Goal: Communication & Community: Answer question/provide support

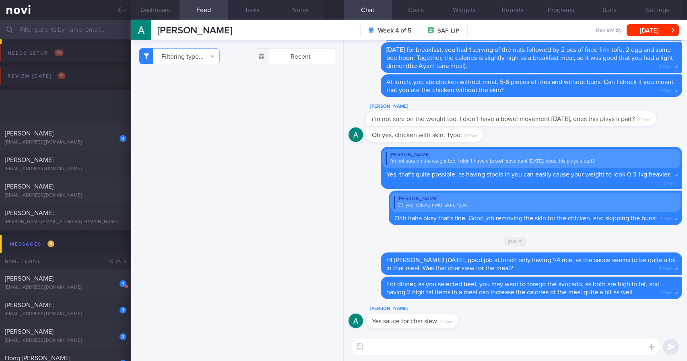
select select "8"
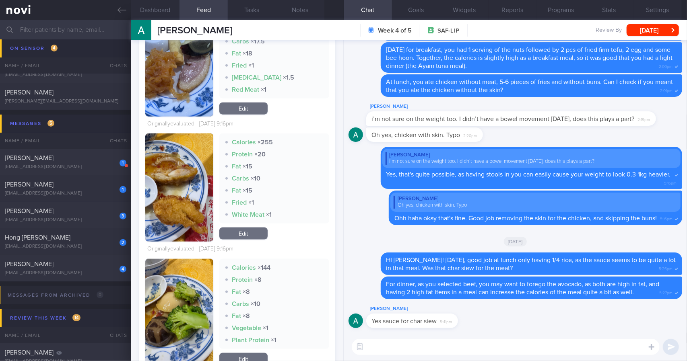
click at [434, 345] on textarea at bounding box center [506, 347] width 308 height 16
drag, startPoint x: 451, startPoint y: 325, endPoint x: 521, endPoint y: 323, distance: 69.7
click at [531, 324] on div "[PERSON_NAME] Yes sauce for char siew 5:41pm" at bounding box center [516, 318] width 334 height 29
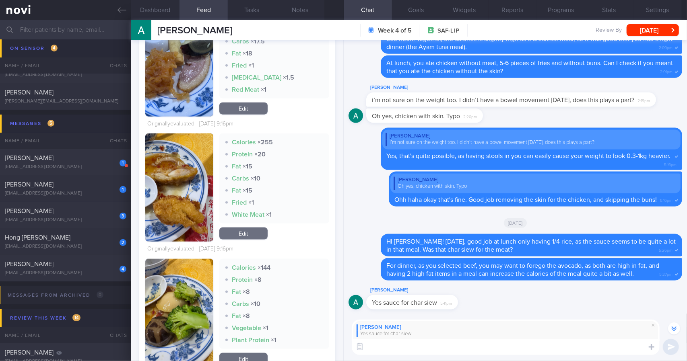
click at [431, 347] on textarea at bounding box center [506, 347] width 308 height 16
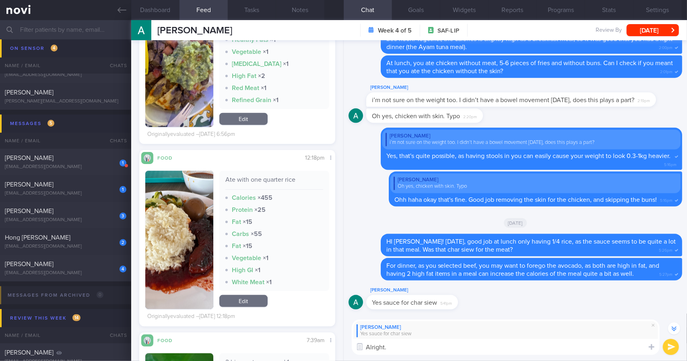
scroll to position [4643, 0]
click at [406, 347] on textarea "Alright." at bounding box center [506, 347] width 308 height 16
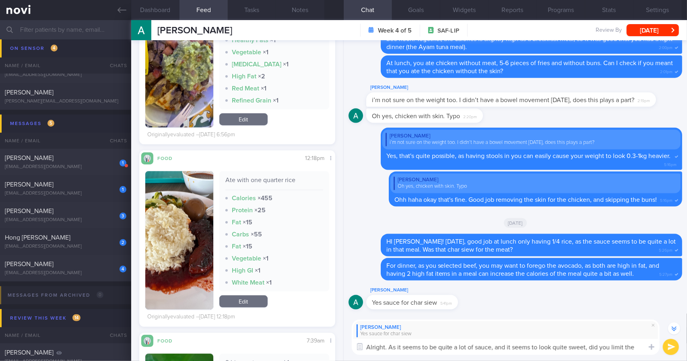
scroll to position [-8, 0]
type textarea "Alright. As it seems to be quite a lot of sauce, and it seems to look quite swe…"
click at [515, 349] on textarea "Alright. As it seems to be quite a lot of sauce, and it seems to look quite swe…" at bounding box center [506, 344] width 308 height 24
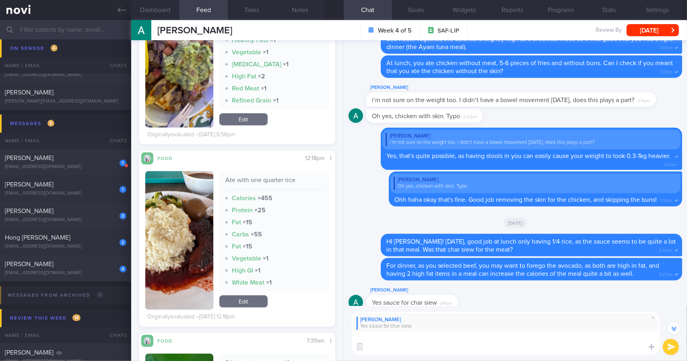
scroll to position [0, 0]
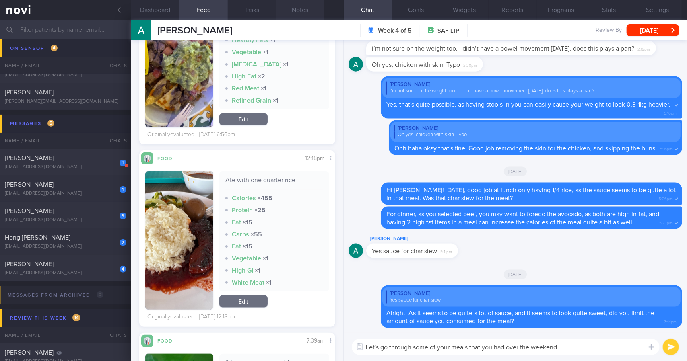
type textarea "Let's go through some of your meals that you had over the weekend."
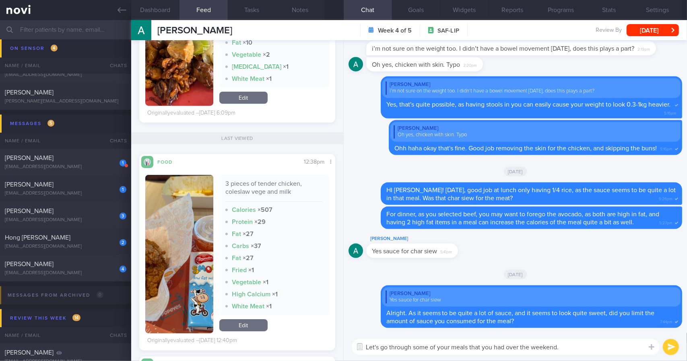
scroll to position [3999, 0]
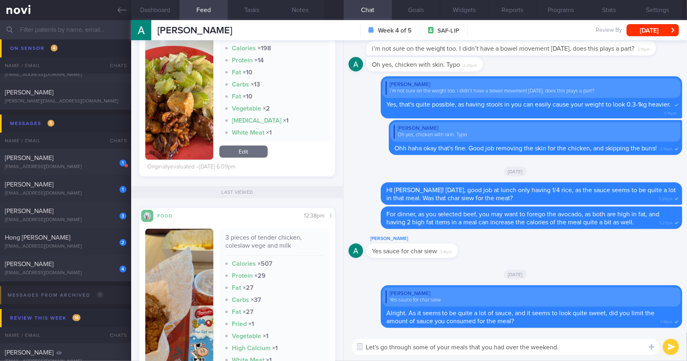
click at [193, 296] on button "button" at bounding box center [179, 308] width 68 height 159
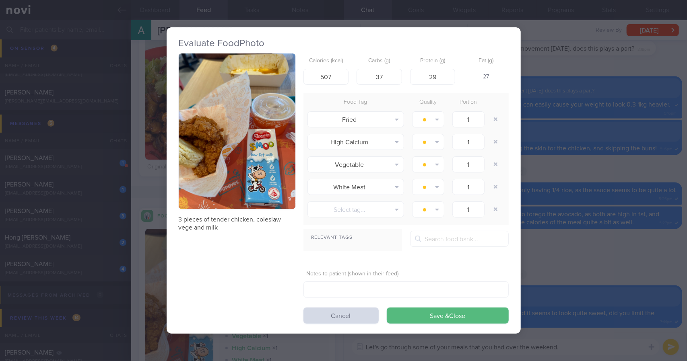
click at [237, 169] on button "button" at bounding box center [237, 132] width 117 height 156
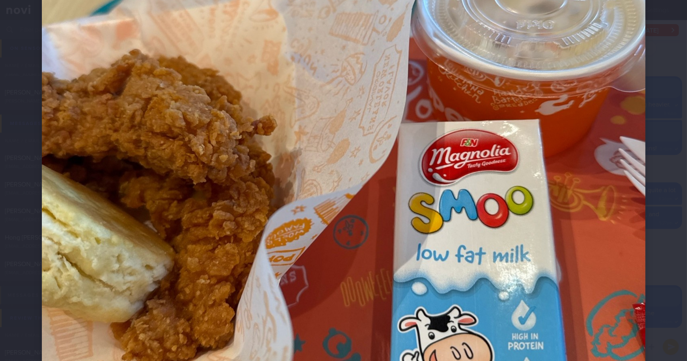
scroll to position [322, 0]
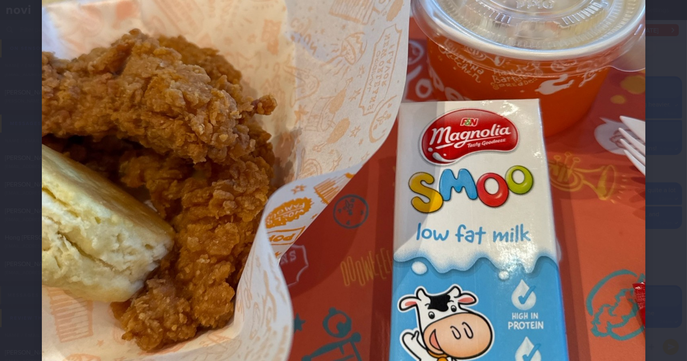
click at [652, 188] on div at bounding box center [344, 112] width 668 height 869
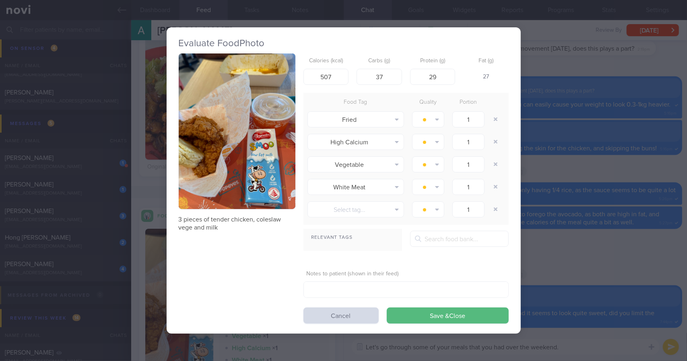
click at [568, 171] on div "Evaluate Food Photo 3 pieces of tender chicken, coleslaw vege and milk Calories…" at bounding box center [343, 180] width 687 height 361
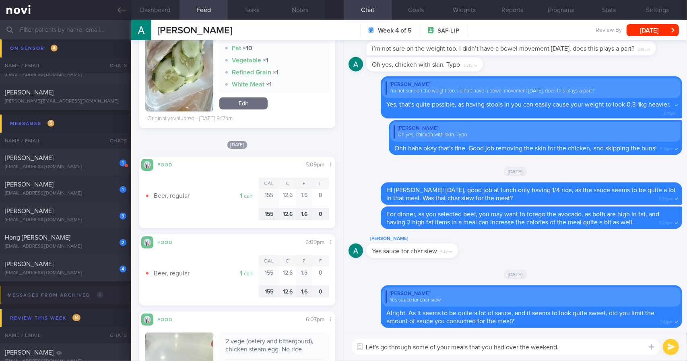
scroll to position [3717, 0]
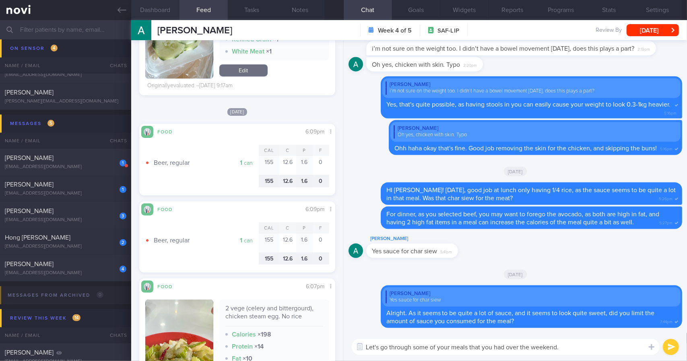
click at [159, 8] on button "Dashboard" at bounding box center [155, 10] width 48 height 20
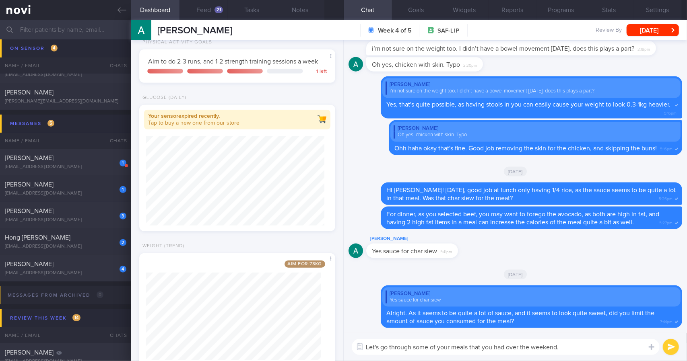
scroll to position [338, 0]
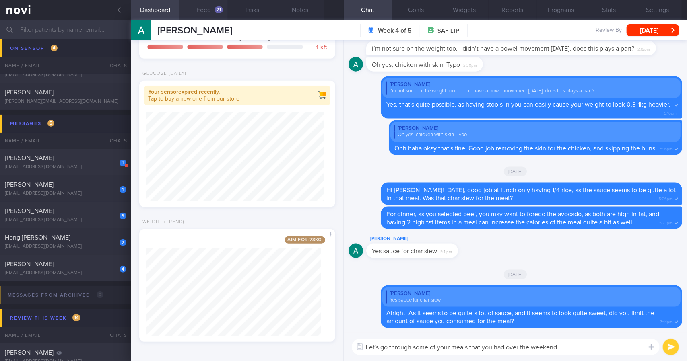
click at [202, 12] on button "Feed 21" at bounding box center [204, 10] width 48 height 20
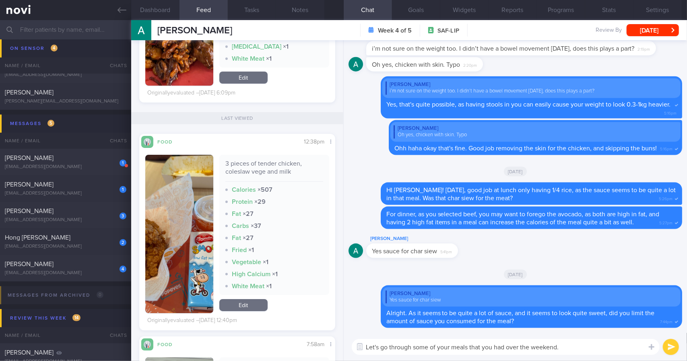
scroll to position [4120, 0]
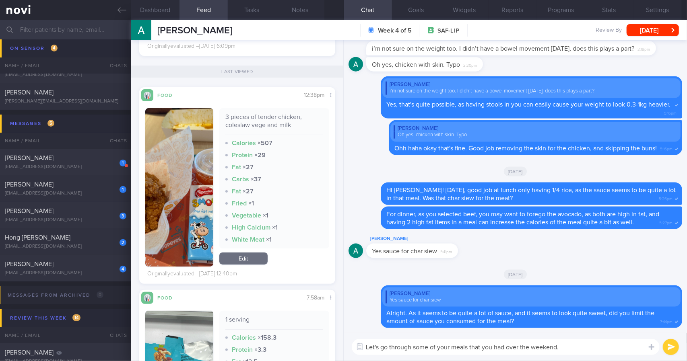
click at [602, 353] on textarea "Let's go through some of your meals that you had over the weekend." at bounding box center [506, 347] width 308 height 16
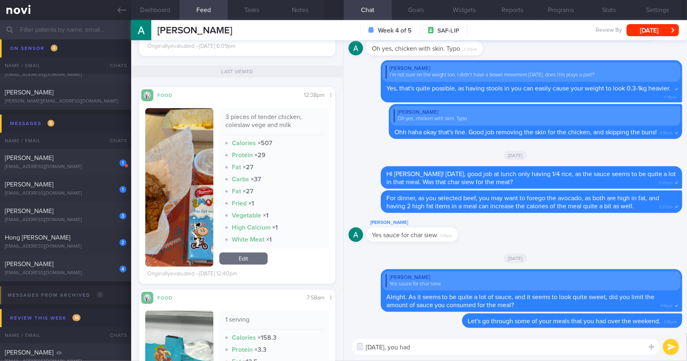
click at [258, 120] on div "3 pieces of tender chicken, coleslaw vege and milk" at bounding box center [274, 124] width 98 height 22
copy div "3 pieces of tender chicken, coleslaw vege and milk"
click at [465, 348] on textarea "[DATE], you had" at bounding box center [506, 347] width 308 height 16
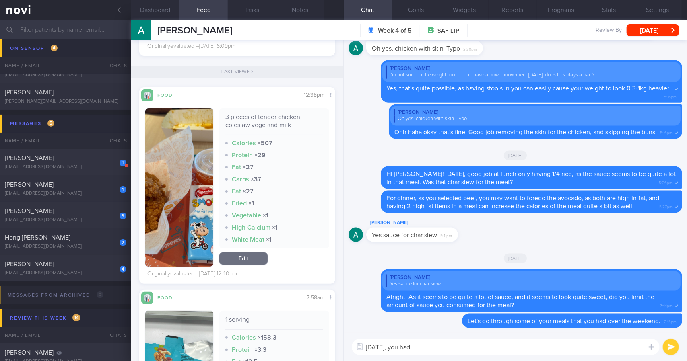
paste textarea "3 pieces of tender chicken, coleslaw vege and milk"
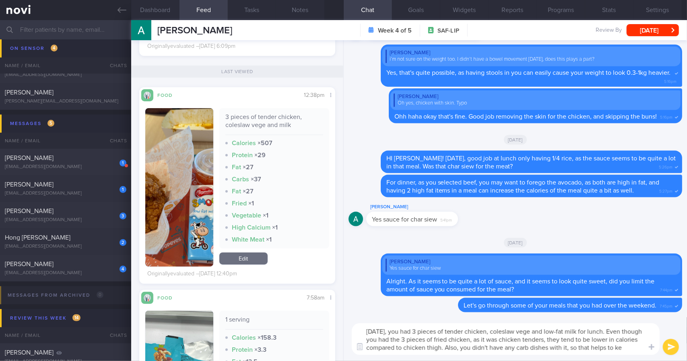
scroll to position [0, 0]
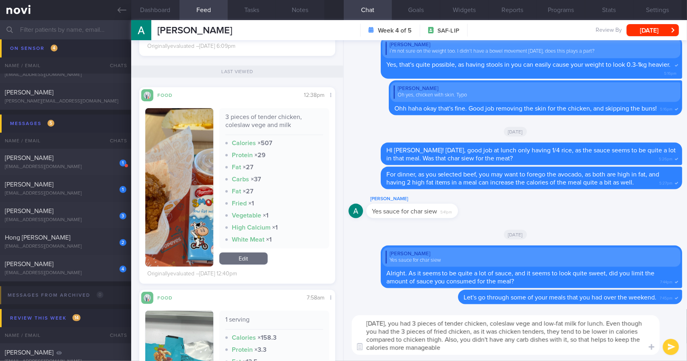
type textarea "[DATE], you had 3 pieces of tender chicken, coleslaw vege and low-fat milk for …"
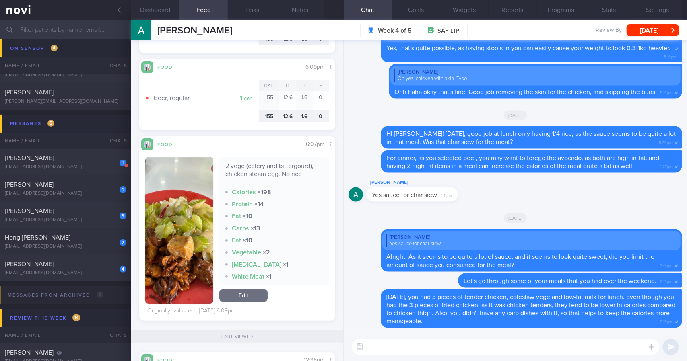
scroll to position [3853, 0]
click at [169, 205] on button "button" at bounding box center [179, 231] width 68 height 146
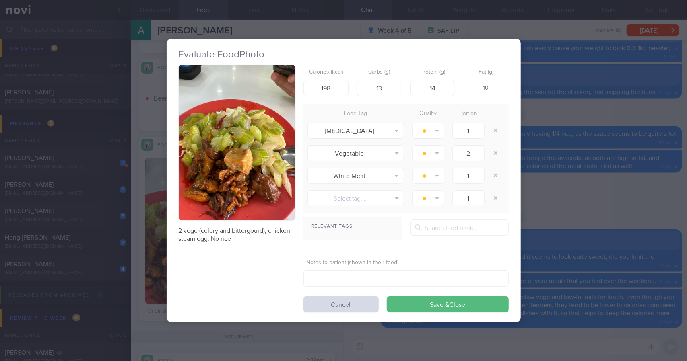
click at [246, 181] on button "button" at bounding box center [237, 143] width 117 height 156
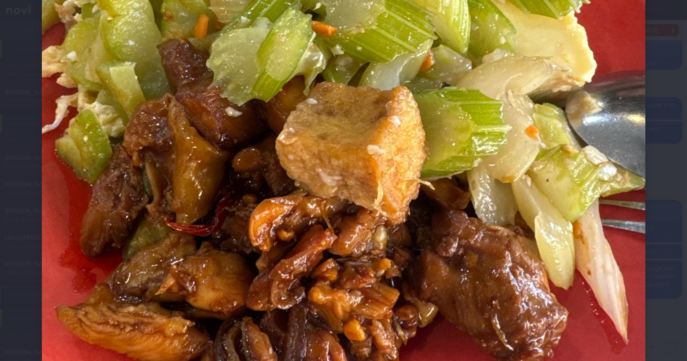
scroll to position [382, 0]
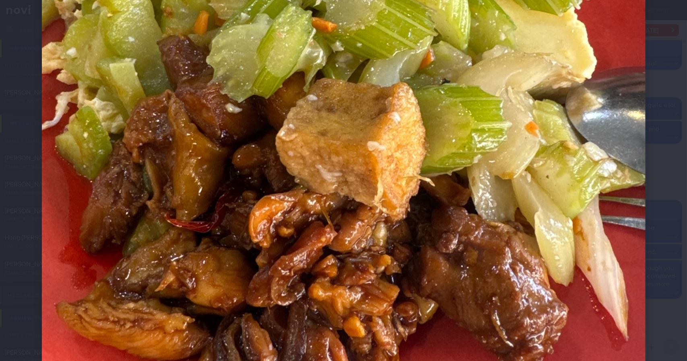
click at [675, 214] on div at bounding box center [343, 180] width 687 height 361
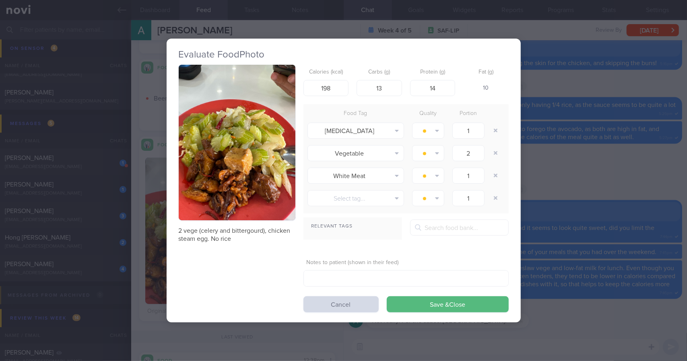
click at [597, 186] on div "Evaluate Food Photo 2 vege (celery and bittergourd), chicken steam egg. No rice…" at bounding box center [343, 180] width 687 height 361
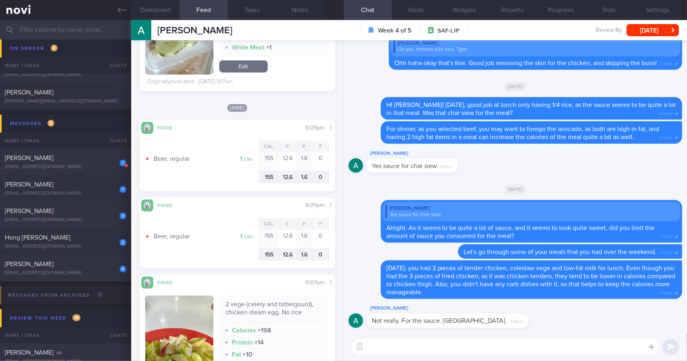
scroll to position [3721, 0]
click at [163, 12] on button "Dashboard" at bounding box center [155, 10] width 48 height 20
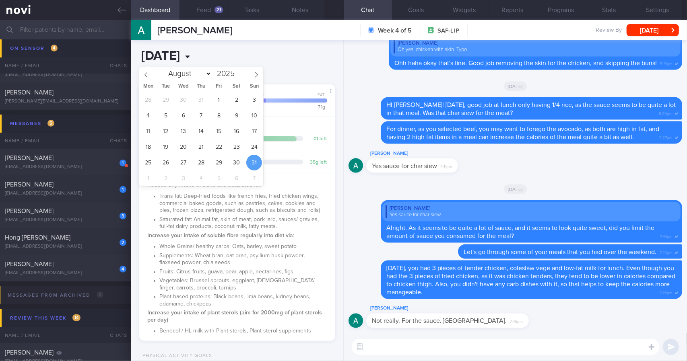
click at [210, 58] on input "[DATE]" at bounding box center [199, 56] width 121 height 20
click at [145, 175] on span "1" at bounding box center [148, 179] width 16 height 16
type input "[DATE]"
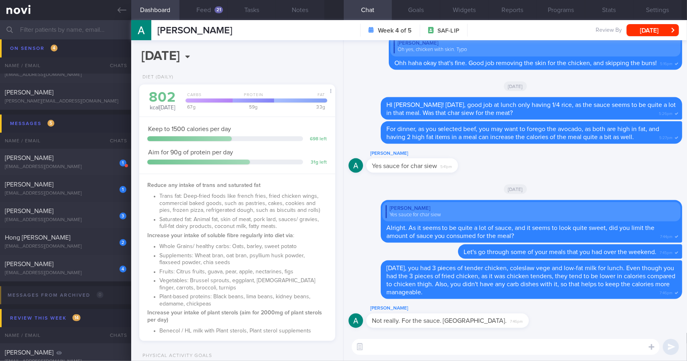
scroll to position [338, 0]
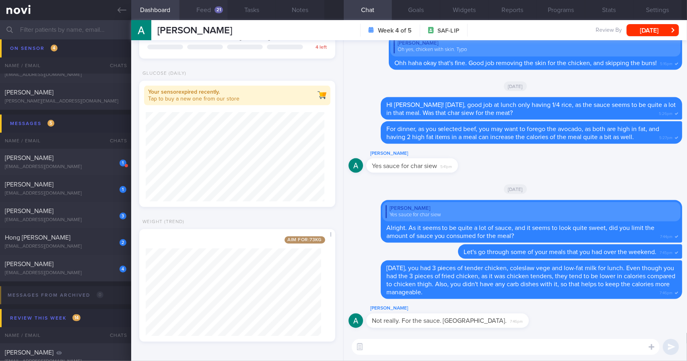
click at [213, 17] on button "Feed 21" at bounding box center [204, 10] width 48 height 20
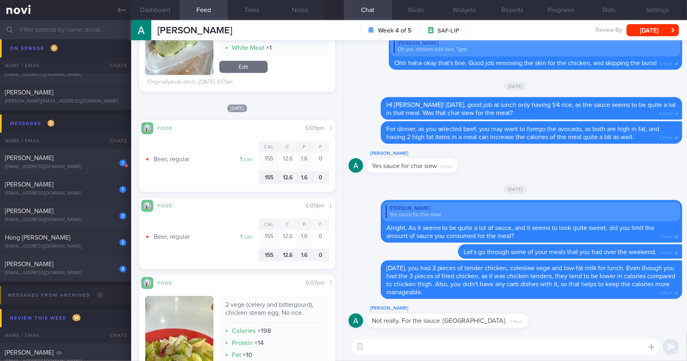
drag, startPoint x: 485, startPoint y: 317, endPoint x: 520, endPoint y: 326, distance: 37.0
click at [520, 326] on div "[PERSON_NAME] Not really. For the sauce. [GEOGRAPHIC_DATA]. 7:46pm" at bounding box center [516, 318] width 334 height 29
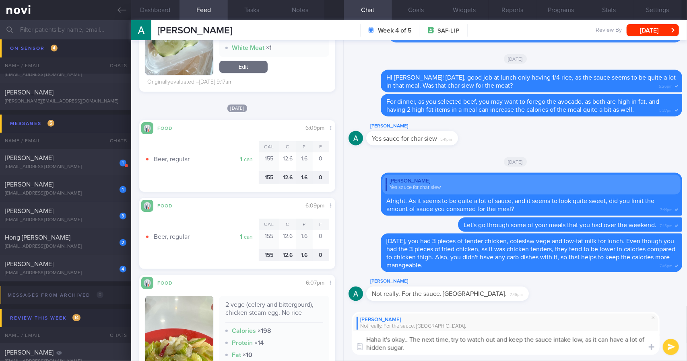
type textarea "Haha it's okay.. The next time, try to watch out and keep the sauce intake low,…"
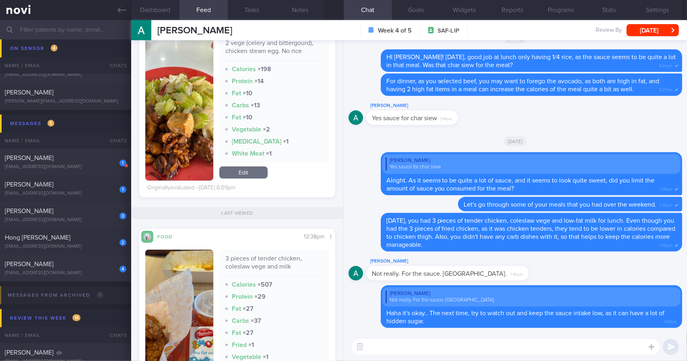
scroll to position [3822, 0]
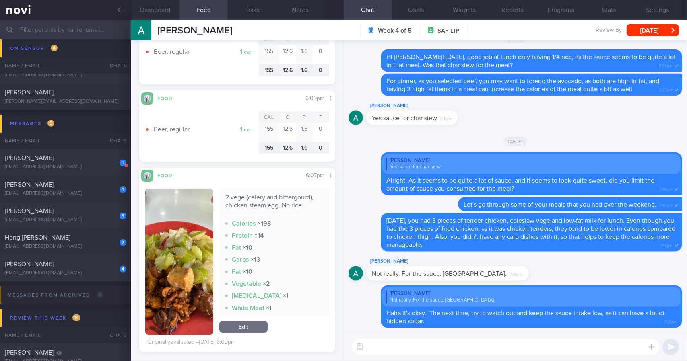
click at [293, 208] on div "2 vege (celery and bittergourd), chicken steam egg. No rice" at bounding box center [274, 205] width 98 height 22
copy div "2 vege (celery and bittergourd), chicken steam egg. No rice"
click at [397, 352] on textarea at bounding box center [506, 347] width 308 height 16
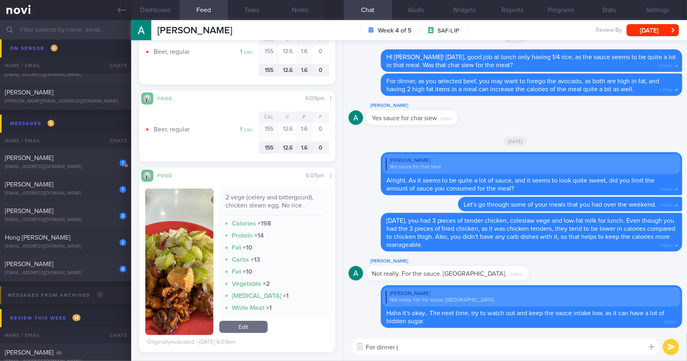
paste textarea "2 vege (celery and bittergourd), chicken steam egg. No rice"
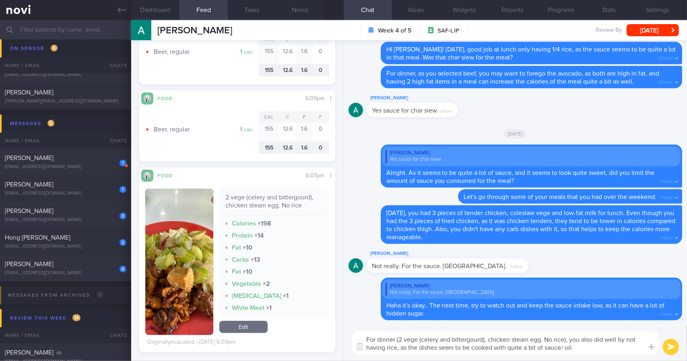
type textarea "For dinner (2 vege (celery and bittergourd), chicken steam egg. No rice), you a…"
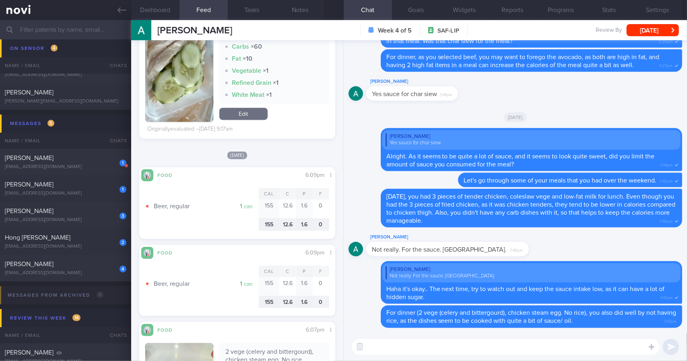
scroll to position [3671, 0]
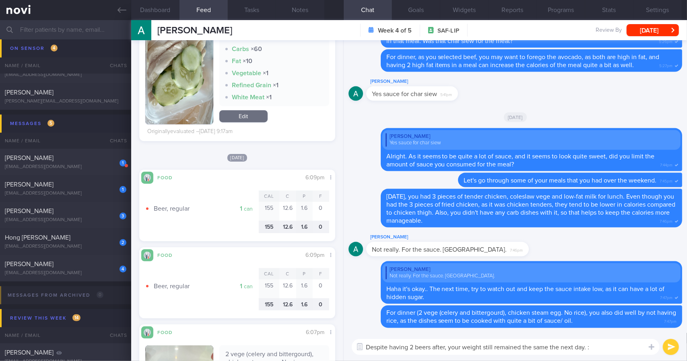
type textarea "Despite having 2 beers after, your weight still remained the same the next day.…"
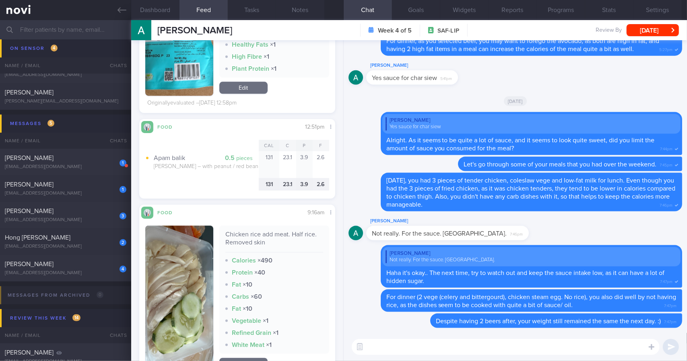
scroll to position [3430, 0]
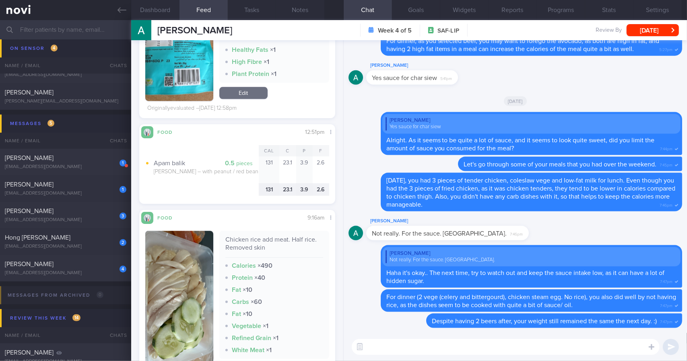
click at [418, 349] on textarea at bounding box center [506, 347] width 308 height 16
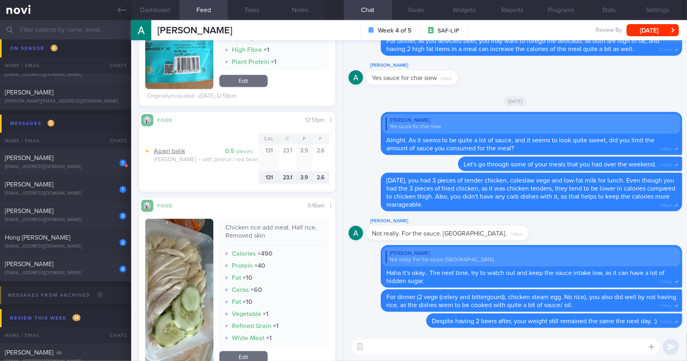
scroll to position [3470, 0]
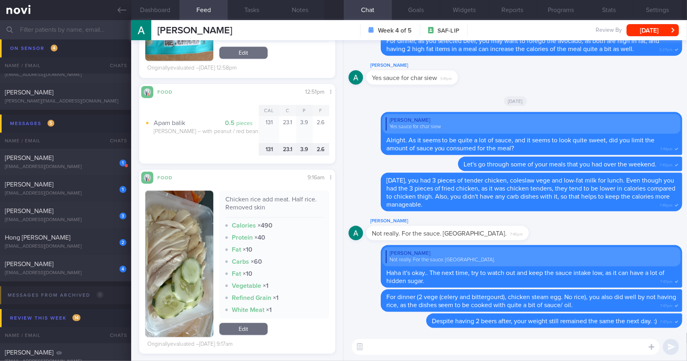
click at [456, 342] on textarea at bounding box center [506, 347] width 308 height 16
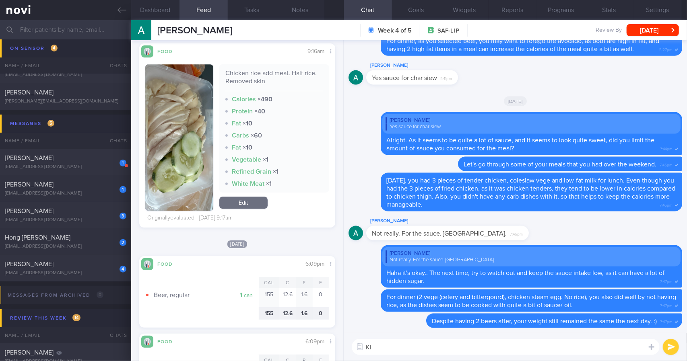
type textarea "K"
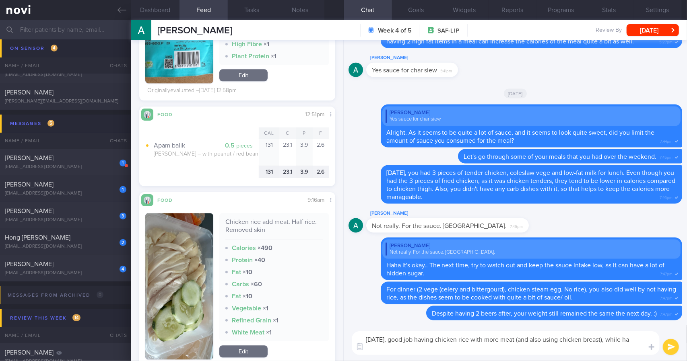
scroll to position [0, 0]
type textarea "[DATE], good job having chicken rice with more meat (and also using chicken bre…"
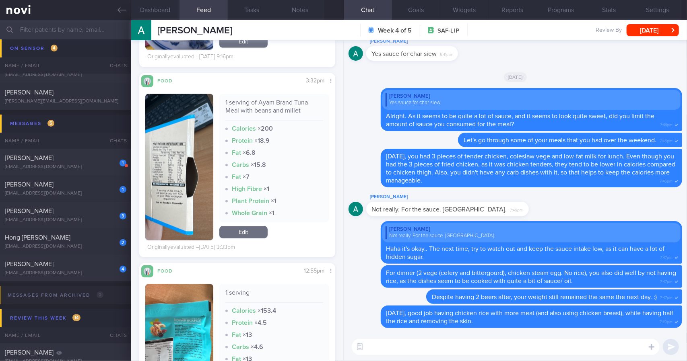
scroll to position [3101, 0]
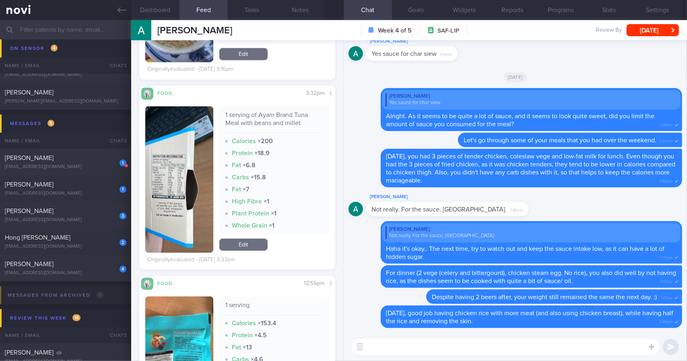
click at [398, 342] on textarea at bounding box center [506, 347] width 308 height 16
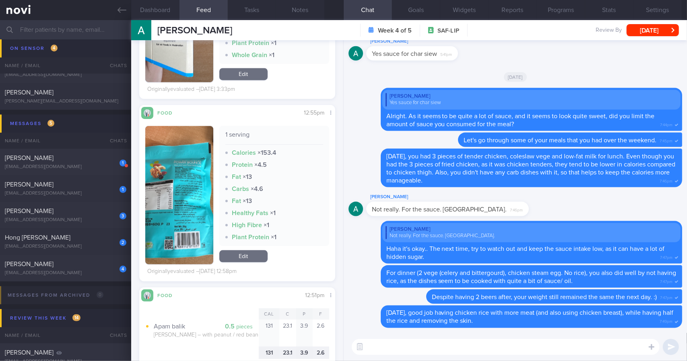
scroll to position [3303, 0]
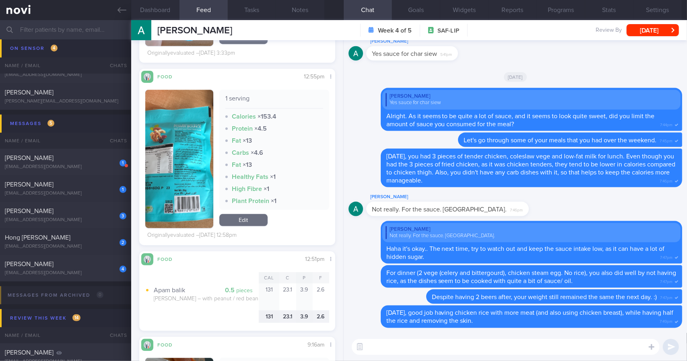
click at [391, 342] on textarea at bounding box center [506, 347] width 308 height 16
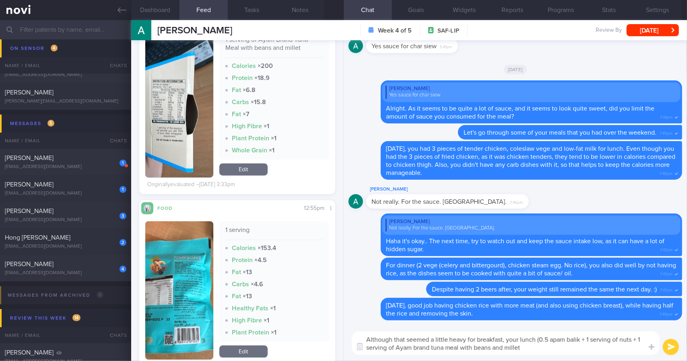
scroll to position [3146, 0]
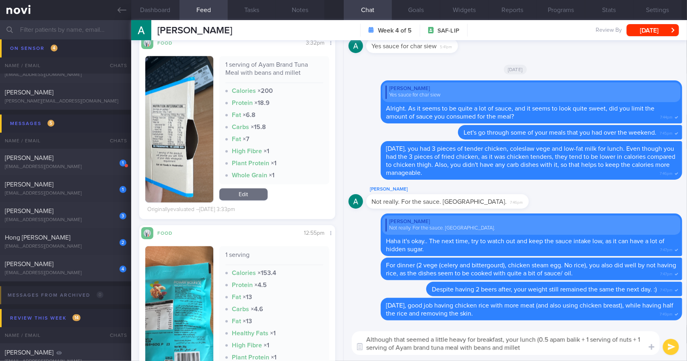
click at [163, 115] on button "button" at bounding box center [179, 129] width 68 height 146
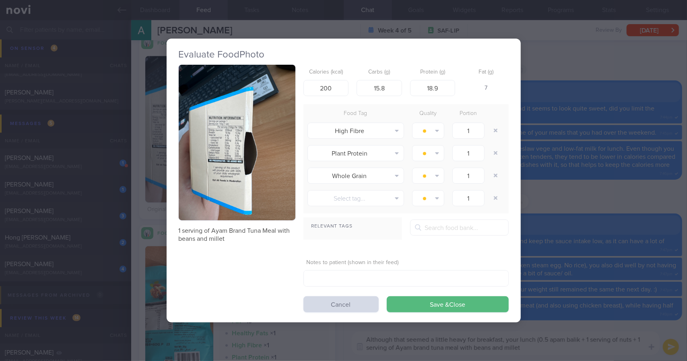
click at [534, 196] on div "Evaluate Food Photo 1 serving of Ayam Brand Tuna Meal with beans and millet Cal…" at bounding box center [343, 180] width 687 height 361
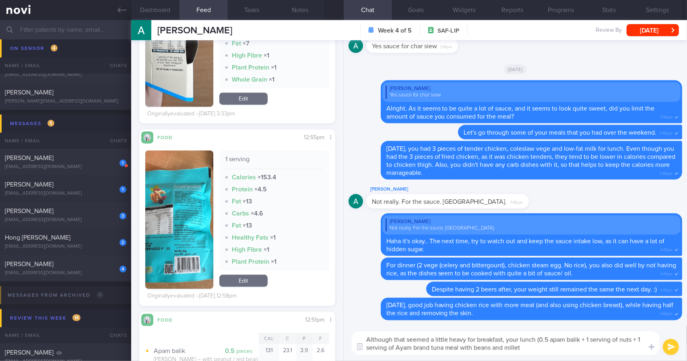
scroll to position [3239, 0]
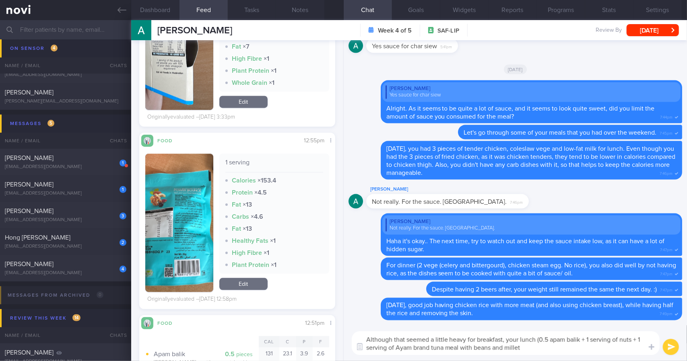
click at [565, 349] on textarea "Although that seemed a little heavy for breakfast, your lunch (0.5 apam balik +…" at bounding box center [506, 344] width 308 height 24
click at [563, 348] on textarea "Although that seemed a little heavy for breakfast, your lunch (0.5 apam balik +…" at bounding box center [506, 344] width 308 height 24
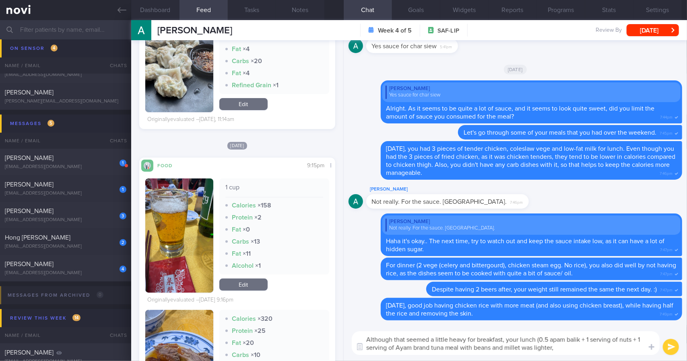
scroll to position [2232, 0]
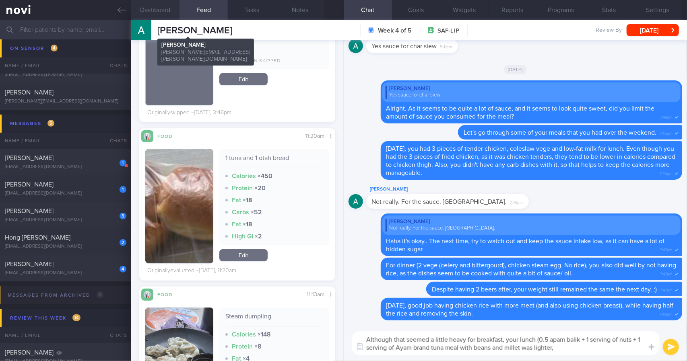
click at [161, 9] on button "Dashboard" at bounding box center [155, 10] width 48 height 20
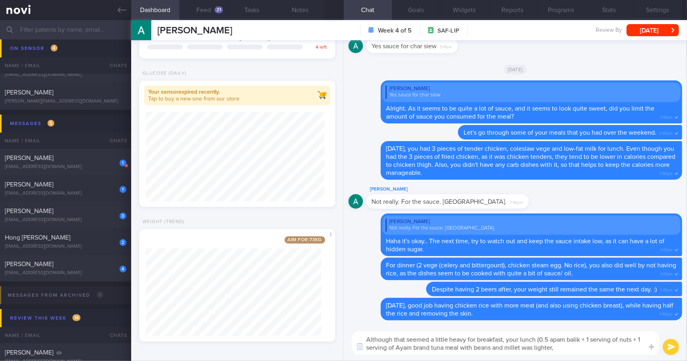
scroll to position [1942, 0]
click at [212, 15] on button "Feed 21" at bounding box center [204, 10] width 48 height 20
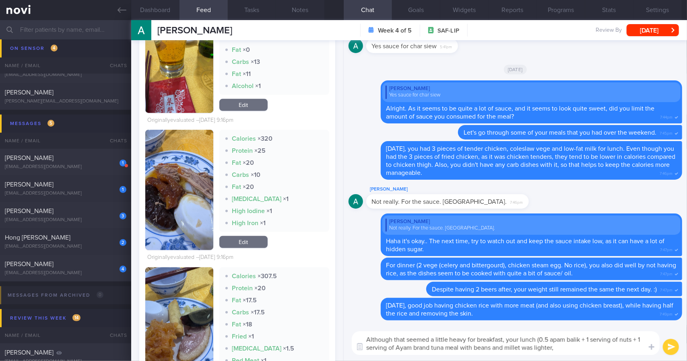
scroll to position [2412, 0]
click at [169, 108] on img "button" at bounding box center [179, 56] width 68 height 114
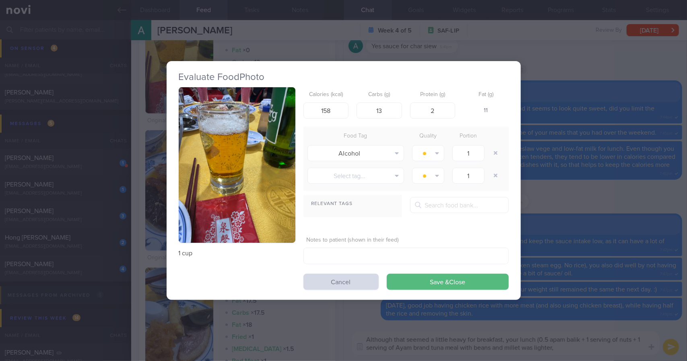
click at [233, 149] on button "button" at bounding box center [237, 165] width 117 height 156
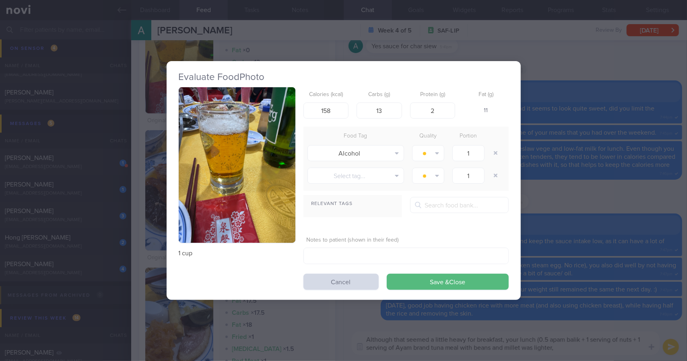
click at [616, 154] on div "Evaluate Food Photo 1 cup Calories (kcal) 158 Carbs (g) 13 Protein (g) 2 Fat (g…" at bounding box center [343, 180] width 687 height 361
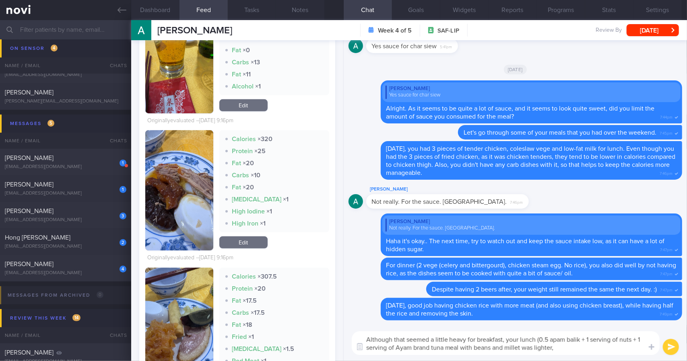
click at [607, 354] on textarea "Although that seemed a little heavy for breakfast, your lunch (0.5 apam balik +…" at bounding box center [506, 344] width 308 height 24
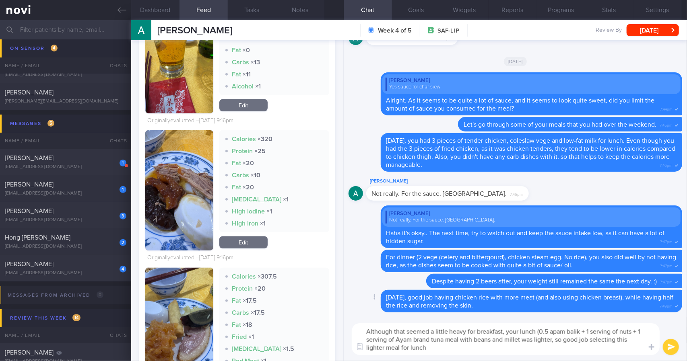
type textarea "Although that seemed a little heavy for breakfast, your lunch (0.5 apam balik +…"
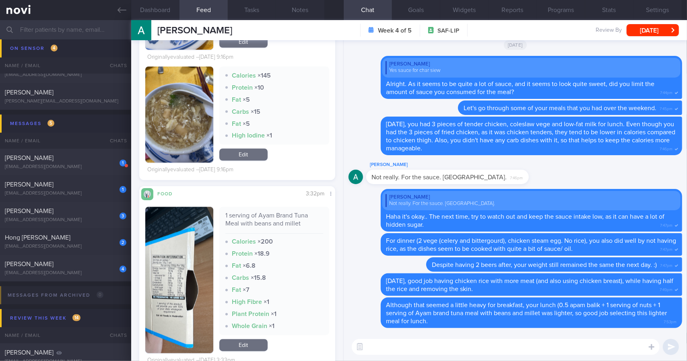
scroll to position [3000, 0]
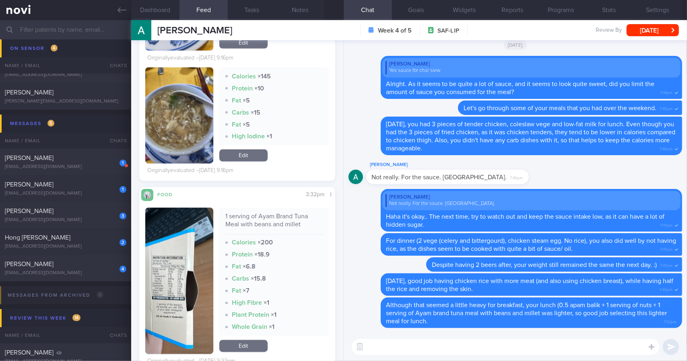
type textarea "D"
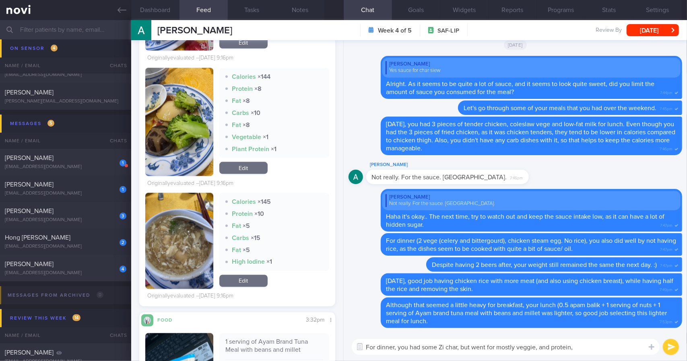
scroll to position [2883, 0]
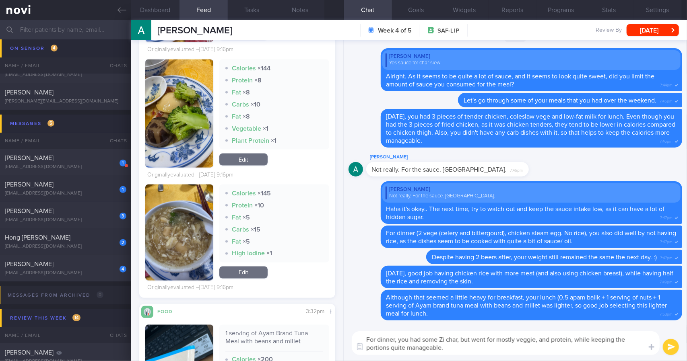
type textarea "For dinner, you had some Zi char, but went for mostly veggie, and protein, whil…"
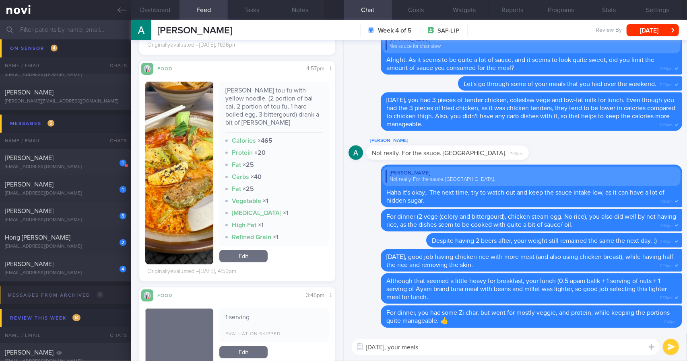
scroll to position [1675, 0]
click at [524, 348] on textarea "[DATE], your meals meals were a little heavier," at bounding box center [506, 347] width 308 height 16
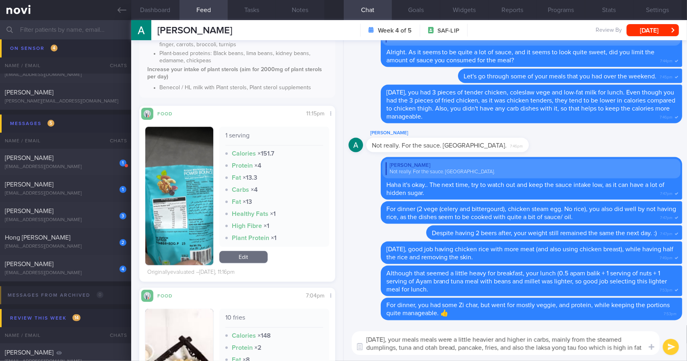
scroll to position [0, 0]
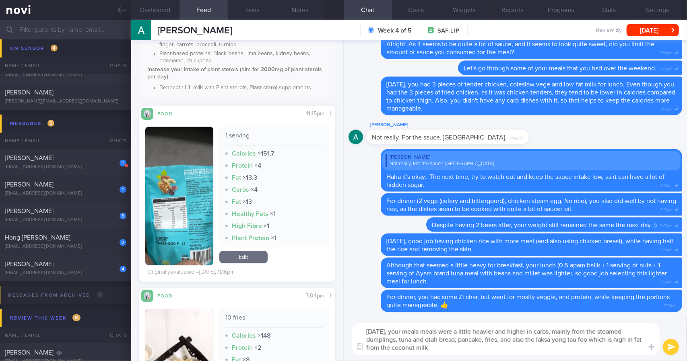
type textarea "[DATE], your meals meals were a little heavier and higher in carbs, mainly from…"
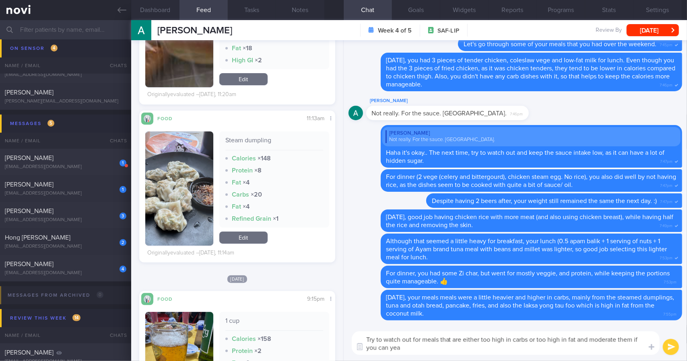
type textarea "Try to watch out for meals that are either too high in carbs or too high in fat…"
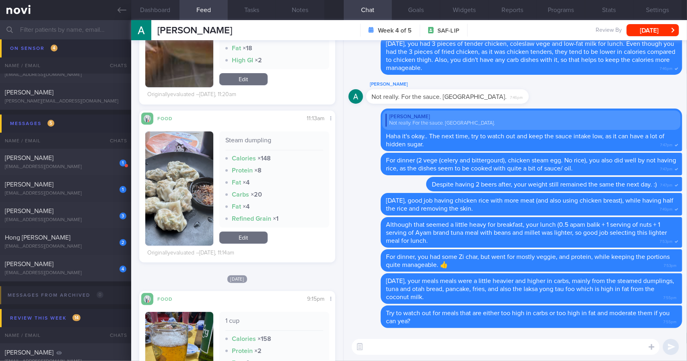
click at [658, 39] on div "[PERSON_NAME] [PERSON_NAME] [PERSON_NAME][EMAIL_ADDRESS][PERSON_NAME][PERSON_NA…" at bounding box center [409, 30] width 556 height 20
click at [658, 30] on button "[DATE]" at bounding box center [653, 30] width 52 height 12
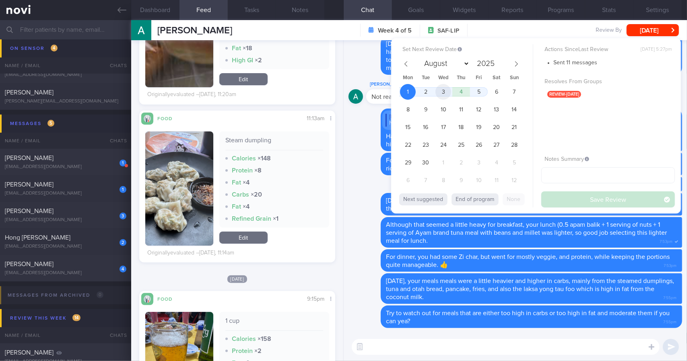
click at [447, 89] on span "3" at bounding box center [443, 92] width 16 height 16
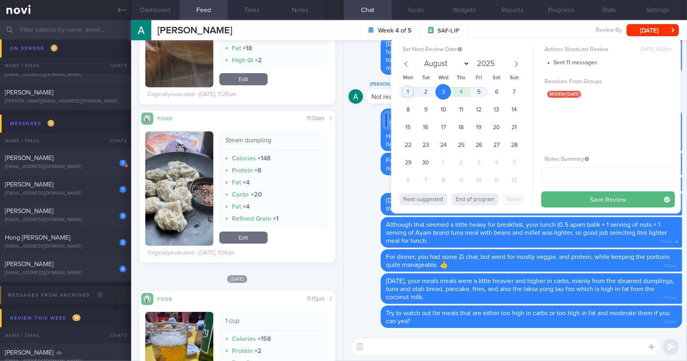
click at [586, 204] on button "Save Review" at bounding box center [608, 200] width 134 height 16
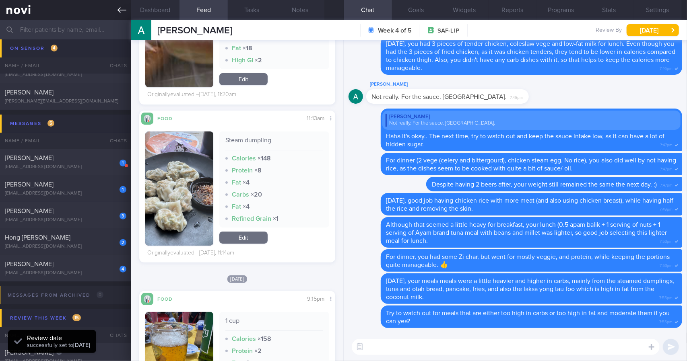
click at [117, 10] on link at bounding box center [65, 10] width 131 height 20
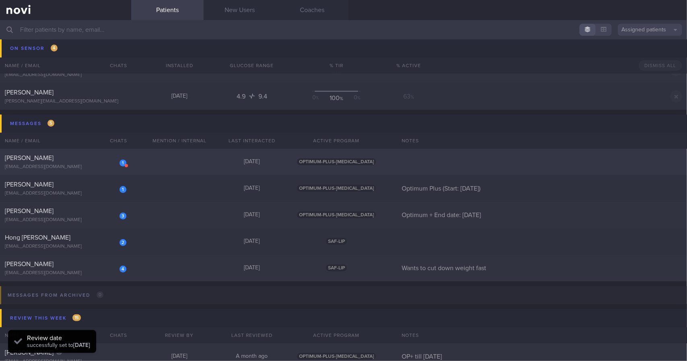
click at [110, 229] on div "1 [PERSON_NAME] [EMAIL_ADDRESS][DOMAIN_NAME] [DATE] OPTIMUM-PLUS-[MEDICAL_DATA]" at bounding box center [343, 242] width 687 height 27
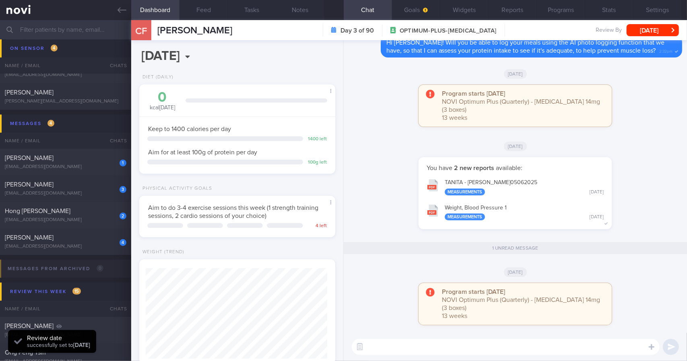
scroll to position [88, 175]
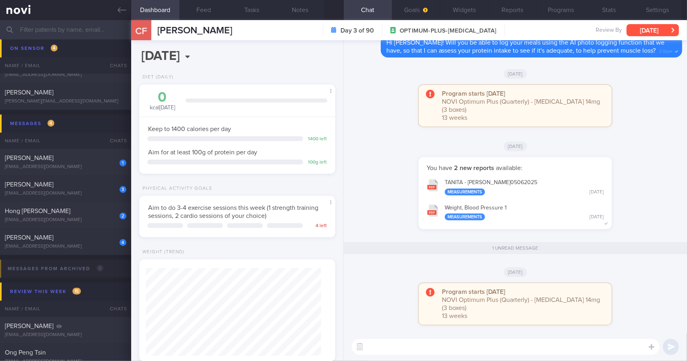
click at [668, 31] on button "[DATE]" at bounding box center [653, 30] width 52 height 12
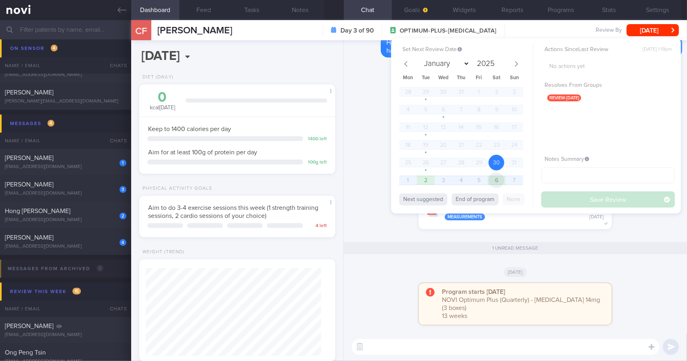
click at [503, 181] on span "6" at bounding box center [497, 181] width 16 height 16
select select "8"
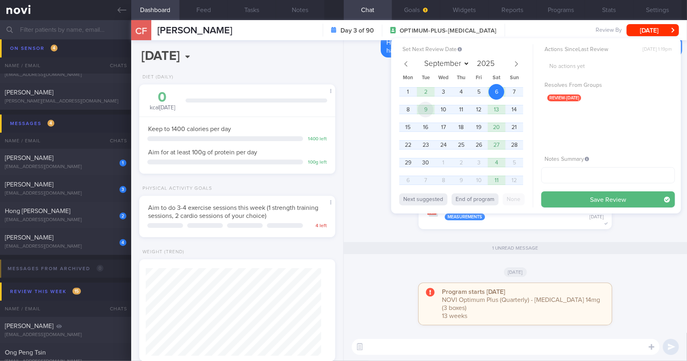
click at [427, 110] on span "9" at bounding box center [426, 110] width 16 height 16
click at [587, 206] on button "Save Review" at bounding box center [608, 200] width 134 height 16
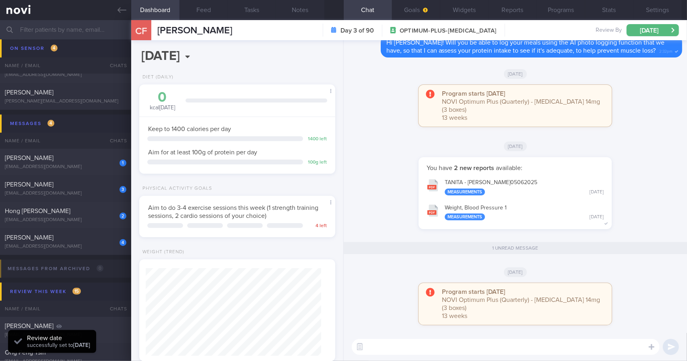
click at [120, 13] on icon at bounding box center [122, 10] width 9 height 9
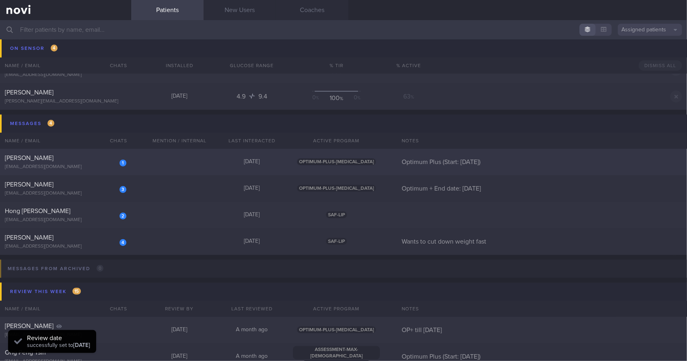
click at [122, 159] on div "1" at bounding box center [123, 163] width 7 height 8
select select "8"
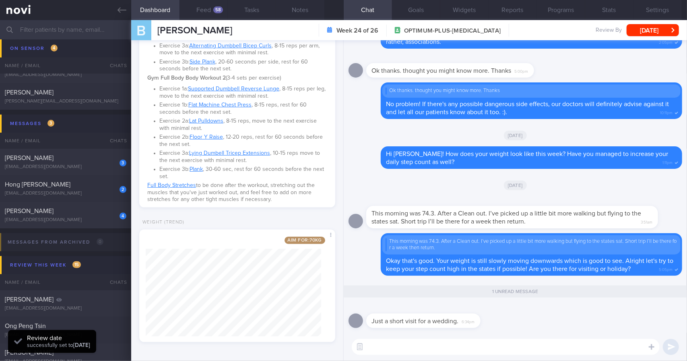
scroll to position [292, 0]
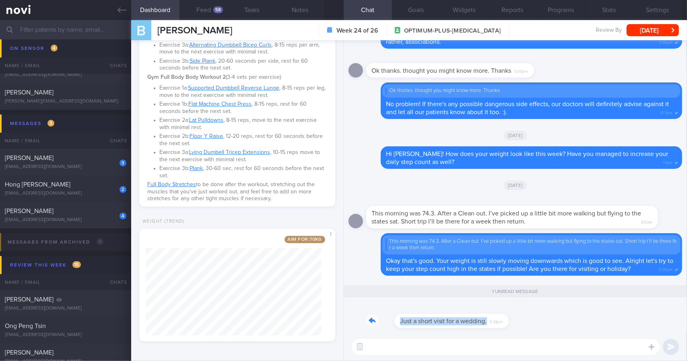
drag, startPoint x: 478, startPoint y: 317, endPoint x: 534, endPoint y: 317, distance: 55.5
click at [534, 317] on div "Just a short visit for a wedding. 6:34pm" at bounding box center [516, 318] width 334 height 29
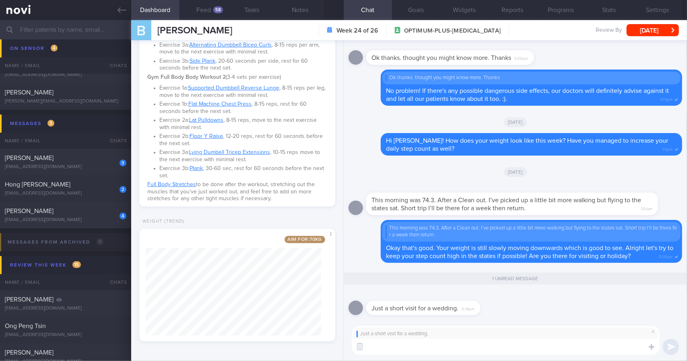
click at [510, 350] on textarea at bounding box center [506, 347] width 308 height 16
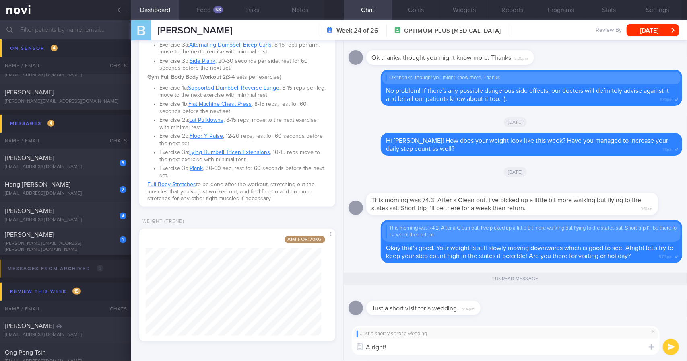
click at [462, 348] on textarea "Alright!" at bounding box center [506, 347] width 308 height 16
type textarea "Alright! Enjoy yourself at the wedding, but don't drink too much or party too h…"
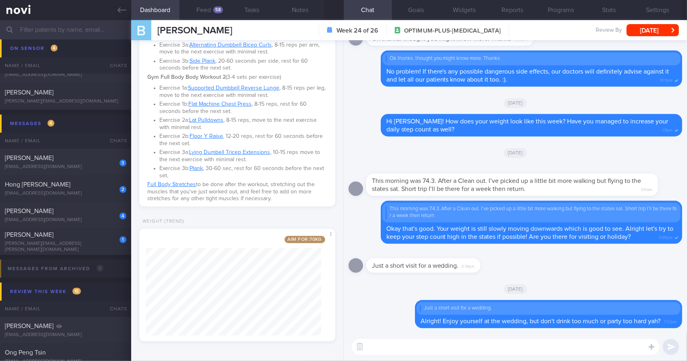
click at [662, 37] on div "B [PERSON_NAME] Week 24 of 26 OPTIMUM-PLUS-[MEDICAL_DATA] Review By [DATE] Set …" at bounding box center [409, 30] width 556 height 20
click at [660, 30] on button "[DATE]" at bounding box center [653, 30] width 52 height 12
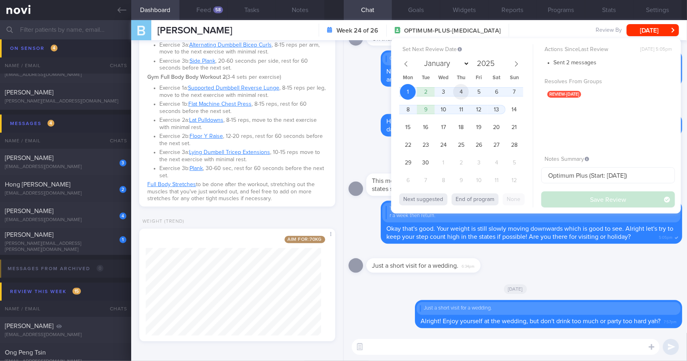
click at [462, 92] on span "4" at bounding box center [461, 92] width 16 height 16
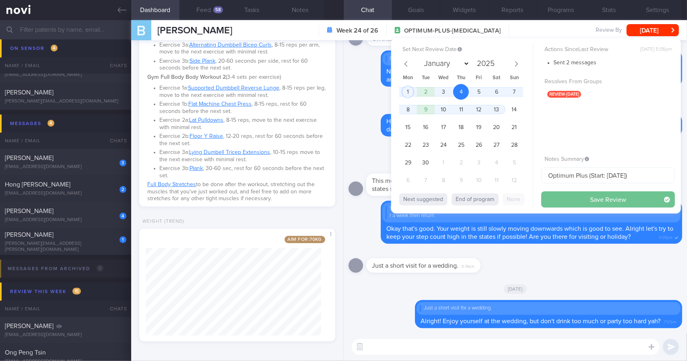
click at [566, 202] on button "Save Review" at bounding box center [608, 200] width 134 height 16
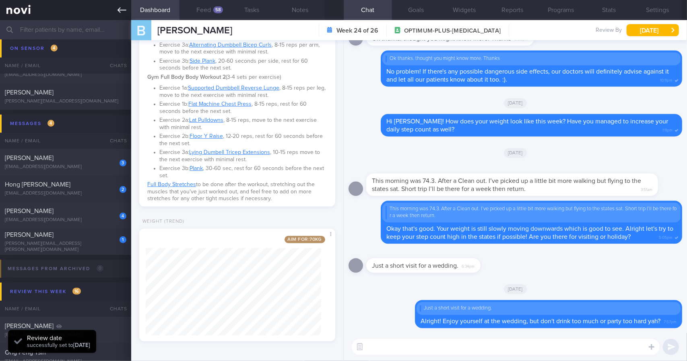
drag, startPoint x: 120, startPoint y: 8, endPoint x: 116, endPoint y: 17, distance: 9.9
click at [120, 8] on icon at bounding box center [122, 10] width 9 height 6
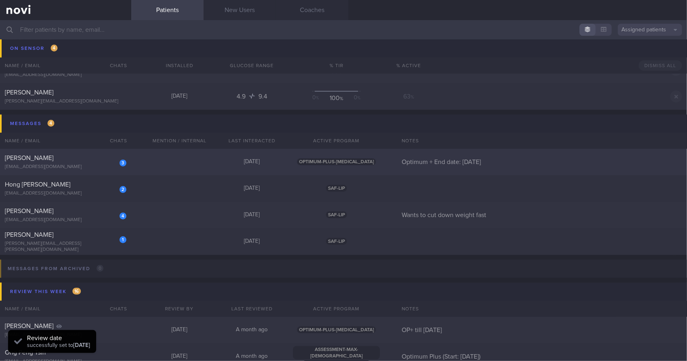
click at [84, 163] on div "3 [PERSON_NAME] [EMAIL_ADDRESS][DOMAIN_NAME]" at bounding box center [65, 162] width 131 height 16
select select "8"
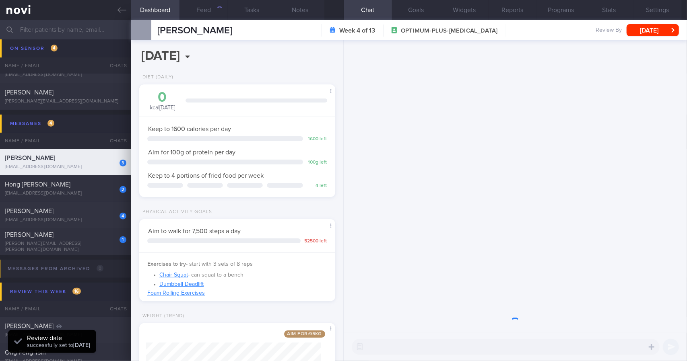
scroll to position [99, 175]
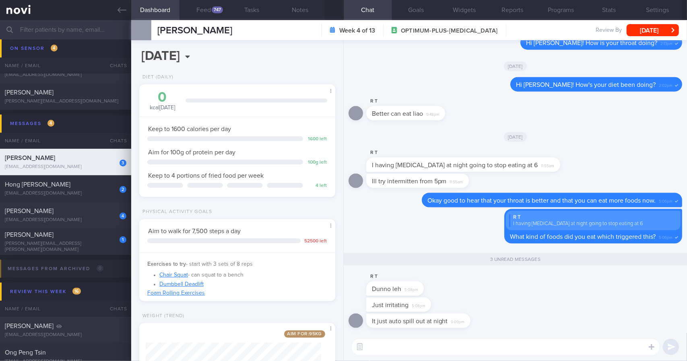
click at [443, 353] on textarea at bounding box center [506, 347] width 308 height 16
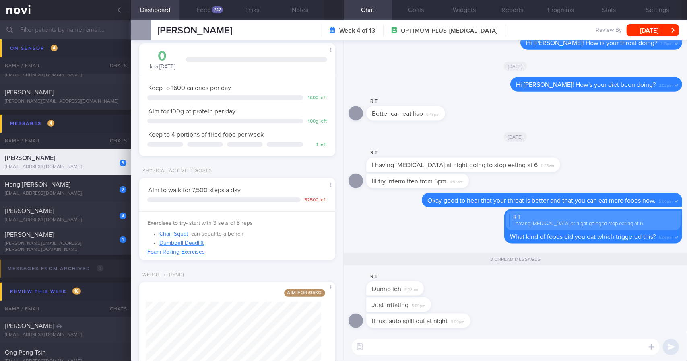
scroll to position [94, 0]
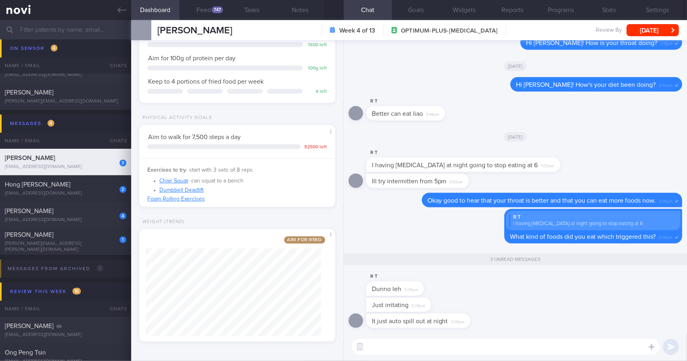
click at [417, 336] on div "​ ​" at bounding box center [515, 347] width 343 height 28
click at [423, 342] on textarea at bounding box center [506, 347] width 308 height 16
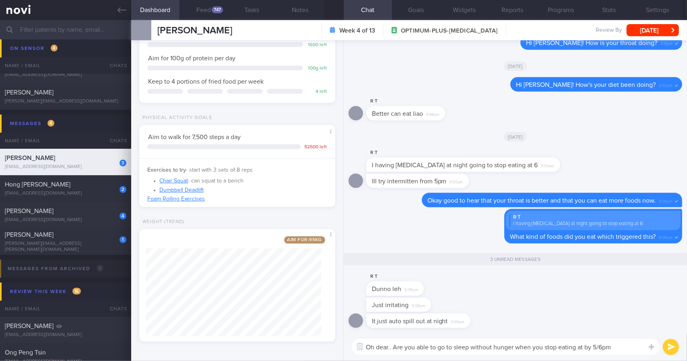
type textarea "Oh dear.. Are you able to go to sleep without hunger when you stop eating at by…"
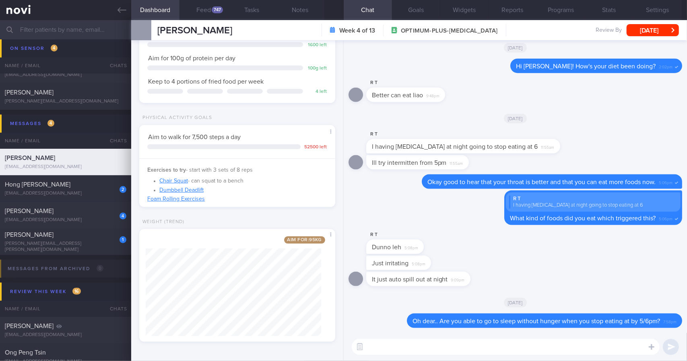
click at [640, 35] on button "[DATE]" at bounding box center [653, 30] width 52 height 12
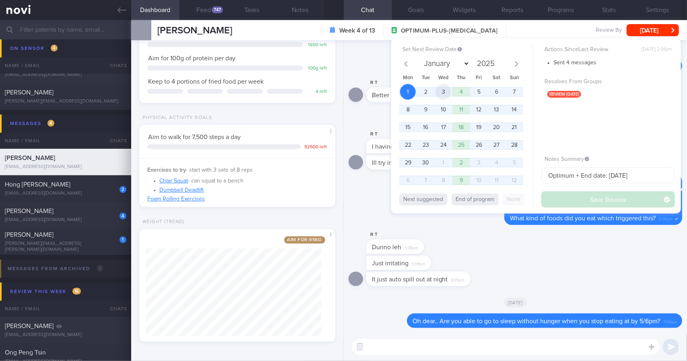
click at [448, 95] on span "3" at bounding box center [443, 92] width 16 height 16
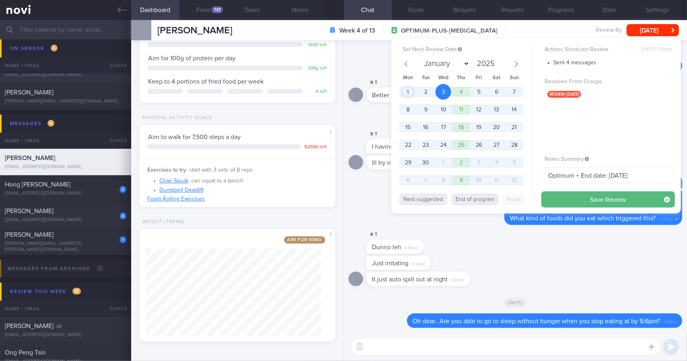
click at [576, 201] on button "Save Review" at bounding box center [608, 200] width 134 height 16
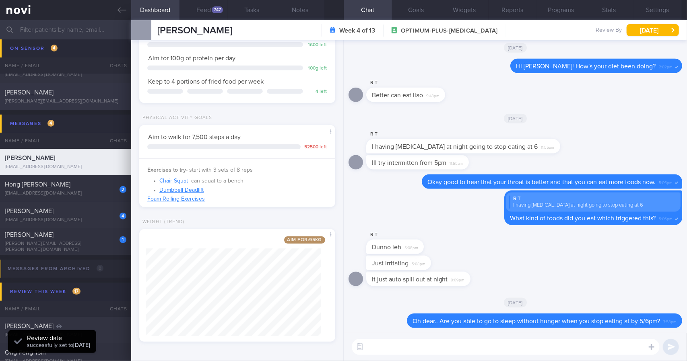
click at [122, 12] on icon at bounding box center [122, 10] width 9 height 9
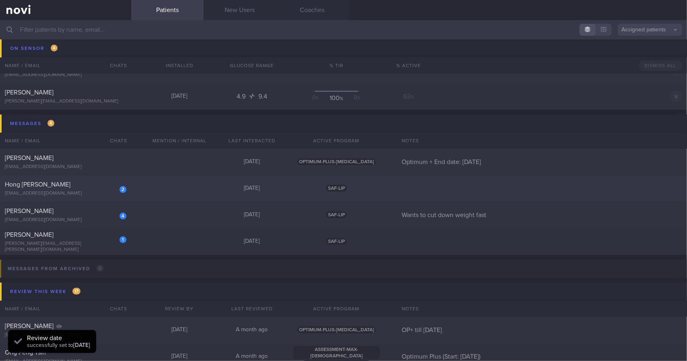
click at [102, 178] on div "2 Hong [PERSON_NAME] [EMAIL_ADDRESS][DOMAIN_NAME] [DATE] SAF-LIP" at bounding box center [343, 188] width 687 height 27
select select "8"
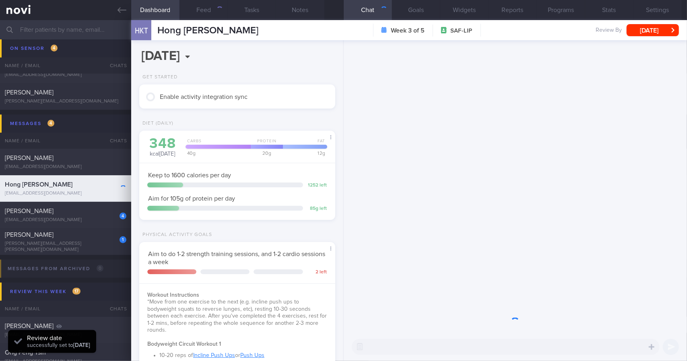
scroll to position [99, 175]
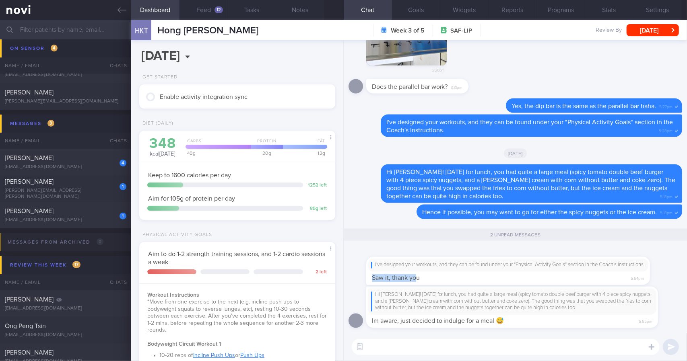
drag, startPoint x: 415, startPoint y: 275, endPoint x: 424, endPoint y: 272, distance: 9.8
click at [424, 272] on div "I've designed your workouts, and they can be found under your "Physical Activit…" at bounding box center [508, 271] width 284 height 28
click at [471, 270] on div "I've designed your workouts, and they can be found under your "Physical Activit…" at bounding box center [520, 267] width 308 height 38
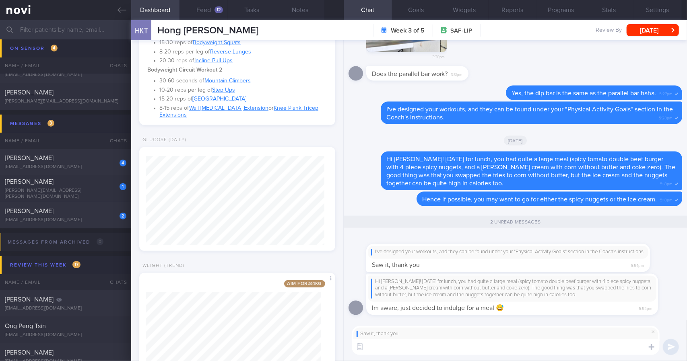
scroll to position [366, 0]
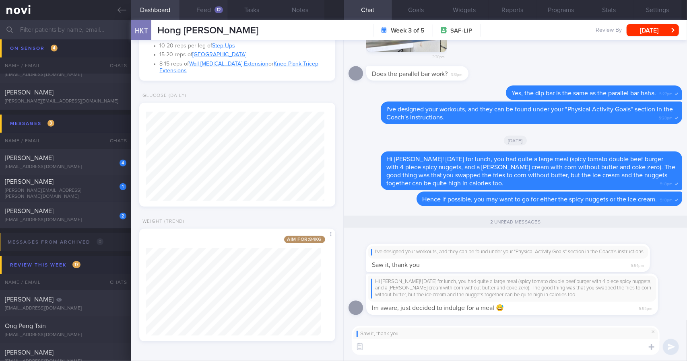
click at [195, 9] on button "Feed 12" at bounding box center [204, 10] width 48 height 20
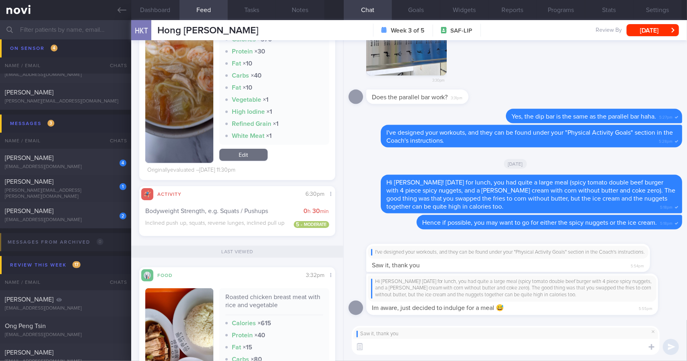
scroll to position [1930, 0]
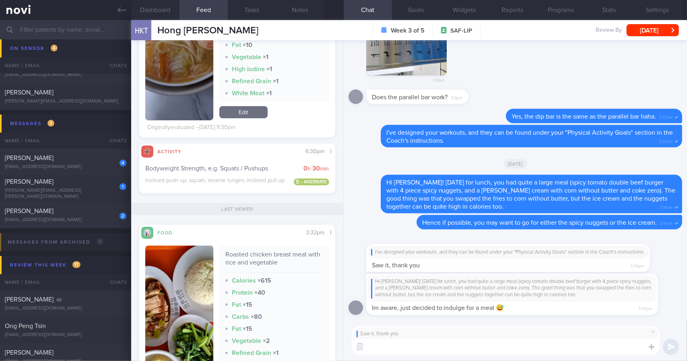
click at [430, 354] on textarea at bounding box center [506, 347] width 308 height 16
drag, startPoint x: 459, startPoint y: 258, endPoint x: 569, endPoint y: 256, distance: 110.7
click at [569, 256] on div "I've designed your workouts, and they can be found under your "Physical Activit…" at bounding box center [520, 254] width 308 height 38
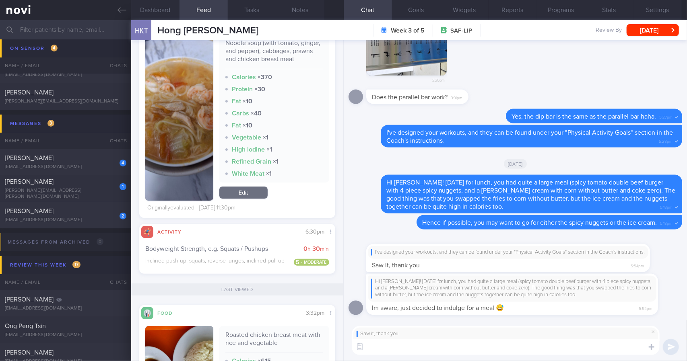
scroll to position [1689, 0]
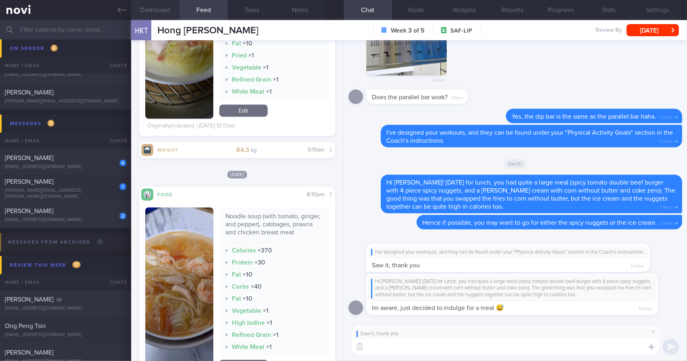
click at [176, 15] on button "Dashboard" at bounding box center [155, 10] width 48 height 20
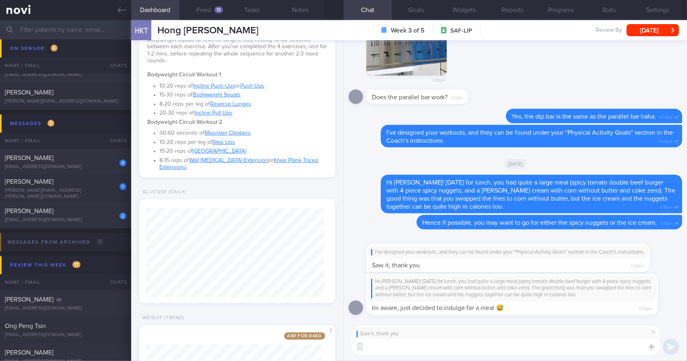
scroll to position [205, 0]
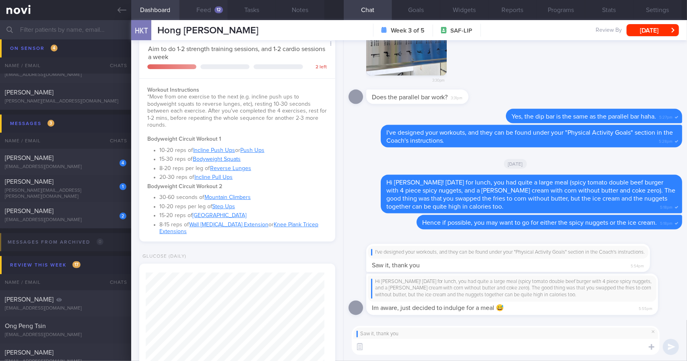
click at [215, 11] on div "12" at bounding box center [219, 9] width 8 height 7
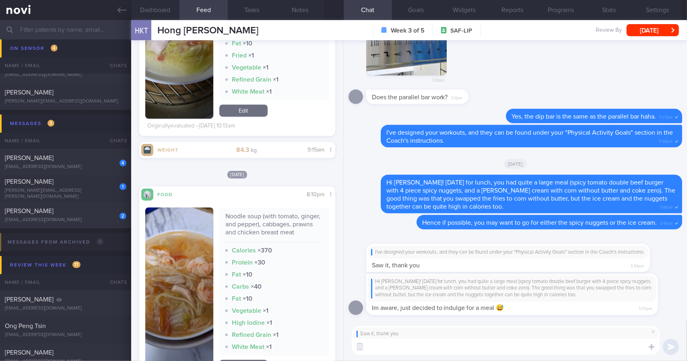
click at [429, 346] on textarea at bounding box center [506, 347] width 308 height 16
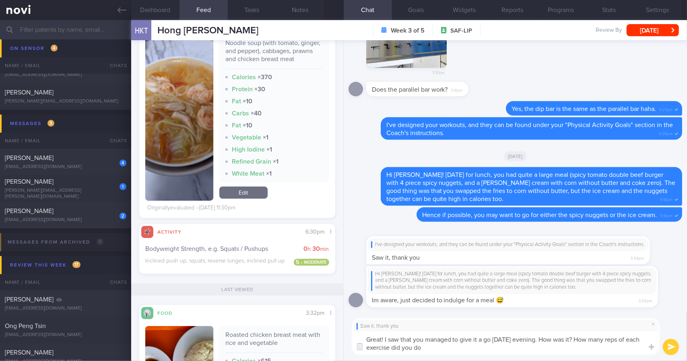
type textarea "Great! I saw that you managed to give it a go [DATE] evening. How was it? How m…"
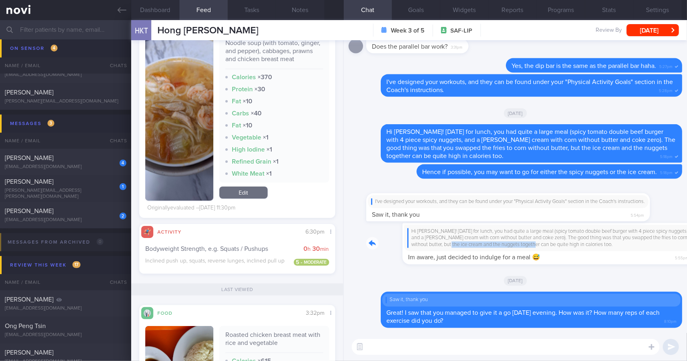
drag, startPoint x: 419, startPoint y: 247, endPoint x: 506, endPoint y: 244, distance: 86.6
click at [506, 244] on div "Hi [PERSON_NAME]! [DATE] for lunch, you had quite a large meal (spicy tomato do…" at bounding box center [524, 243] width 316 height 41
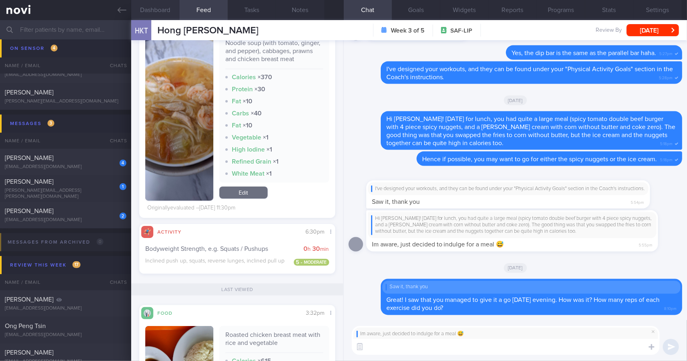
click at [158, 9] on button "Dashboard" at bounding box center [155, 10] width 48 height 20
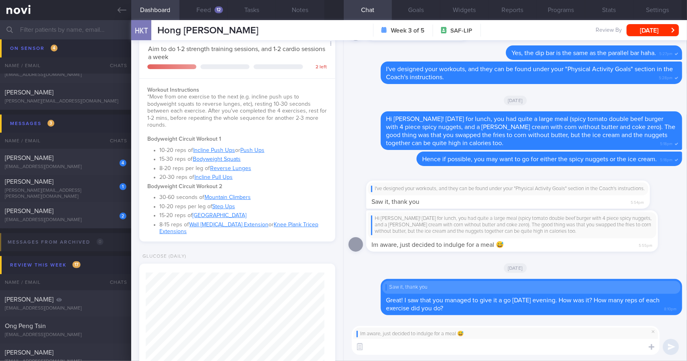
click at [415, 348] on textarea at bounding box center [506, 347] width 308 height 16
type textarea "Haha alright! As long as you get back to it thereafter, it's all good"
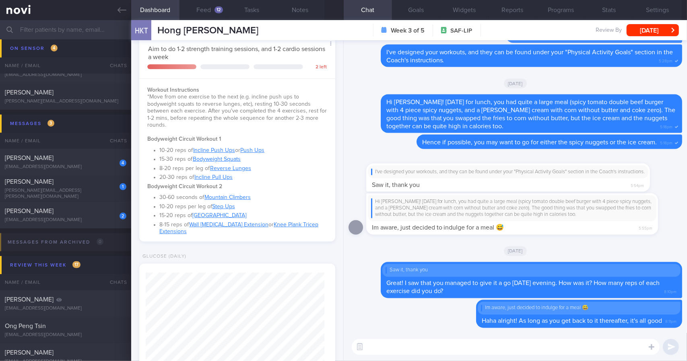
click at [426, 351] on textarea at bounding box center [506, 347] width 308 height 16
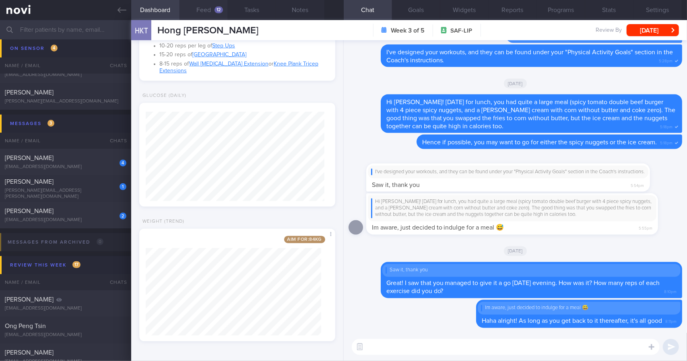
click at [219, 12] on div "12" at bounding box center [219, 9] width 8 height 7
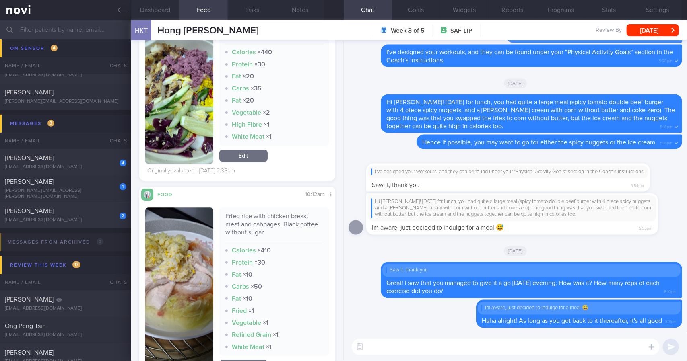
scroll to position [1422, 0]
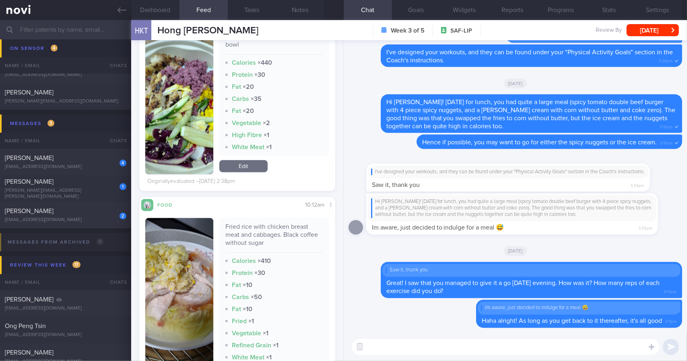
click at [540, 346] on textarea at bounding box center [506, 347] width 308 height 16
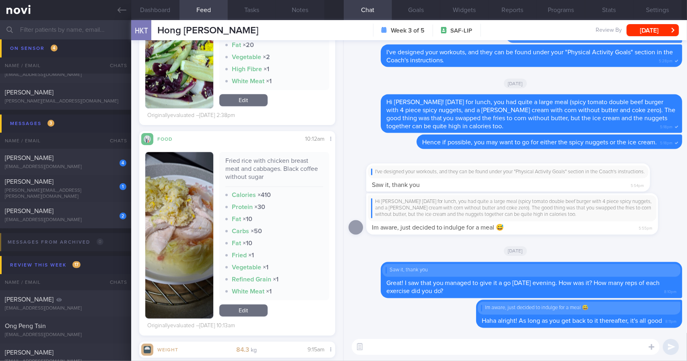
scroll to position [1488, 0]
click at [182, 220] on button "button" at bounding box center [179, 236] width 68 height 167
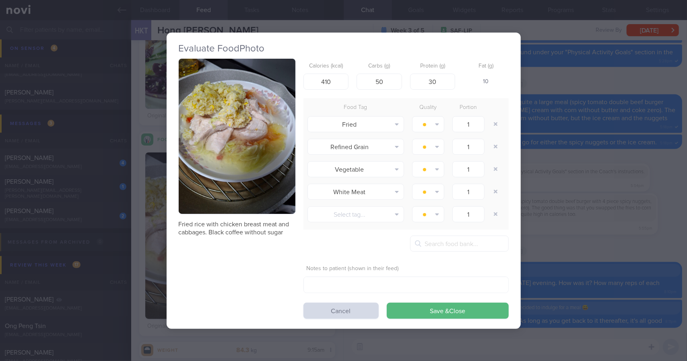
click at [149, 215] on div "Evaluate Food Photo Fried rice with chicken breast meat and cabbages. Black cof…" at bounding box center [343, 180] width 687 height 361
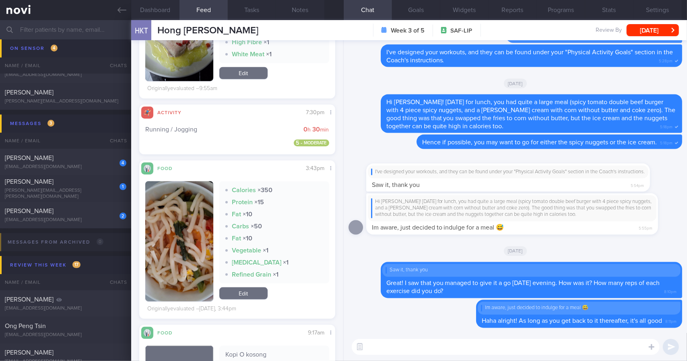
scroll to position [526, 0]
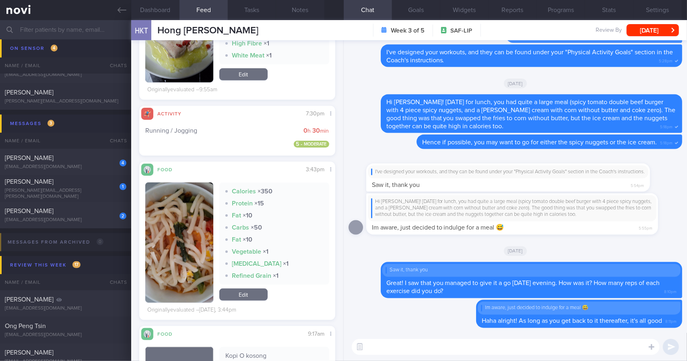
click at [219, 226] on div "Calories × 350 Protein × 15 Fat × 10 Carbs × 50 Fat × 10 Vegetable × 1 [MEDICAL…" at bounding box center [274, 234] width 110 height 102
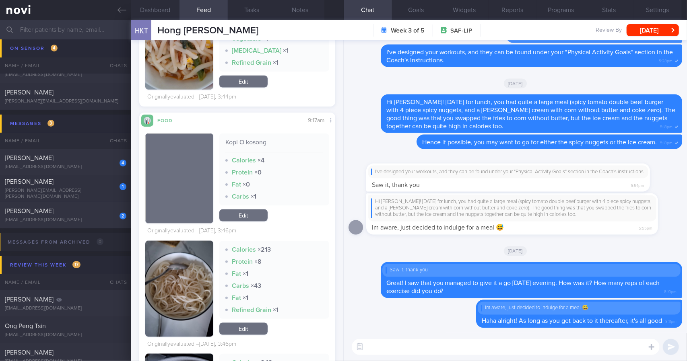
scroll to position [731, 0]
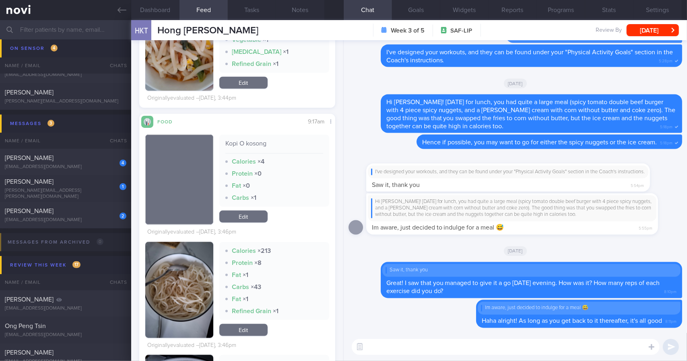
click at [178, 296] on button "button" at bounding box center [179, 290] width 68 height 96
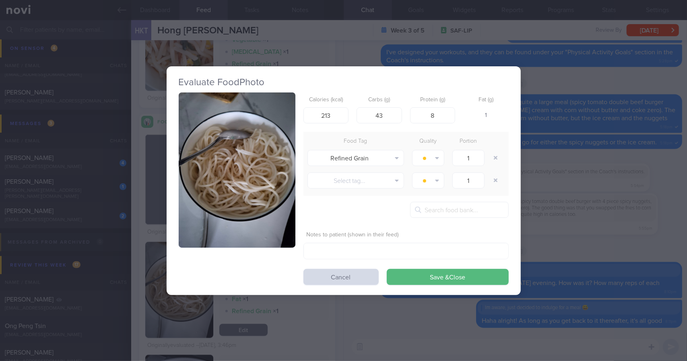
click at [285, 309] on div "Evaluate Food Photo Calories (kcal) 213 Carbs (g) 43 Protein (g) 8 Fat (g) 1 Fo…" at bounding box center [344, 180] width 354 height 361
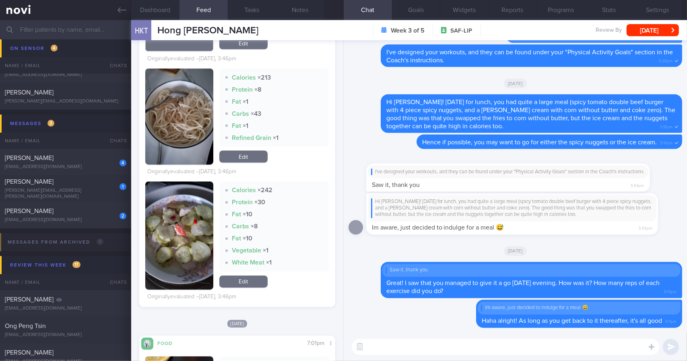
scroll to position [900, 0]
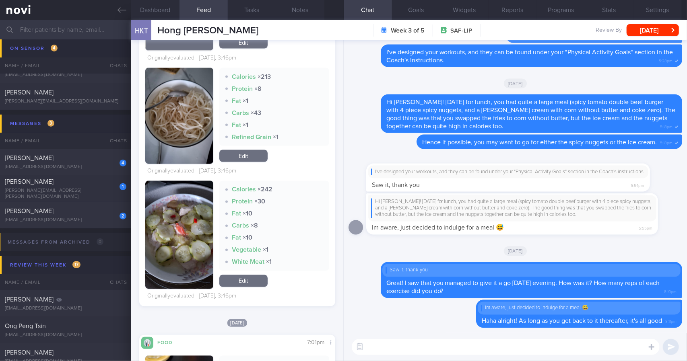
click at [198, 257] on button "button" at bounding box center [179, 235] width 68 height 108
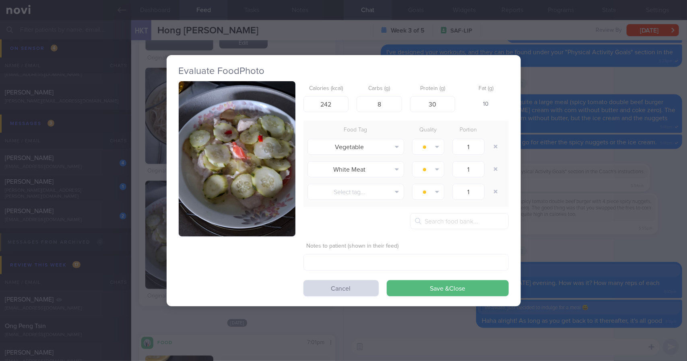
click at [229, 146] on button "button" at bounding box center [237, 159] width 117 height 156
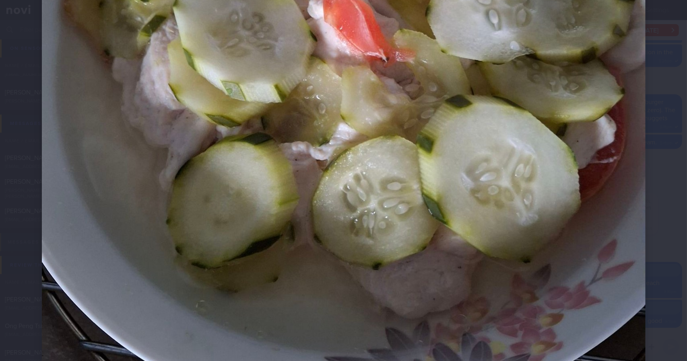
scroll to position [377, 0]
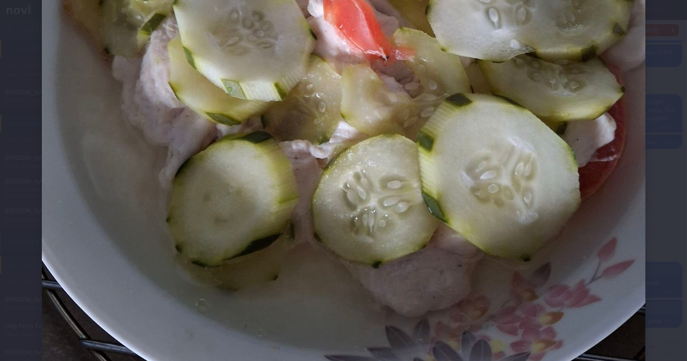
click at [662, 114] on div at bounding box center [344, 57] width 668 height 869
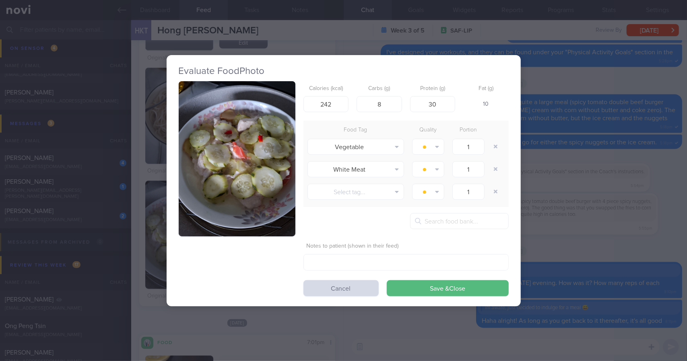
click at [662, 114] on div "Evaluate Food Photo Calories (kcal) 242 Carbs (g) 8 Protein (g) 30 Fat (g) 10 F…" at bounding box center [343, 180] width 687 height 361
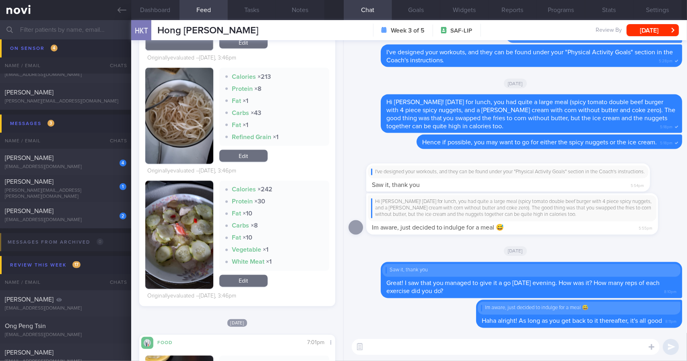
click at [499, 353] on textarea at bounding box center [506, 347] width 308 height 16
click at [294, 18] on button "Notes" at bounding box center [300, 10] width 48 height 20
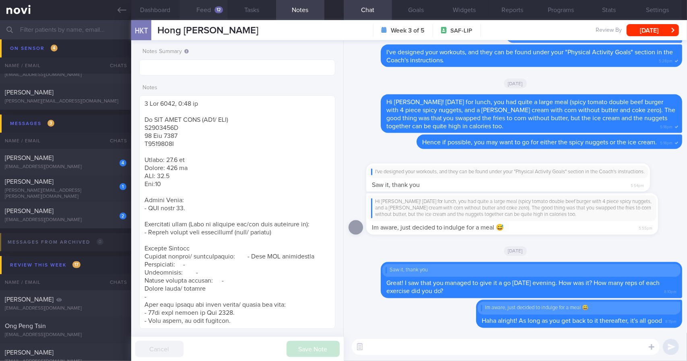
click at [210, 18] on button "Feed 12" at bounding box center [204, 10] width 48 height 20
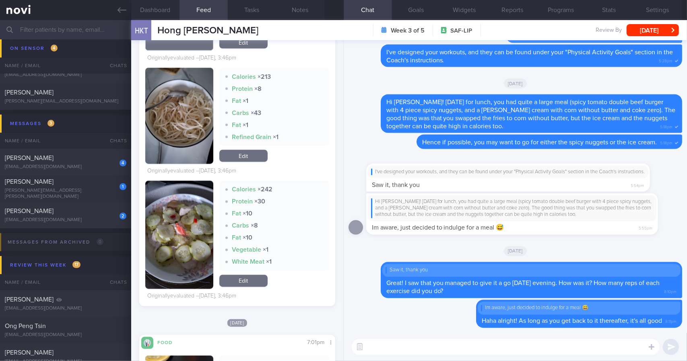
click at [423, 347] on textarea at bounding box center [506, 347] width 308 height 16
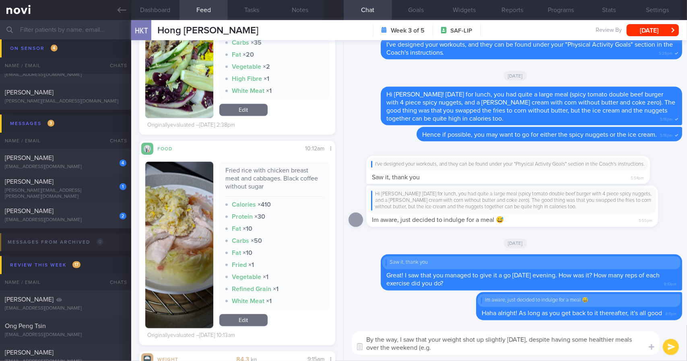
click at [260, 175] on div "Fried rice with chicken breast meat and cabbages. Black coffee without sugar" at bounding box center [274, 182] width 98 height 30
copy div "Fried rice with chicken breast meat and cabbages. Black coffee without sugar"
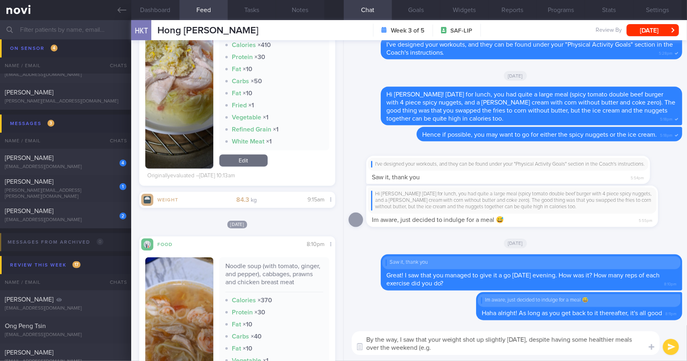
scroll to position [1597, 0]
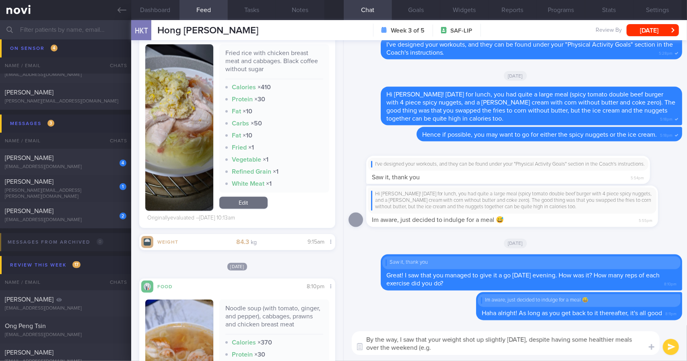
click at [505, 353] on textarea "By the way, I saw that your weight shot up slightly [DATE], despite having some…" at bounding box center [506, 344] width 308 height 24
paste textarea "Fried rice with chicken breast meat and cabbages. Black coffee without sugar"
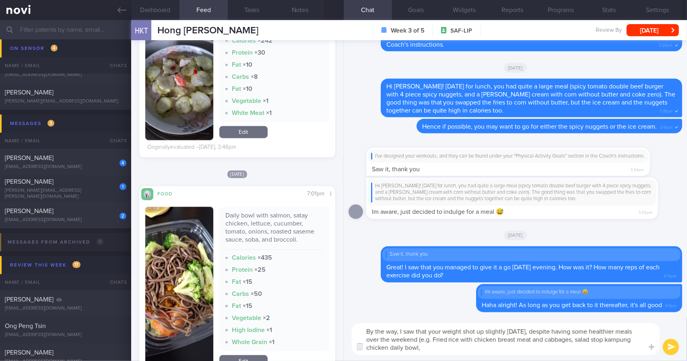
scroll to position [1048, 0]
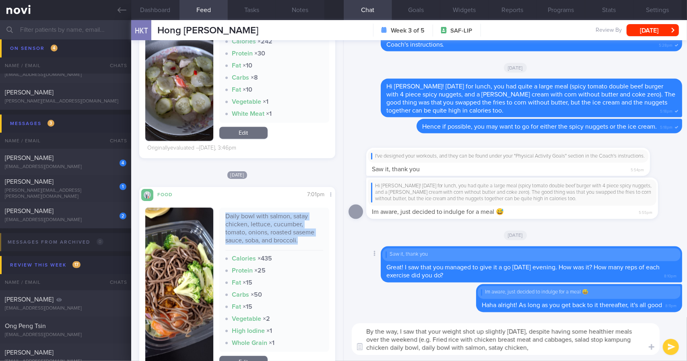
drag, startPoint x: 301, startPoint y: 241, endPoint x: 406, endPoint y: 282, distance: 112.6
click at [222, 218] on div "Daily bowl with salmon, satay chicken, lettuce, cucumber, tomato, onions, roast…" at bounding box center [274, 280] width 110 height 144
copy div "Daily bowl with salmon, satay chicken, lettuce, cucumber, tomato, onions, roast…"
drag, startPoint x: 525, startPoint y: 348, endPoint x: 398, endPoint y: 347, distance: 126.8
click at [398, 347] on textarea "By the way, I saw that your weight shot up slightly [DATE], despite having some…" at bounding box center [506, 340] width 308 height 32
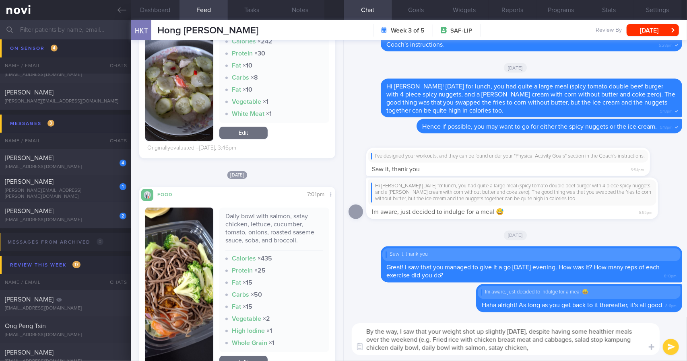
paste textarea "Daily bowl with salmon, satay chicken, lettuce, cucumber, tomato, onions, roast…"
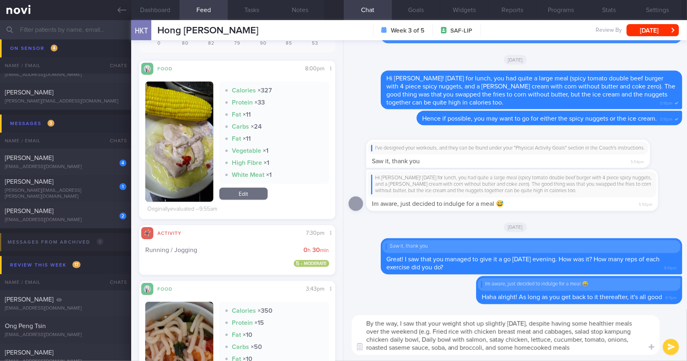
scroll to position [406, 0]
type textarea "By the way, I saw that your weight shot up slightly [DATE], despite having some…"
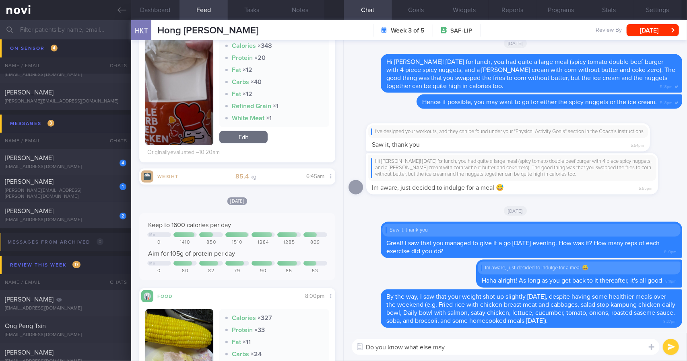
scroll to position [181, 0]
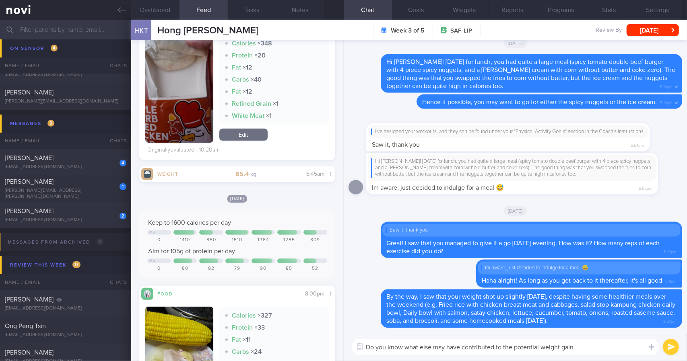
type textarea "Do you know what else may have contributed to the potential weight gain?"
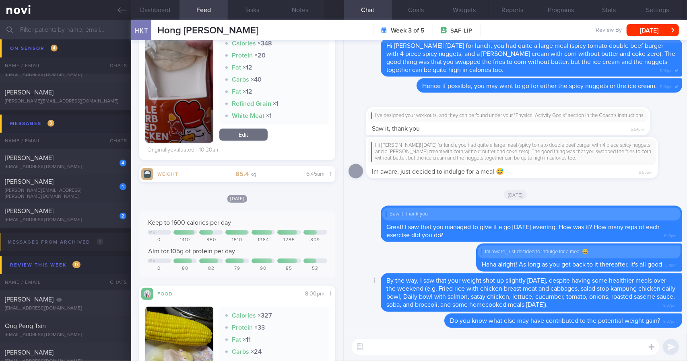
click at [443, 307] on span "By the way, I saw that your weight shot up slightly [DATE], despite having some…" at bounding box center [530, 293] width 289 height 31
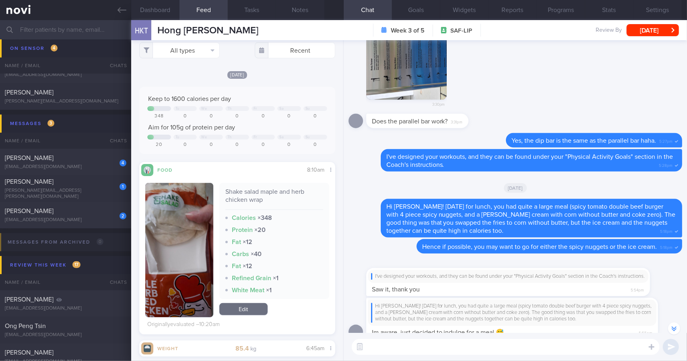
scroll to position [0, 0]
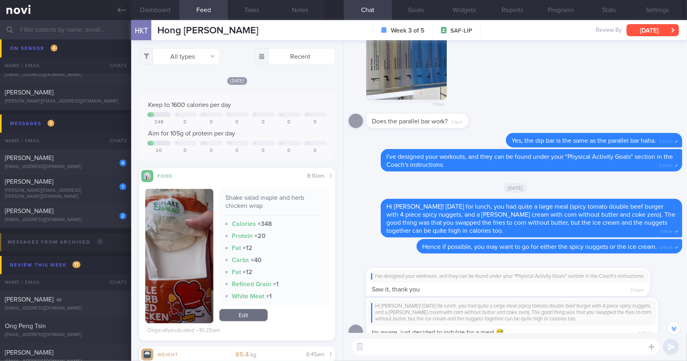
drag, startPoint x: 646, startPoint y: 32, endPoint x: 568, endPoint y: 50, distance: 79.3
click at [646, 32] on button "[DATE]" at bounding box center [653, 30] width 52 height 12
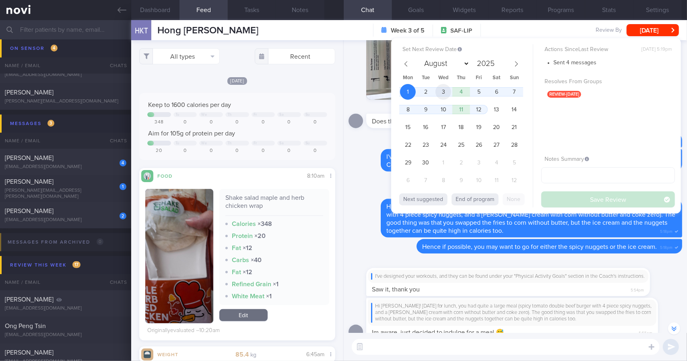
click at [439, 92] on span "3" at bounding box center [443, 92] width 16 height 16
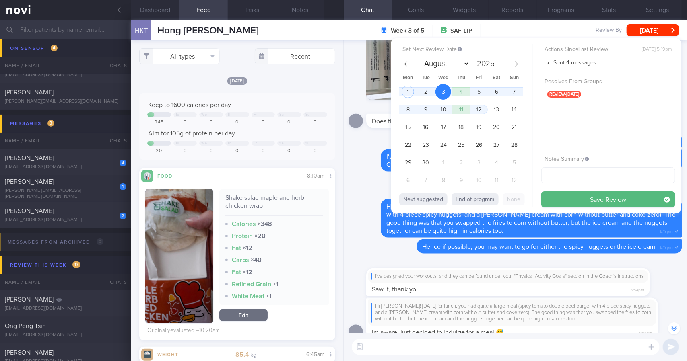
click at [571, 197] on button "Save Review" at bounding box center [608, 200] width 134 height 16
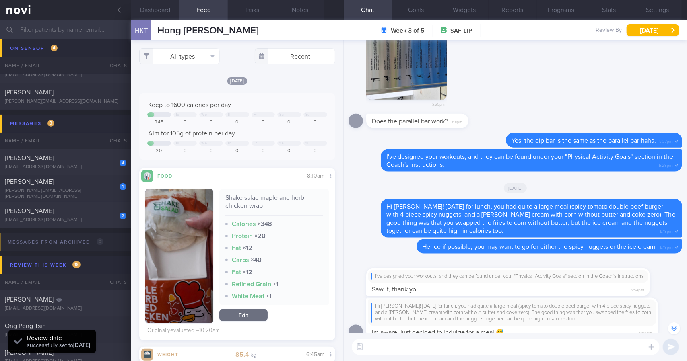
scroll to position [89, 179]
click at [120, 9] on icon at bounding box center [122, 10] width 9 height 9
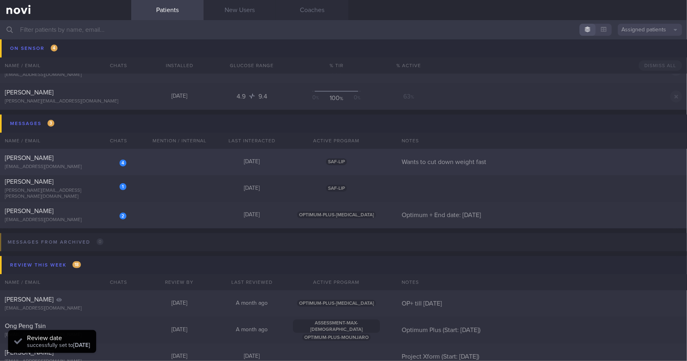
click at [95, 155] on div "[PERSON_NAME]" at bounding box center [65, 158] width 120 height 8
select select "8"
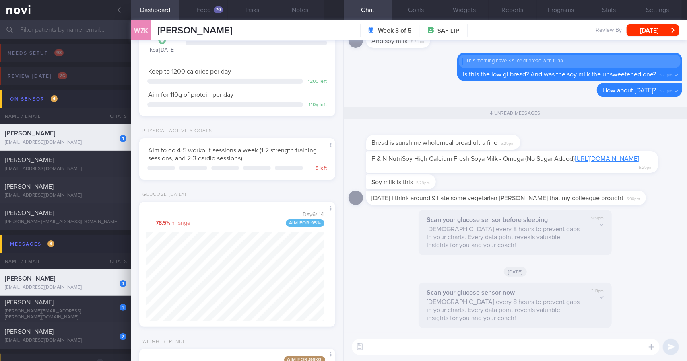
scroll to position [161, 0]
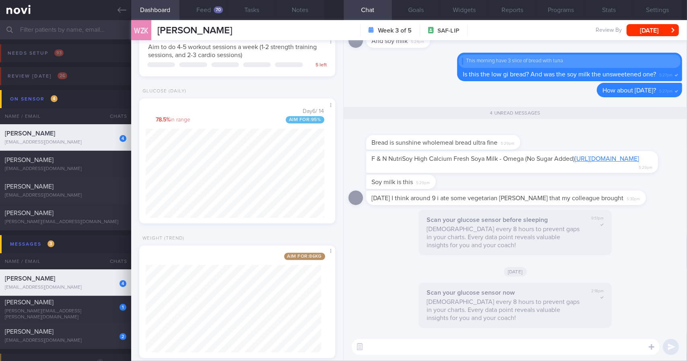
click at [575, 156] on link "[URL][DOMAIN_NAME]" at bounding box center [607, 159] width 64 height 6
click at [471, 345] on textarea at bounding box center [506, 347] width 308 height 16
drag, startPoint x: 517, startPoint y: 137, endPoint x: 551, endPoint y: 137, distance: 34.2
click at [551, 137] on div "Bread is sunshine wholemeal bread ultra fine 5:29pm" at bounding box center [516, 139] width 334 height 26
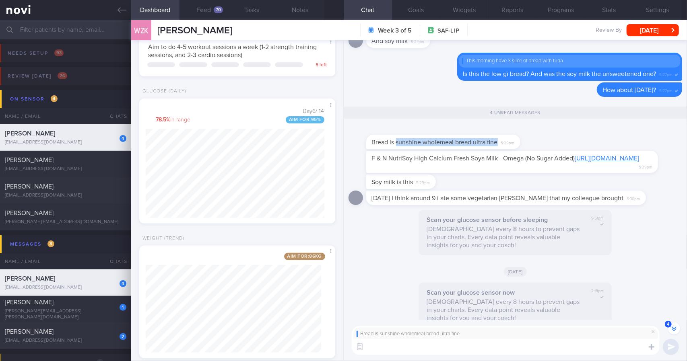
drag, startPoint x: 397, startPoint y: 132, endPoint x: 499, endPoint y: 133, distance: 102.6
click at [499, 135] on div "Bread is sunshine wholemeal bread ultra fine 5:29pm" at bounding box center [443, 142] width 154 height 14
copy span "sunshine wholemeal bread ultra fine"
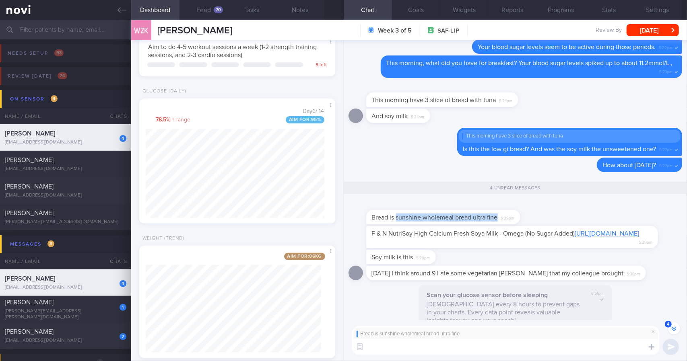
scroll to position [-134, 0]
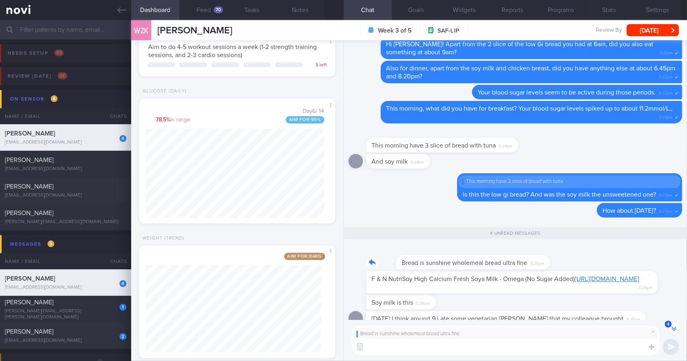
click at [569, 246] on div "Bread is sunshine wholemeal bread ultra fine 5:29pm" at bounding box center [516, 259] width 334 height 26
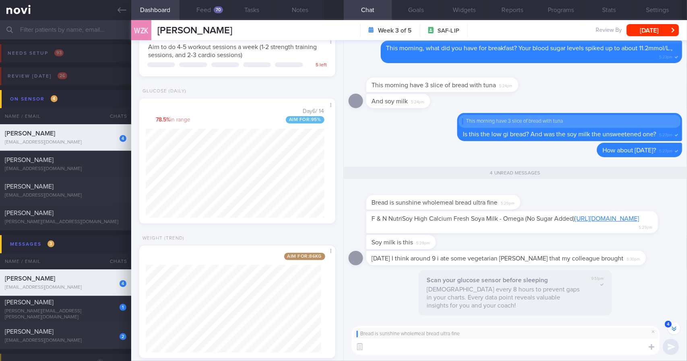
scroll to position [-53, 0]
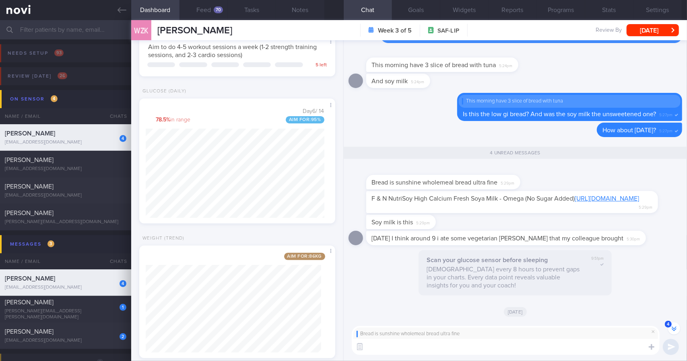
click at [489, 353] on textarea at bounding box center [506, 347] width 308 height 16
click at [435, 351] on textarea at bounding box center [506, 347] width 308 height 16
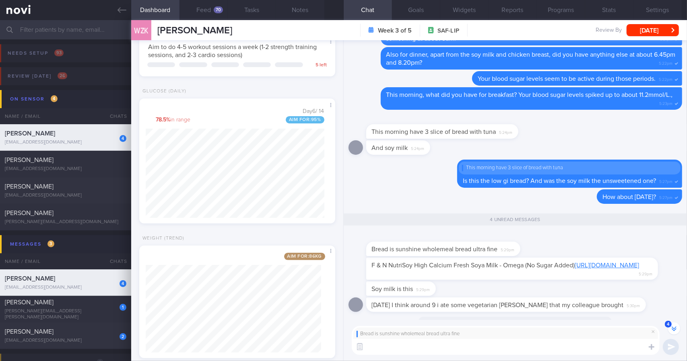
scroll to position [0, 0]
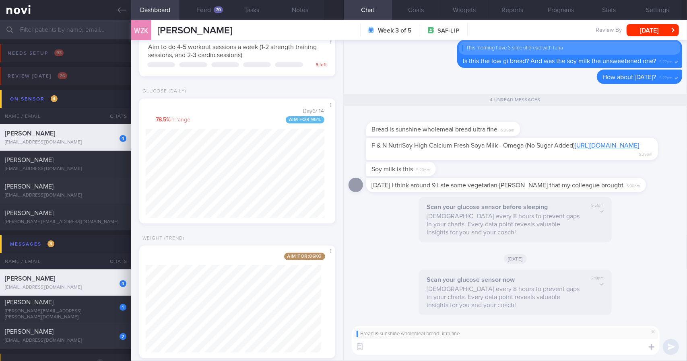
click at [459, 345] on textarea at bounding box center [506, 347] width 308 height 16
paste textarea "[URL][DOMAIN_NAME]"
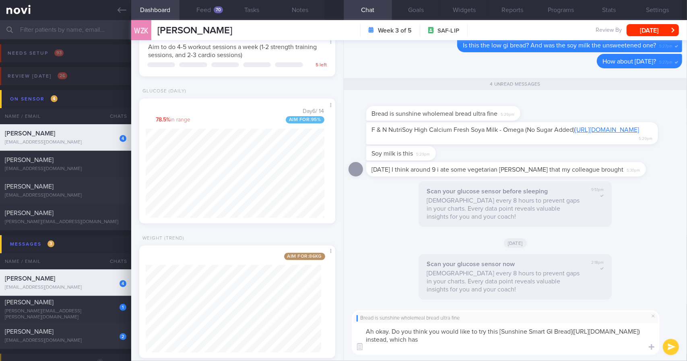
paste textarea "13.1g vs 8.4g protein, 6.1g fibre vs 3.7g fibre"
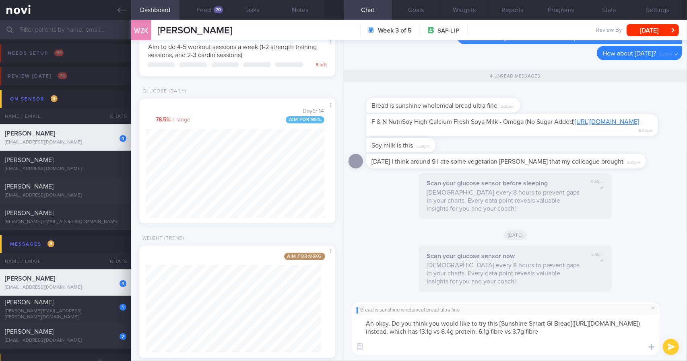
click at [513, 349] on textarea "Ah okay. Do you think you would like to try this [Sunshine Smart GI Bread]([URL…" at bounding box center [506, 336] width 308 height 40
click at [425, 347] on textarea "Ah okay. Do you think you would like to try this [Sunshine Smart GI Bread]([URL…" at bounding box center [506, 336] width 308 height 40
type textarea "Ah okay. Do you think you would like to try this [Sunshine Smart GI Bread]([URL…"
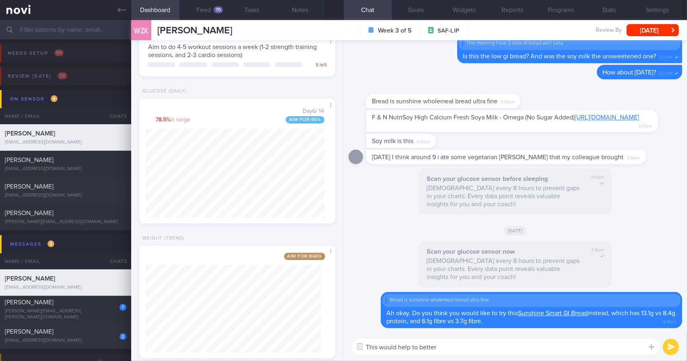
click at [295, 21] on div "WZK [PERSON_NAME] [PERSON_NAME] [PERSON_NAME] [PERSON_NAME][EMAIL_ADDRESS][DOMA…" at bounding box center [409, 30] width 556 height 20
click at [295, 17] on button "Notes" at bounding box center [300, 10] width 48 height 20
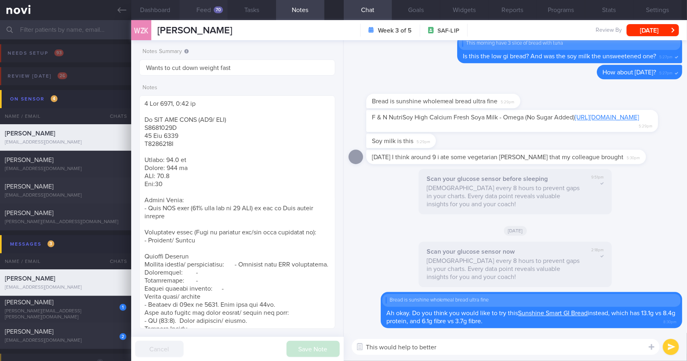
click at [210, 13] on button "Feed 70" at bounding box center [204, 10] width 48 height 20
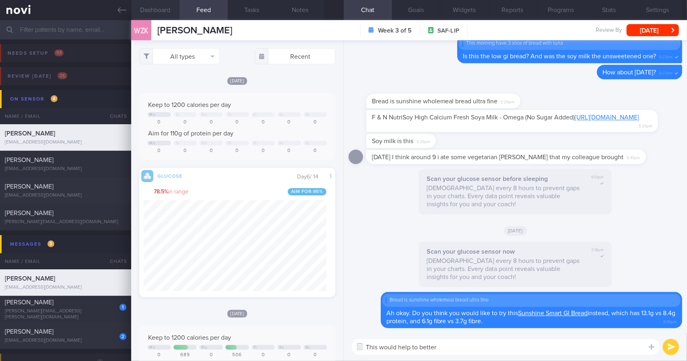
click at [168, 15] on button "Dashboard" at bounding box center [155, 10] width 48 height 20
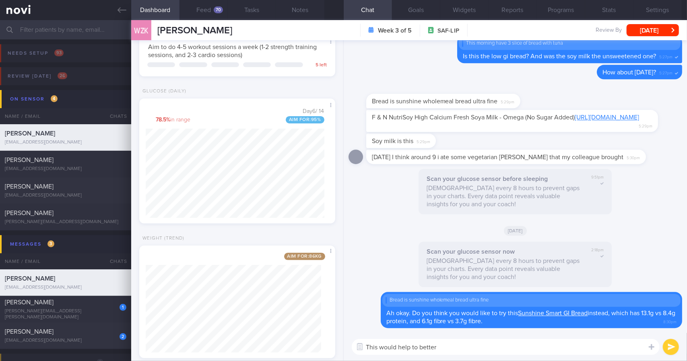
click at [484, 353] on textarea "This would help to better" at bounding box center [506, 347] width 308 height 16
type textarea "This would help to better manage your blood sugar levels."
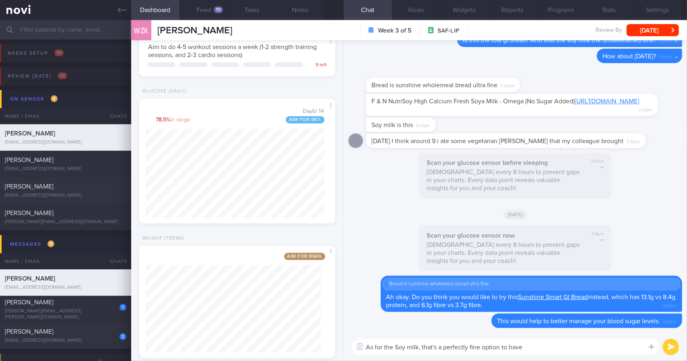
type textarea "As for the Soy milk, that's a perfectly fine option to have."
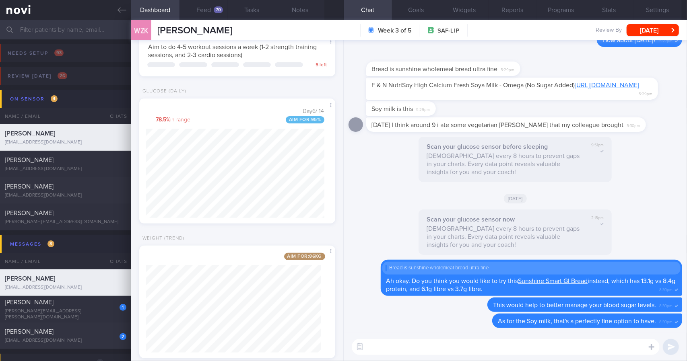
click at [465, 232] on p "[DEMOGRAPHIC_DATA] every 8 hours to prevent gaps in your charts. Every data poi…" at bounding box center [503, 237] width 153 height 24
click at [188, 15] on button "Feed 70" at bounding box center [204, 10] width 48 height 20
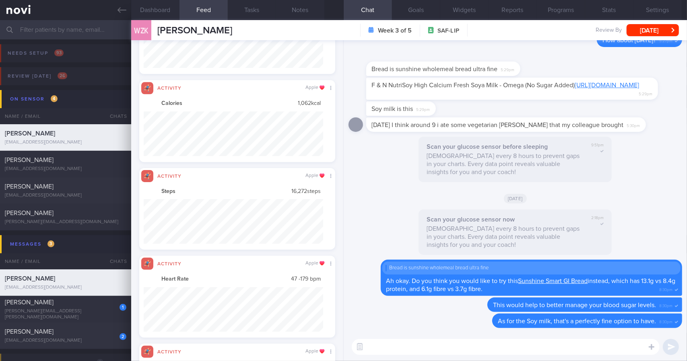
scroll to position [44, 180]
click at [164, 8] on button "Dashboard" at bounding box center [155, 10] width 48 height 20
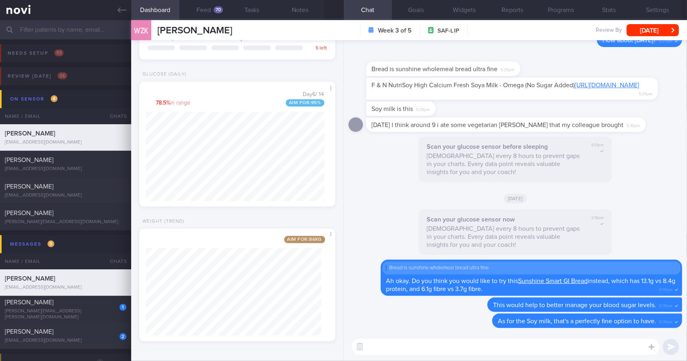
click at [462, 349] on textarea at bounding box center [506, 347] width 308 height 16
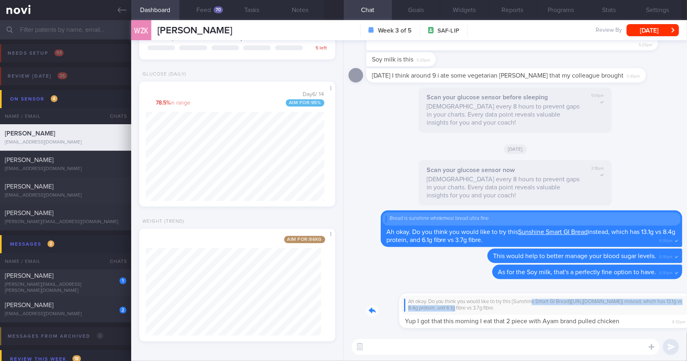
drag, startPoint x: 430, startPoint y: 303, endPoint x: 499, endPoint y: 297, distance: 69.6
click at [499, 297] on div "Ah okay. Do you think you would like to try this [Sunshine Smart GI Bread]([URL…" at bounding box center [524, 306] width 316 height 45
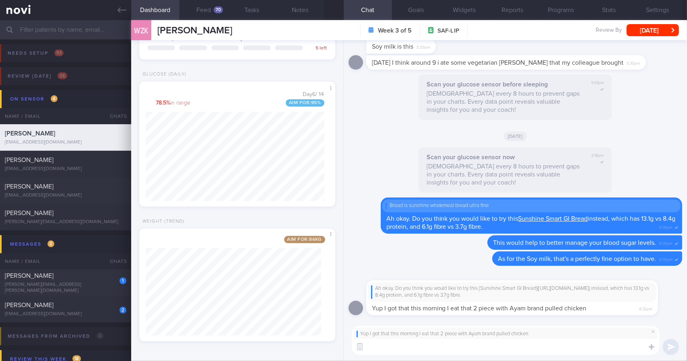
click at [472, 349] on textarea at bounding box center [506, 347] width 308 height 16
click at [301, 7] on button "Notes" at bounding box center [300, 10] width 48 height 20
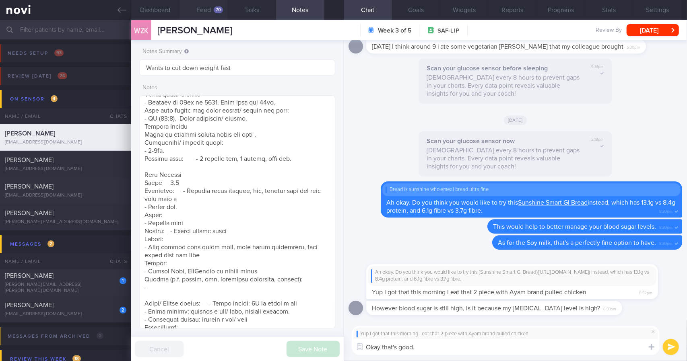
click at [204, 13] on button "Feed 70" at bounding box center [204, 10] width 48 height 20
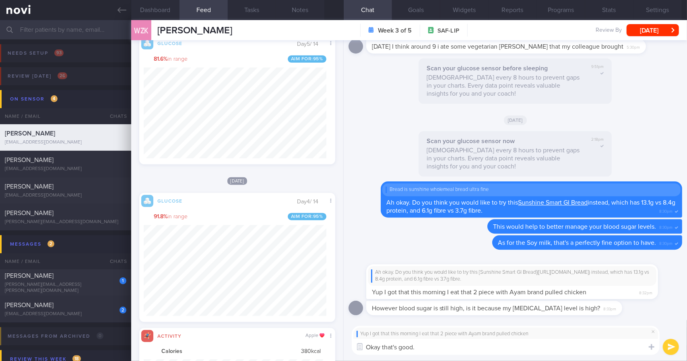
scroll to position [367, 0]
click at [493, 345] on textarea "Okay that's good." at bounding box center [506, 347] width 308 height 16
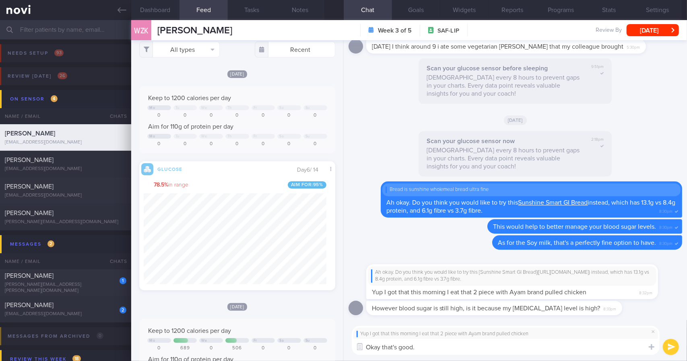
scroll to position [0, 0]
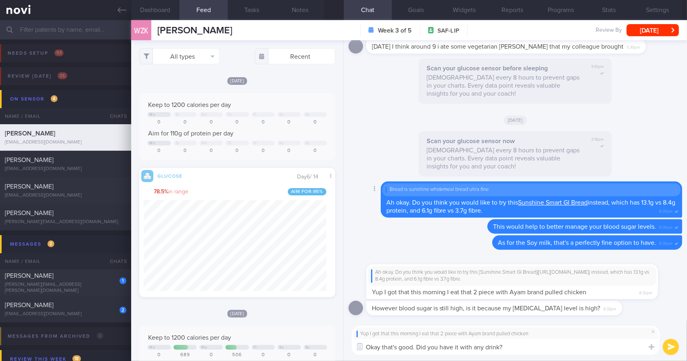
type textarea "Okay that's good. Did you have it with any drink?"
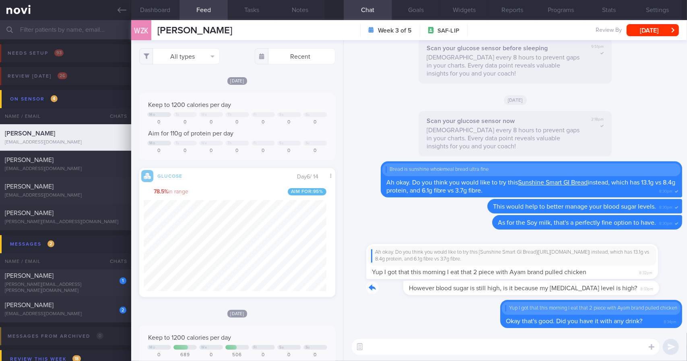
drag, startPoint x: 594, startPoint y: 289, endPoint x: 687, endPoint y: 302, distance: 93.4
click at [687, 302] on div "Delete Yup I got that this morning I eat that 2 piece with Ayam brand pulled ch…" at bounding box center [515, 186] width 343 height 293
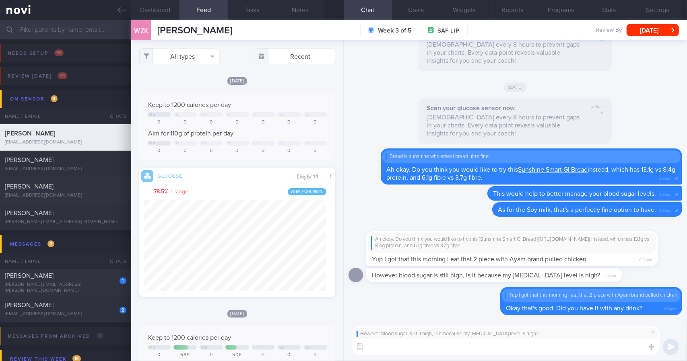
click at [534, 351] on textarea at bounding box center [506, 347] width 308 height 16
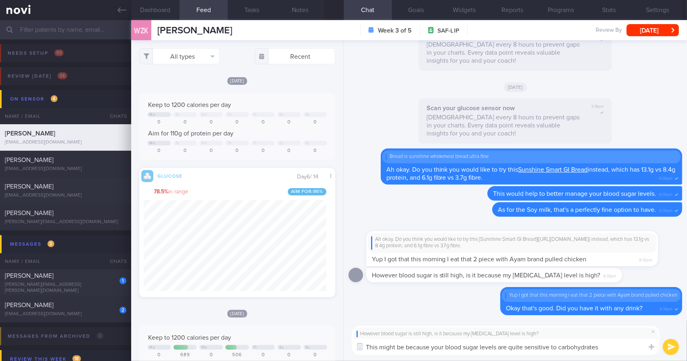
type textarea "This might be because your blood sugar levels are quite sensitive to carbohydra…"
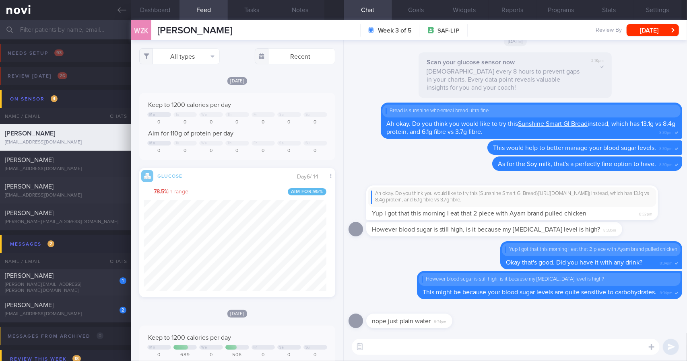
click at [434, 351] on textarea at bounding box center [506, 347] width 308 height 16
type textarea "Did you have anything to eat at 1+am last night?"
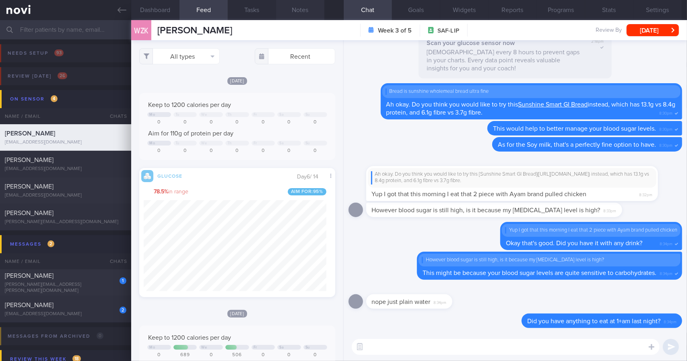
click at [283, 13] on button "Notes" at bounding box center [300, 10] width 48 height 20
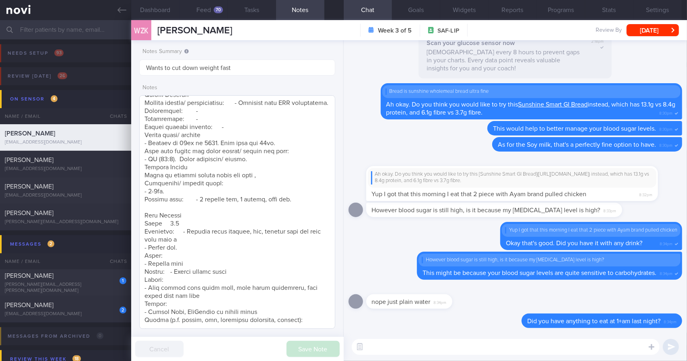
scroll to position [159, 0]
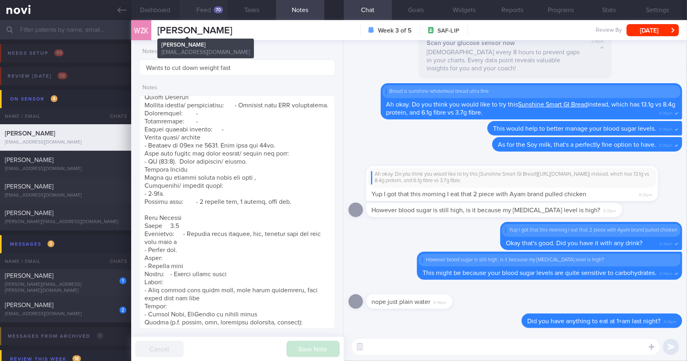
click at [195, 15] on button "Feed 70" at bounding box center [204, 10] width 48 height 20
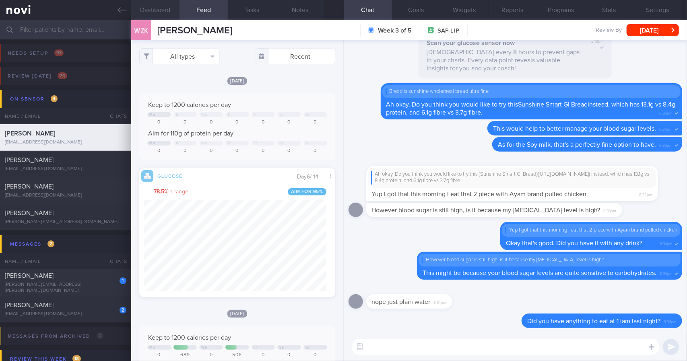
click at [149, 12] on button "Dashboard" at bounding box center [155, 10] width 48 height 20
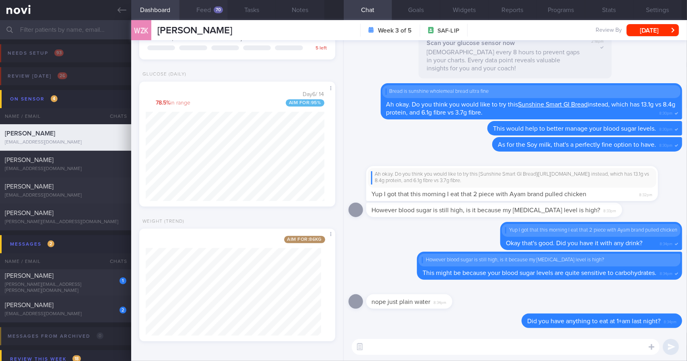
click at [196, 11] on button "Feed 70" at bounding box center [204, 10] width 48 height 20
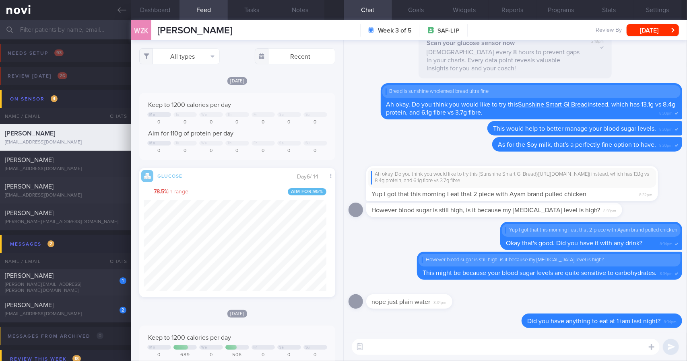
click at [432, 348] on textarea at bounding box center [506, 347] width 308 height 16
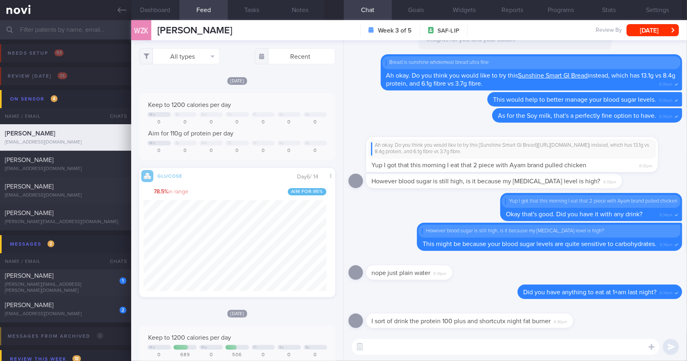
click at [566, 347] on textarea at bounding box center [506, 347] width 308 height 16
click at [527, 350] on textarea at bounding box center [506, 347] width 308 height 16
click at [479, 346] on textarea at bounding box center [506, 347] width 308 height 16
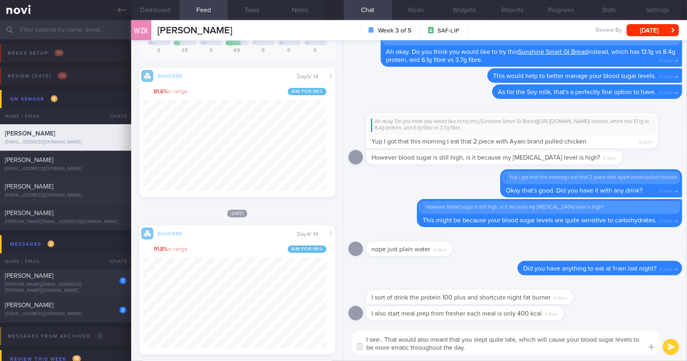
type textarea "I see.. That would also meant that you slept quite late, which will cause your …"
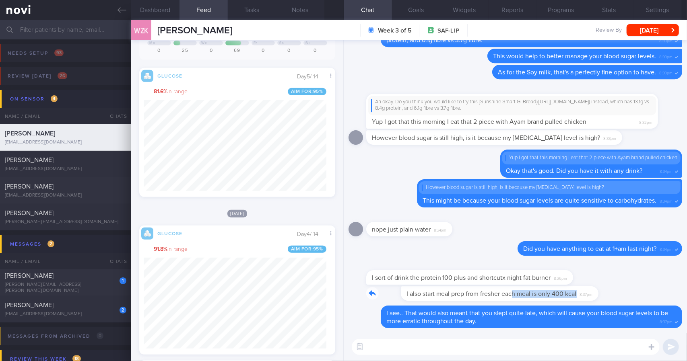
drag, startPoint x: 479, startPoint y: 299, endPoint x: 558, endPoint y: 291, distance: 80.1
click at [558, 291] on div "I also start meal prep from fresher each meal is only 400 kcal 8:37pm" at bounding box center [477, 294] width 222 height 14
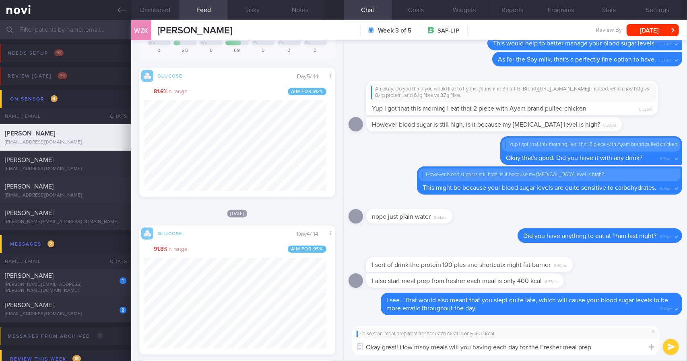
type textarea "Okay great! How many meals will you having each day for the Fresher meal prep?"
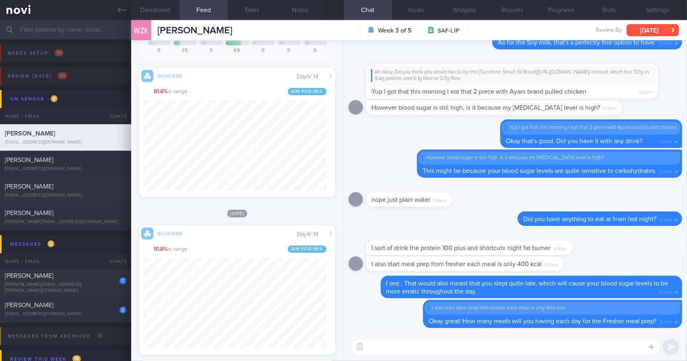
drag, startPoint x: 656, startPoint y: 32, endPoint x: 631, endPoint y: 46, distance: 28.5
click at [656, 32] on button "[DATE]" at bounding box center [653, 30] width 52 height 12
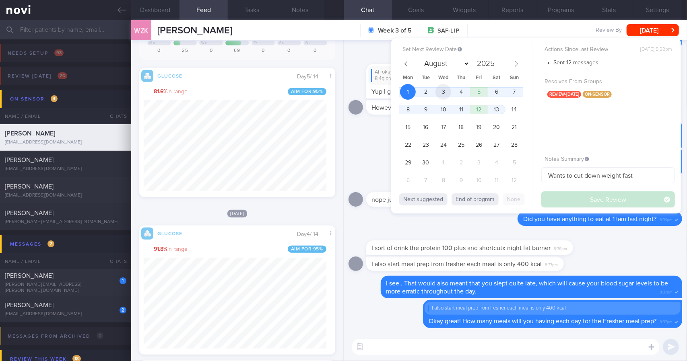
click at [449, 92] on span "3" at bounding box center [443, 92] width 16 height 16
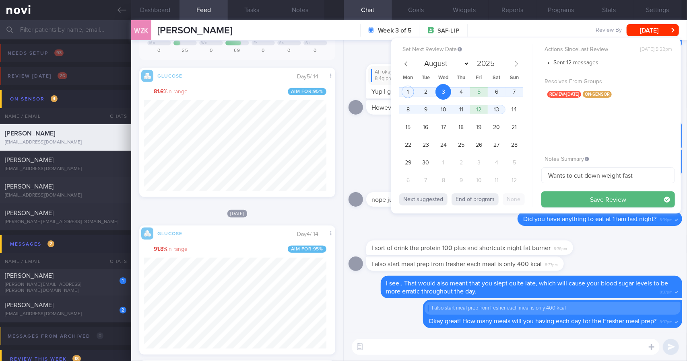
click at [562, 198] on button "Save Review" at bounding box center [608, 200] width 134 height 16
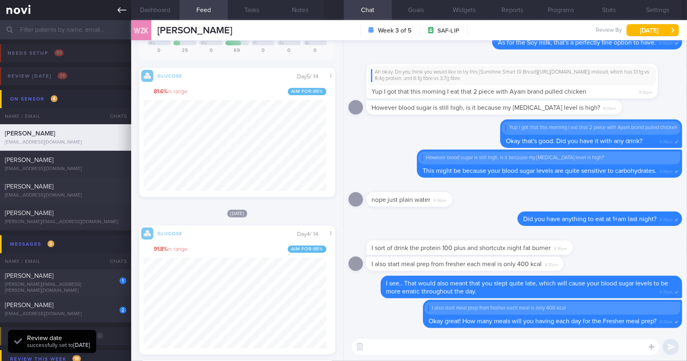
click at [124, 11] on icon at bounding box center [122, 10] width 9 height 9
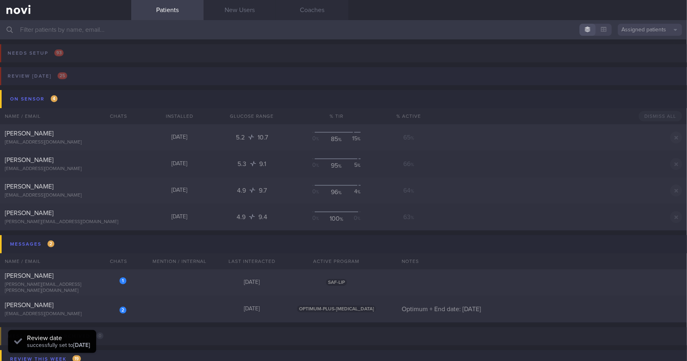
click at [91, 79] on button "Review [DATE] 25" at bounding box center [342, 78] width 689 height 23
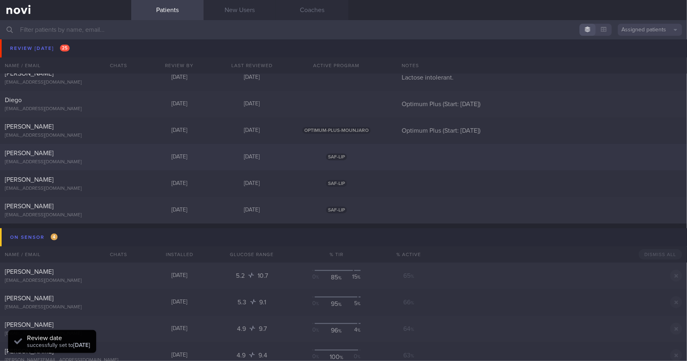
scroll to position [523, 0]
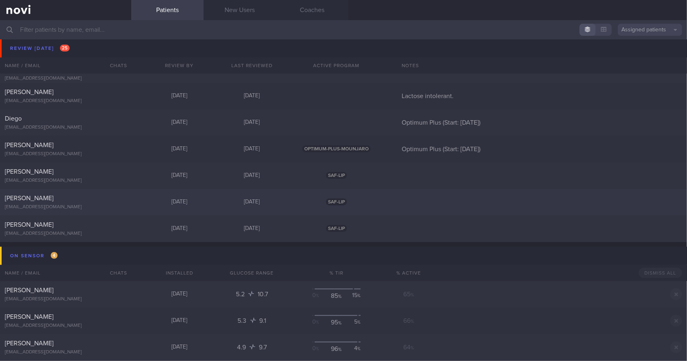
click at [115, 204] on div "[EMAIL_ADDRESS][DOMAIN_NAME]" at bounding box center [66, 207] width 122 height 6
select select "8"
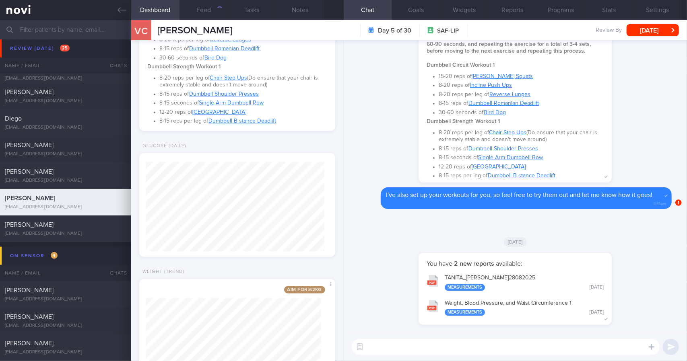
scroll to position [452, 0]
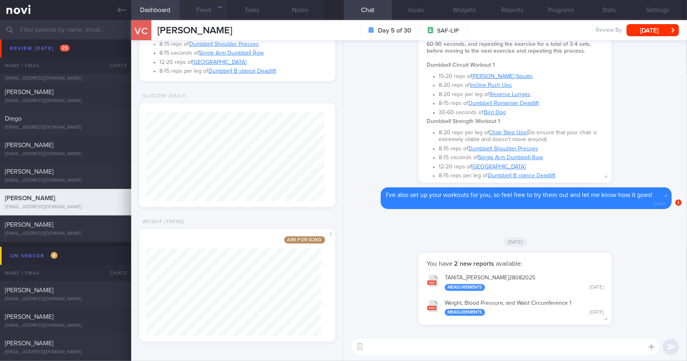
click at [204, 14] on button "Feed" at bounding box center [204, 10] width 48 height 20
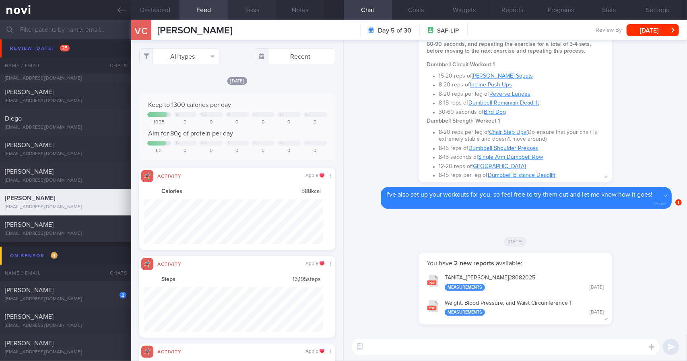
scroll to position [44, 180]
click at [195, 54] on button "All types" at bounding box center [179, 56] width 80 height 16
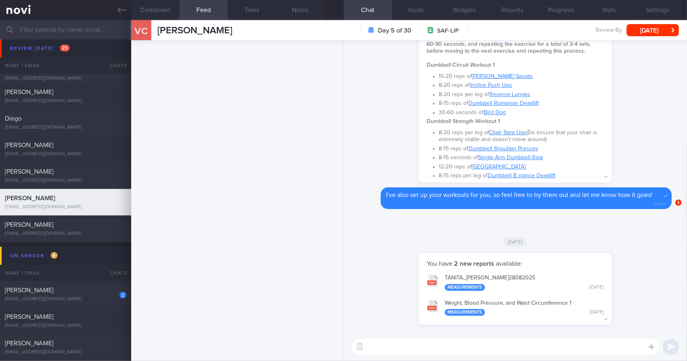
scroll to position [1352, 0]
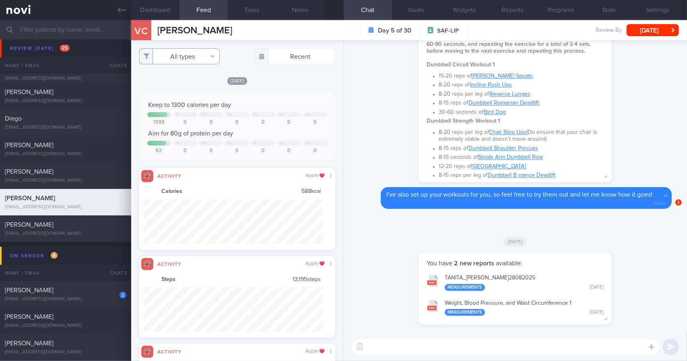
click at [211, 51] on button "All types" at bounding box center [179, 56] width 80 height 16
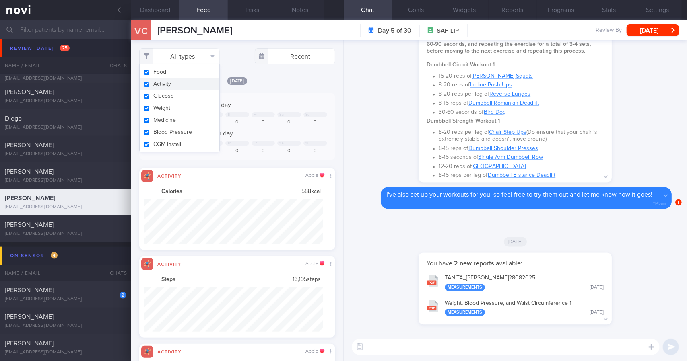
click at [190, 87] on button "Activity" at bounding box center [180, 84] width 80 height 12
checkbox input "false"
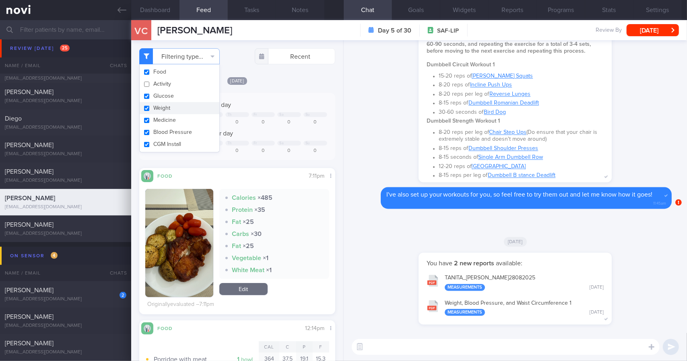
click at [187, 108] on button "Weight" at bounding box center [180, 108] width 80 height 12
checkbox input "false"
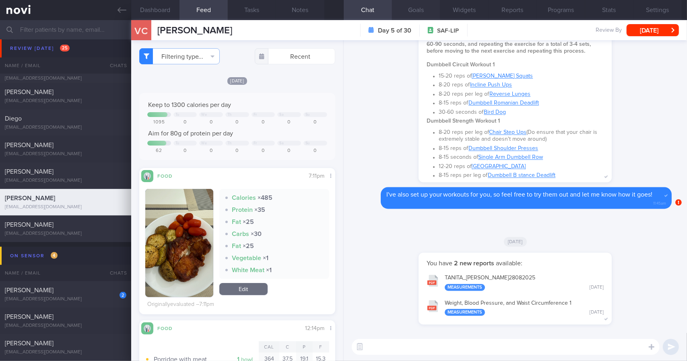
click at [413, 10] on button "Goals" at bounding box center [416, 10] width 48 height 20
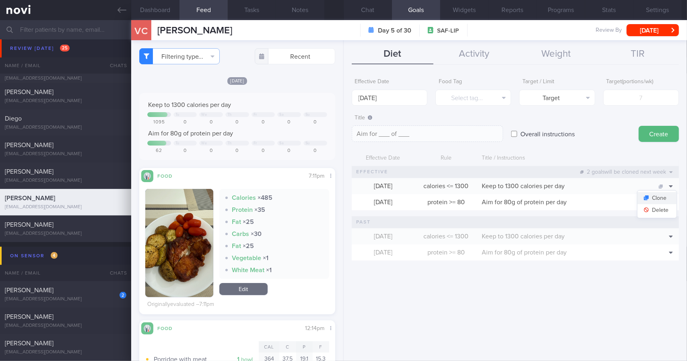
click at [654, 198] on button "Clone" at bounding box center [657, 198] width 39 height 12
type input "1300"
type textarea "Keep to 1300 calories per day"
click at [642, 99] on input "1300" at bounding box center [641, 98] width 76 height 16
type input "100"
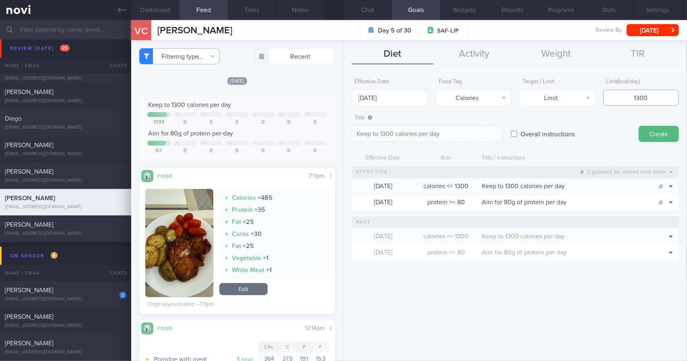
type textarea "Keep to 100 calories per day"
type input "1200"
type textarea "Keep to 1200 calories per day"
type input "1200"
click at [410, 103] on body "You are offline! Some functionality will be unavailable Patients New Users Coac…" at bounding box center [343, 180] width 687 height 361
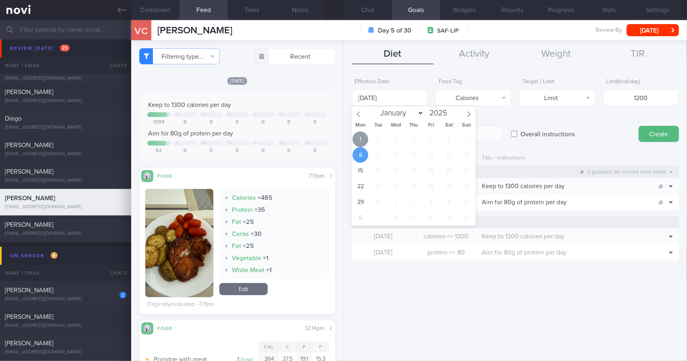
click at [366, 140] on span "1" at bounding box center [361, 140] width 16 height 16
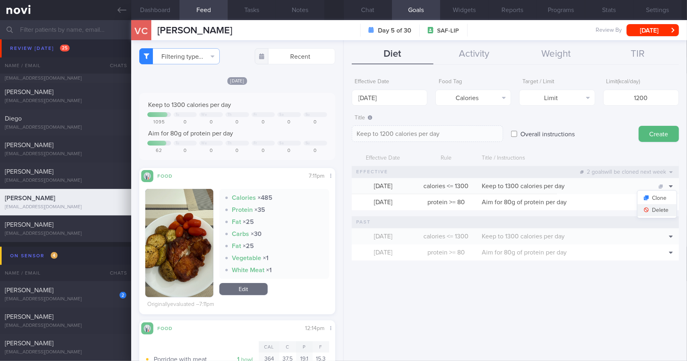
click at [658, 210] on button "Delete" at bounding box center [657, 210] width 39 height 12
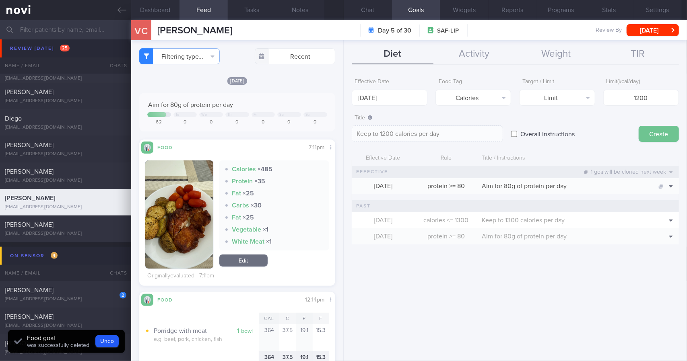
click at [652, 137] on button "Create" at bounding box center [659, 134] width 40 height 16
type input "[DATE]"
type textarea "Aim for ___ of ___"
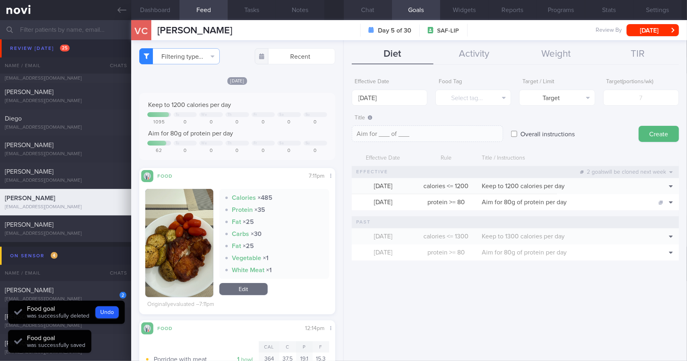
click at [378, 15] on button "Chat" at bounding box center [368, 10] width 48 height 20
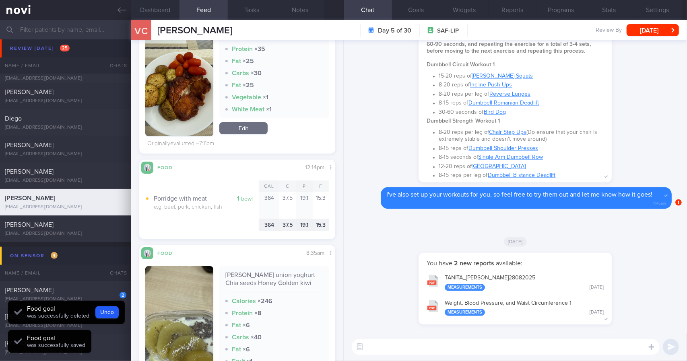
click at [177, 97] on img "button" at bounding box center [179, 82] width 68 height 108
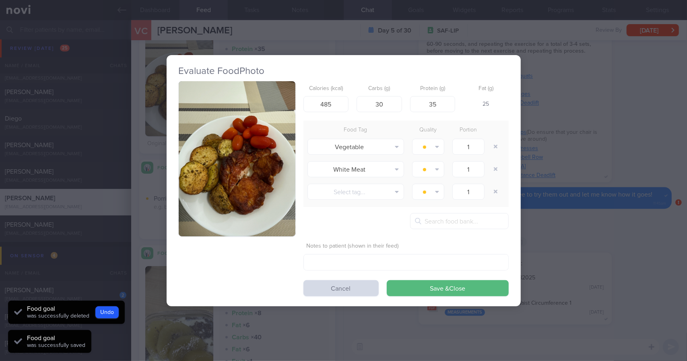
click at [542, 139] on div "Evaluate Food Photo Calories (kcal) 485 Carbs (g) 30 Protein (g) 35 Fat (g) 25 …" at bounding box center [343, 180] width 687 height 361
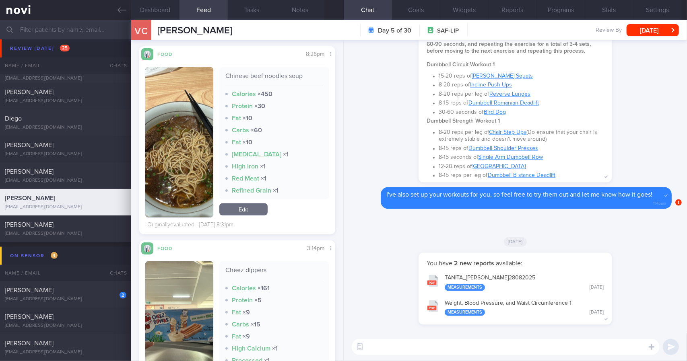
click at [179, 136] on button "button" at bounding box center [179, 142] width 68 height 151
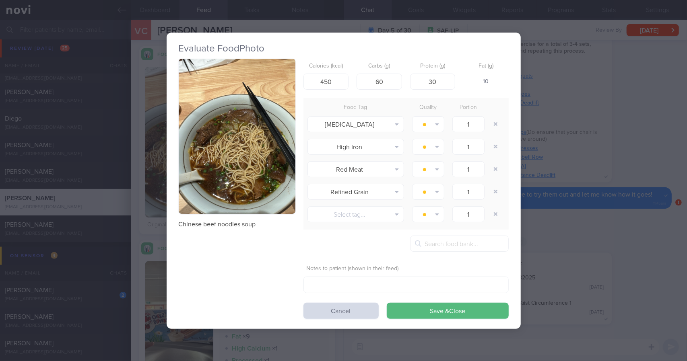
click at [663, 206] on div "Evaluate Food Photo Chinese beef noodles soup Calories (kcal) 450 Carbs (g) 60 …" at bounding box center [343, 180] width 687 height 361
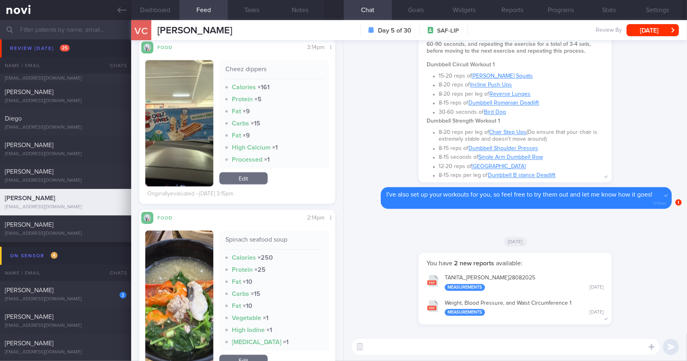
click at [197, 126] on button "button" at bounding box center [179, 123] width 68 height 126
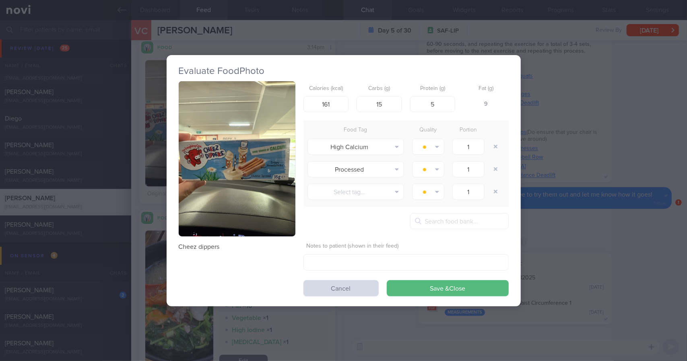
click at [244, 129] on button "button" at bounding box center [237, 159] width 117 height 156
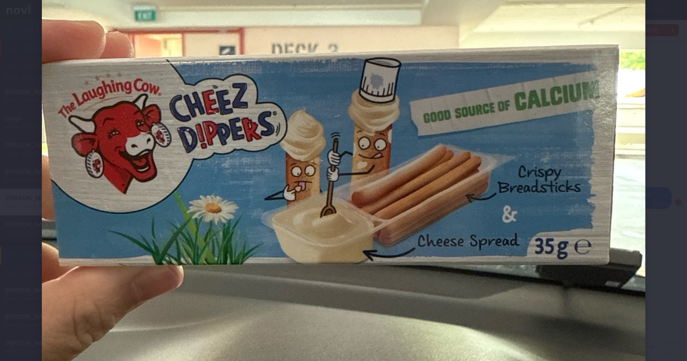
click at [640, 188] on img at bounding box center [344, 152] width 604 height 805
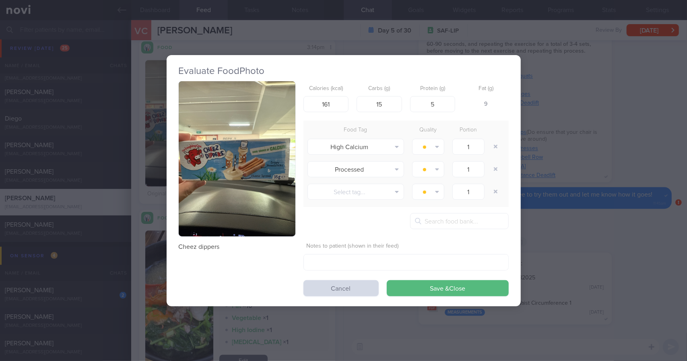
click at [230, 164] on button "button" at bounding box center [237, 159] width 117 height 156
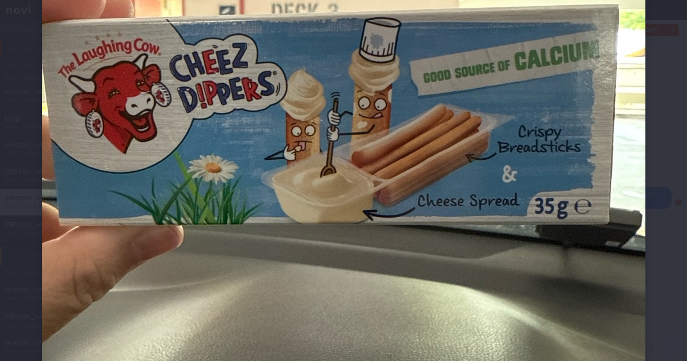
click at [650, 136] on div at bounding box center [344, 112] width 668 height 869
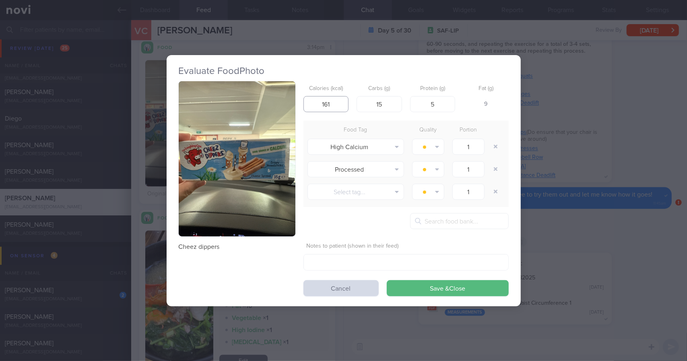
drag, startPoint x: 334, startPoint y: 105, endPoint x: 267, endPoint y: 99, distance: 67.0
click at [287, 103] on div "Cheez dippers Calories (kcal) 161 Carbs (g) 15 Protein (g) 5 Fat (g) 9 Food Tag…" at bounding box center [344, 188] width 330 height 215
type input "92"
type input "8.9"
type input "3.7"
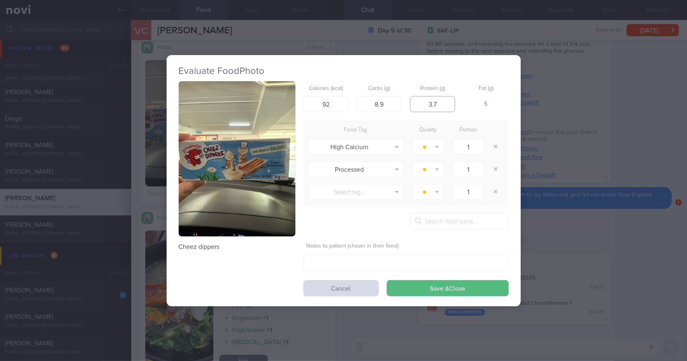
click at [387, 281] on button "Save & Close" at bounding box center [448, 289] width 122 height 16
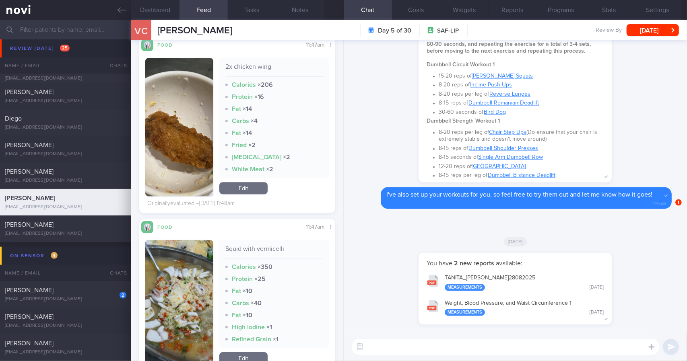
scroll to position [1496, 0]
click at [155, 136] on button "button" at bounding box center [179, 126] width 68 height 138
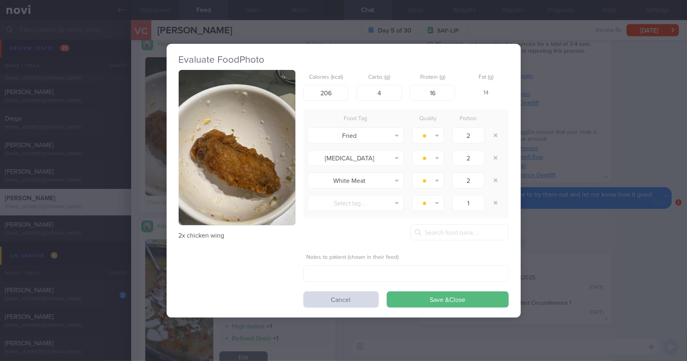
click at [580, 159] on div "Evaluate Food Photo 2x chicken wing Calories (kcal) 206 Carbs (g) 4 Protein (g)…" at bounding box center [343, 180] width 687 height 361
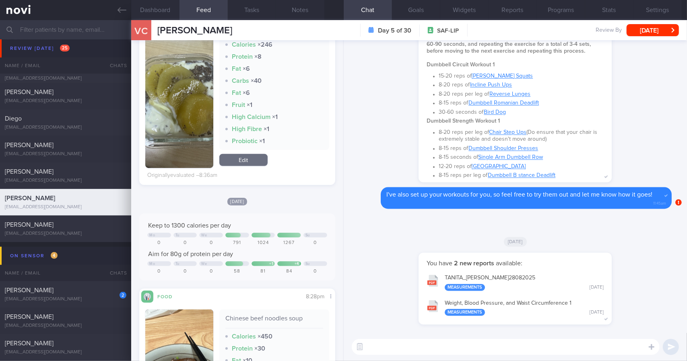
scroll to position [417, 0]
click at [159, 12] on button "Dashboard" at bounding box center [155, 10] width 48 height 20
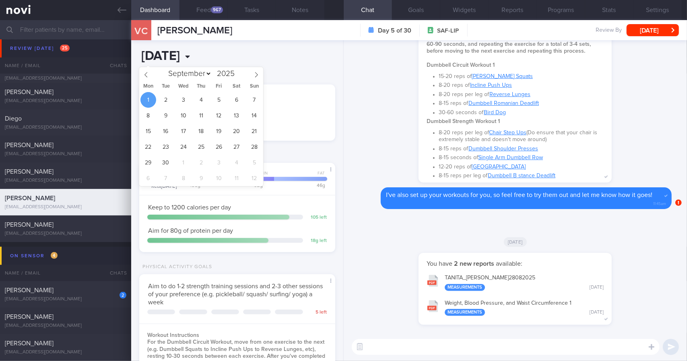
click at [204, 46] on input "[DATE]" at bounding box center [199, 56] width 121 height 20
click at [139, 78] on span at bounding box center [146, 74] width 14 height 14
select select "7"
click at [256, 165] on span "31" at bounding box center [254, 163] width 16 height 16
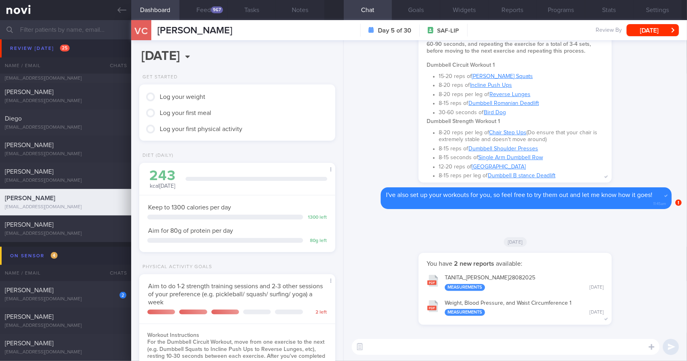
scroll to position [99, 175]
click at [233, 43] on div "[DATE], 31 Aug Get Started Log your weight Log your first meal Log your first p…" at bounding box center [237, 200] width 213 height 321
click at [212, 59] on input "[DATE]" at bounding box center [199, 56] width 121 height 20
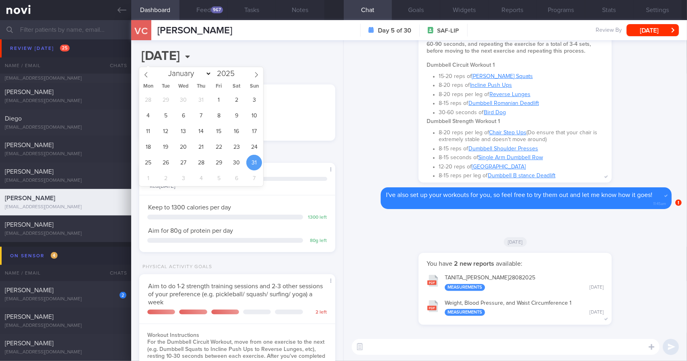
click at [302, 67] on div "[DATE], 31 Aug Get Started Log your weight Log your first meal Log your first p…" at bounding box center [237, 200] width 213 height 321
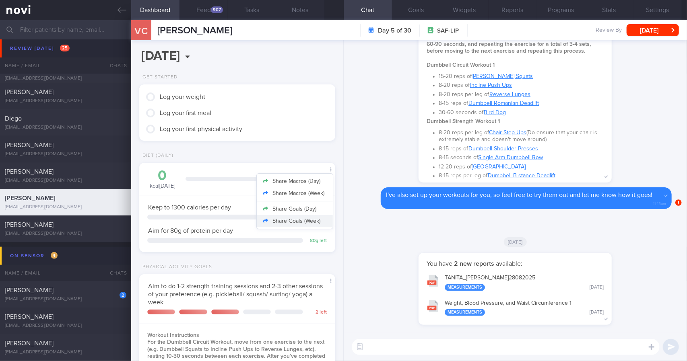
click at [307, 225] on button "Share Goals (Week)" at bounding box center [295, 221] width 76 height 12
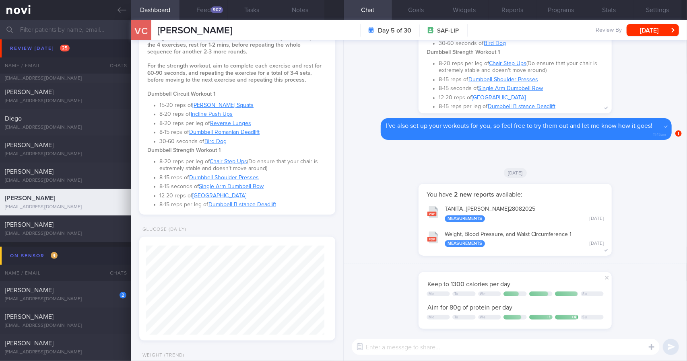
scroll to position [452, 0]
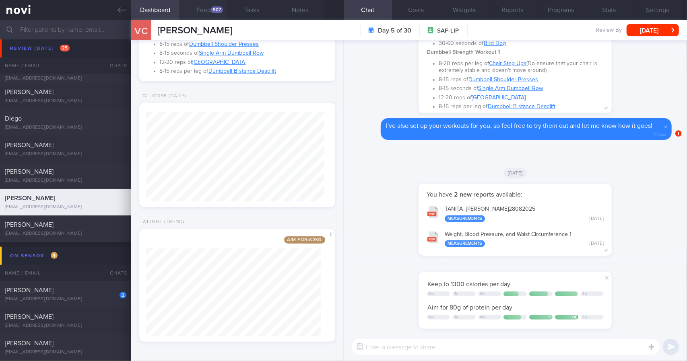
click at [209, 16] on button "Feed 967" at bounding box center [204, 10] width 48 height 20
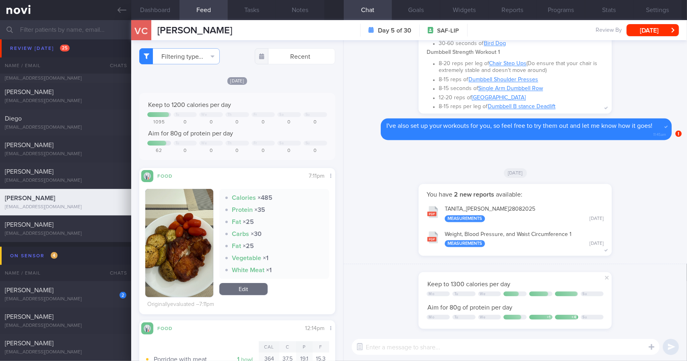
click at [168, 21] on div "VC [PERSON_NAME] [PERSON_NAME] [PERSON_NAME][EMAIL_ADDRESS][DOMAIN_NAME]" at bounding box center [181, 30] width 101 height 20
click at [167, 14] on button "Dashboard" at bounding box center [155, 10] width 48 height 20
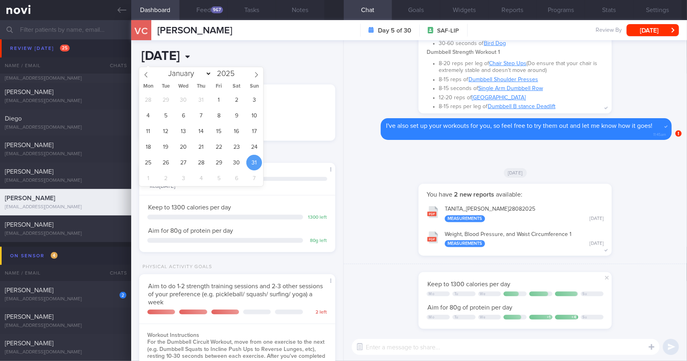
click at [209, 52] on input "[DATE]" at bounding box center [199, 56] width 121 height 20
click at [148, 177] on span "1" at bounding box center [148, 179] width 16 height 16
type input "[DATE]"
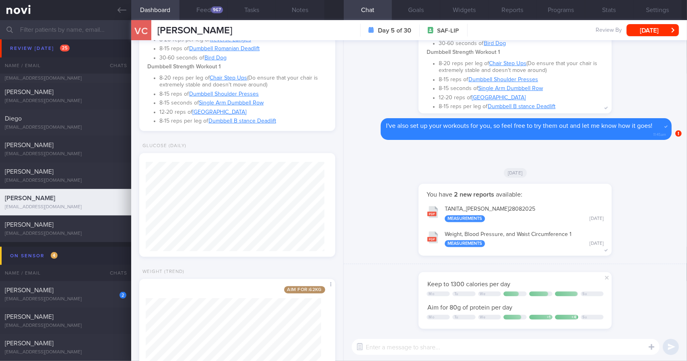
scroll to position [452, 0]
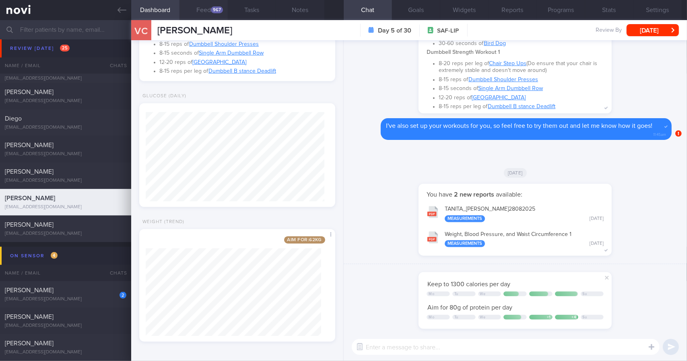
click at [214, 16] on button "Feed 967" at bounding box center [204, 10] width 48 height 20
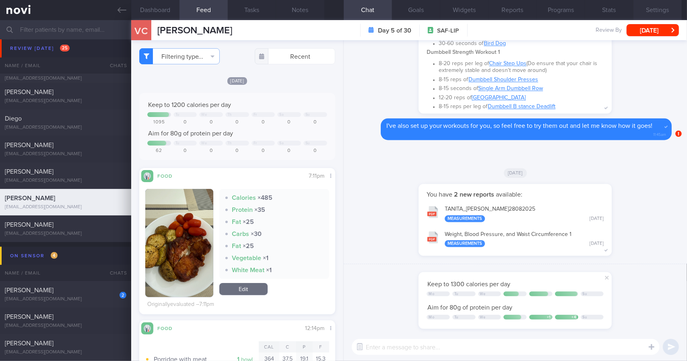
click at [638, 13] on button "Settings" at bounding box center [657, 10] width 48 height 20
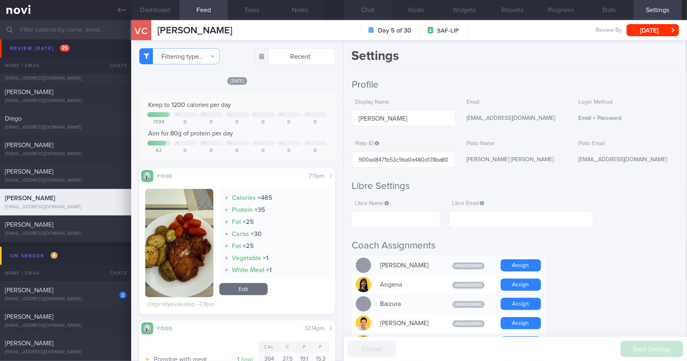
click at [372, 10] on button "Chat" at bounding box center [368, 10] width 48 height 20
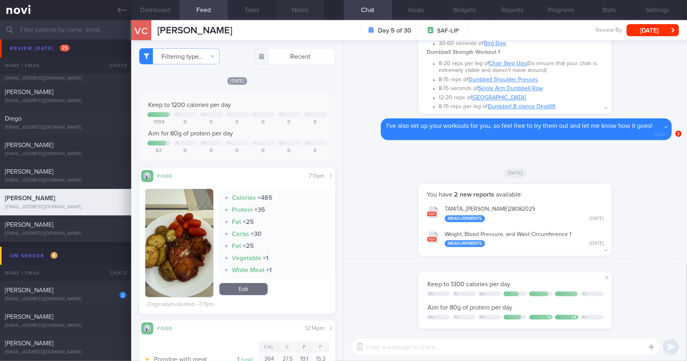
click at [308, 14] on button "Notes" at bounding box center [300, 10] width 48 height 20
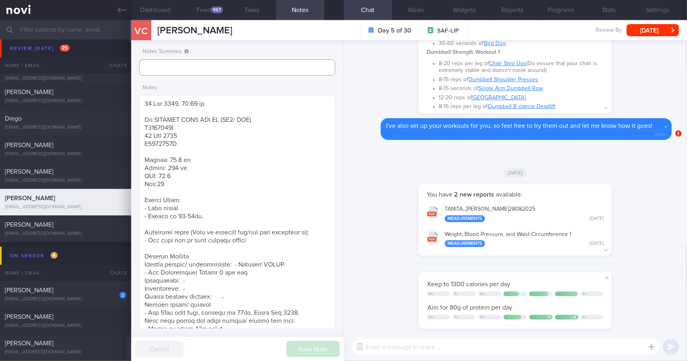
click at [198, 68] on input "text" at bounding box center [237, 68] width 196 height 16
type input "N"
type input "Opted out of sensor"
click at [316, 356] on button "Save Note" at bounding box center [313, 349] width 53 height 16
type input "Opted out of sensor"
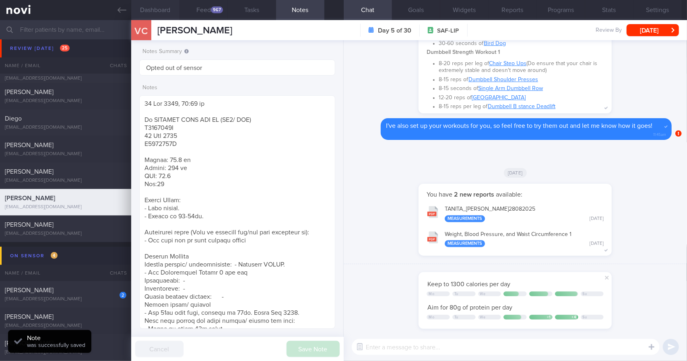
click at [167, 9] on button "Dashboard" at bounding box center [155, 10] width 48 height 20
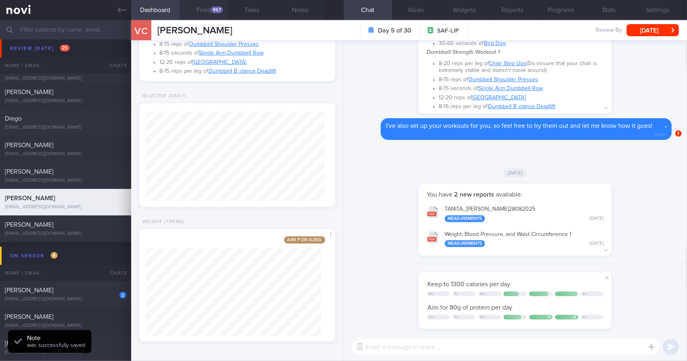
click at [197, 8] on button "Feed 967" at bounding box center [204, 10] width 48 height 20
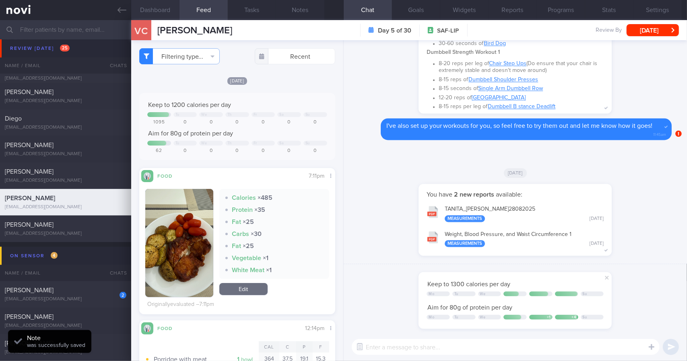
click at [161, 6] on button "Dashboard" at bounding box center [155, 10] width 48 height 20
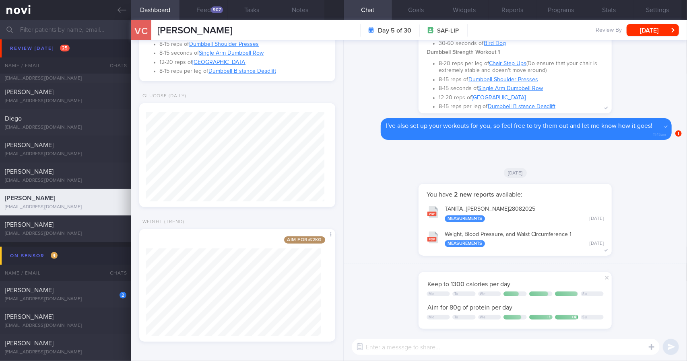
click at [658, 243] on div "You have 2 new reports available: TANITA_ [PERSON_NAME] 28082025 Measurements […" at bounding box center [516, 224] width 334 height 80
click at [202, 10] on button "Feed 967" at bounding box center [204, 10] width 48 height 20
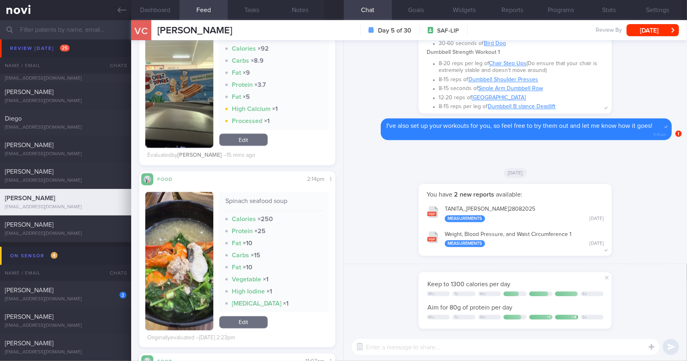
scroll to position [885, 0]
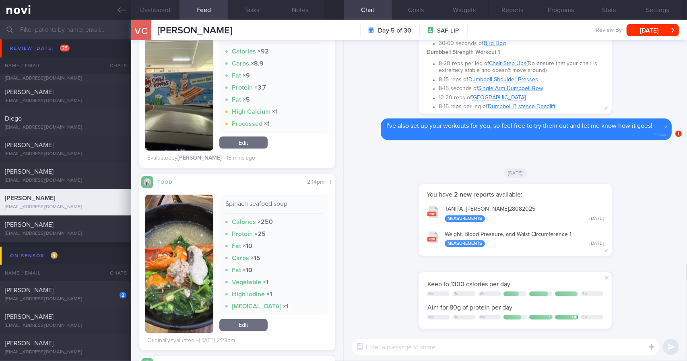
click at [184, 258] on button "button" at bounding box center [179, 264] width 68 height 138
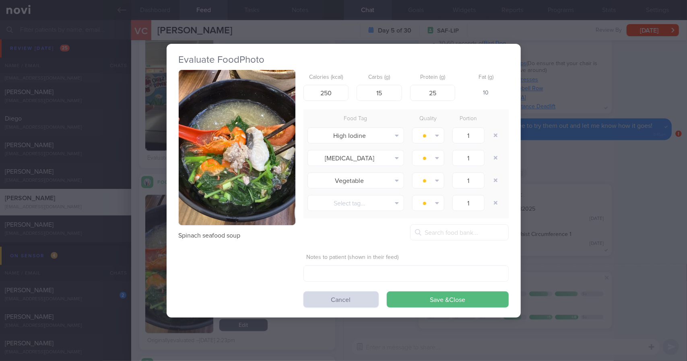
click at [225, 235] on p "Spinach seafood soup" at bounding box center [237, 236] width 117 height 8
copy div "Spinach seafood soup"
click at [579, 97] on div "Evaluate Food Photo Spinach seafood soup Calories (kcal) 250 Carbs (g) 15 Prote…" at bounding box center [343, 180] width 687 height 361
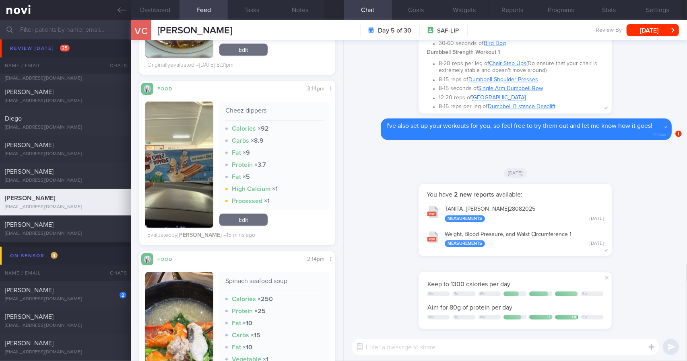
scroll to position [765, 0]
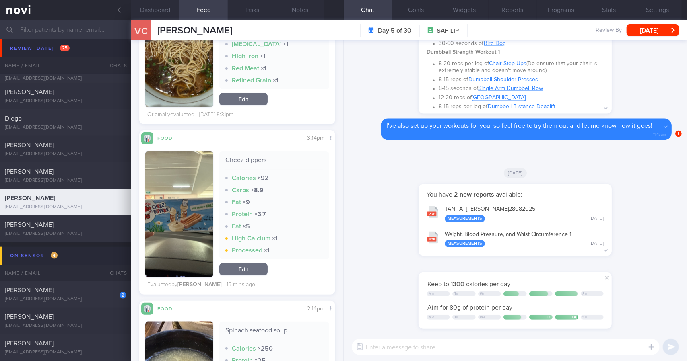
drag, startPoint x: 345, startPoint y: 172, endPoint x: 346, endPoint y: 160, distance: 11.7
click at [346, 160] on div "You have 2 new reports available: TANITA_ [PERSON_NAME] 28082025 Measurements […" at bounding box center [515, 152] width 343 height 224
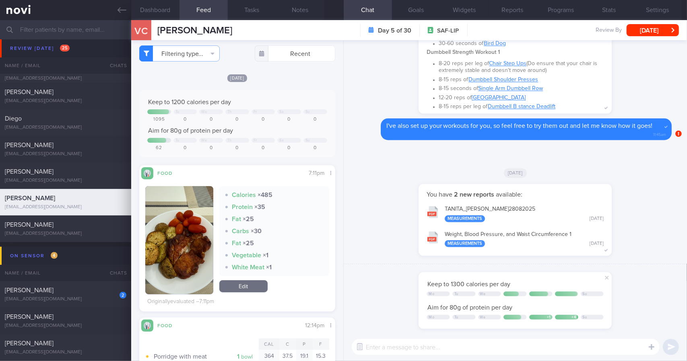
scroll to position [0, 0]
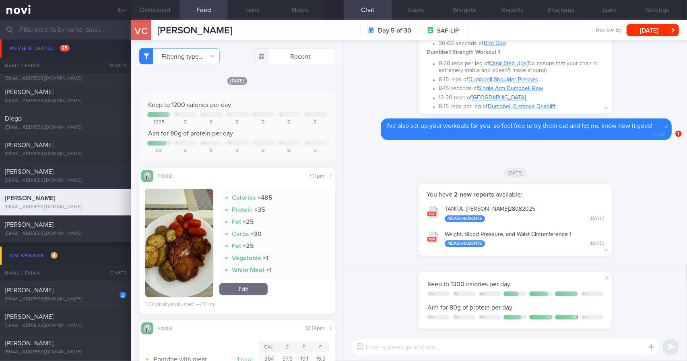
click at [209, 237] on button "button" at bounding box center [179, 243] width 68 height 108
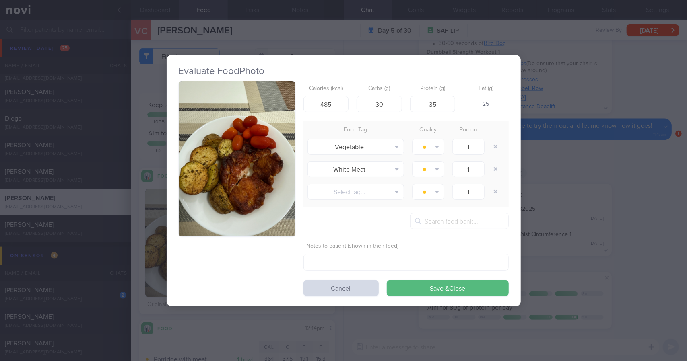
click at [545, 180] on div "Evaluate Food Photo Calories (kcal) 485 Carbs (g) 30 Protein (g) 35 Fat (g) 25 …" at bounding box center [343, 180] width 687 height 361
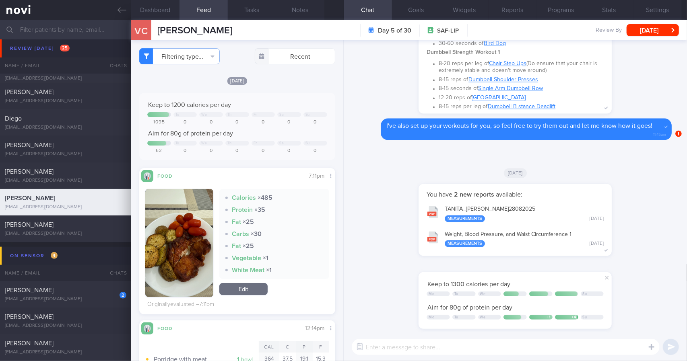
click at [482, 347] on textarea at bounding box center [506, 347] width 308 height 16
click at [612, 272] on div "shared your goals from [DATE] - [DATE] : Keep to 1300 calories per day Mo Tu We…" at bounding box center [515, 298] width 343 height 69
click at [609, 276] on span at bounding box center [607, 278] width 10 height 10
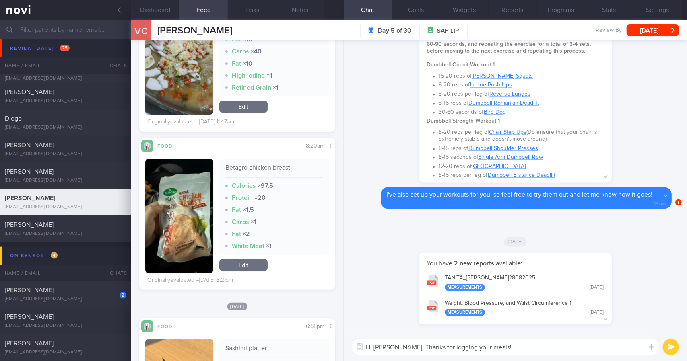
scroll to position [1746, 0]
click at [508, 348] on textarea "Hi [PERSON_NAME]! Thanks for logging your meals!" at bounding box center [506, 347] width 308 height 16
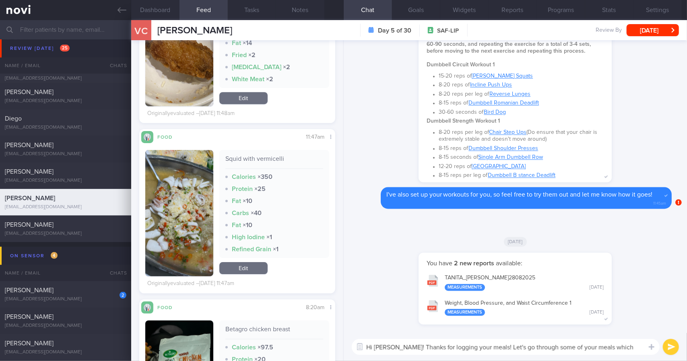
scroll to position [0, 0]
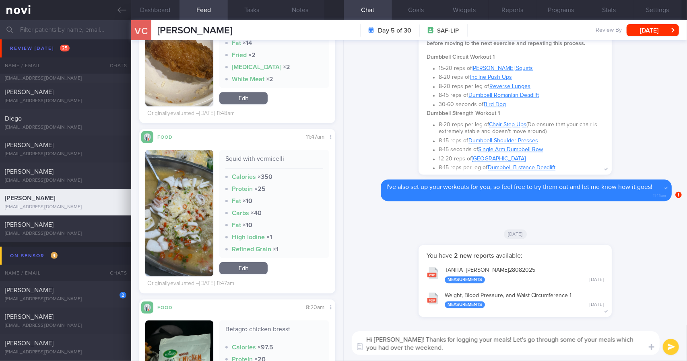
type textarea "Hi [PERSON_NAME]! Thanks for logging your meals! Let's go through some of your …"
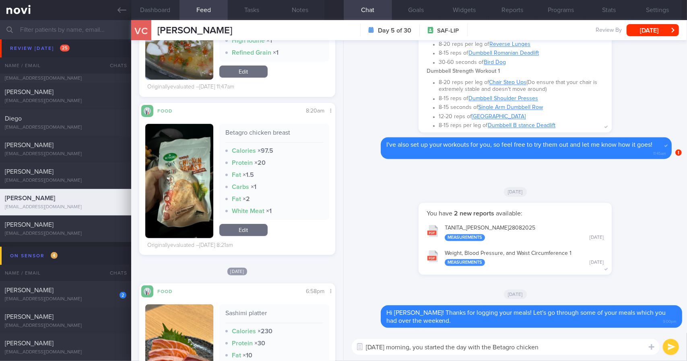
scroll to position [1822, 0]
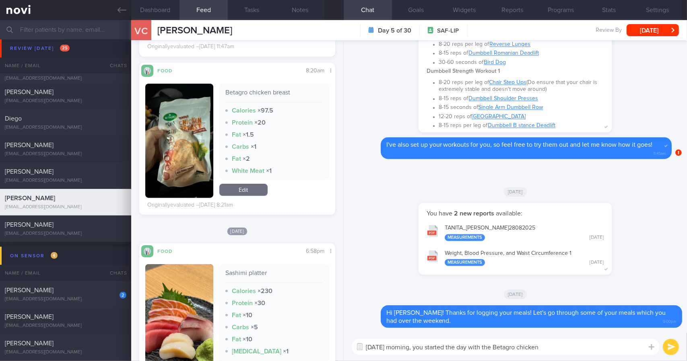
click at [192, 157] on button "button" at bounding box center [179, 141] width 68 height 114
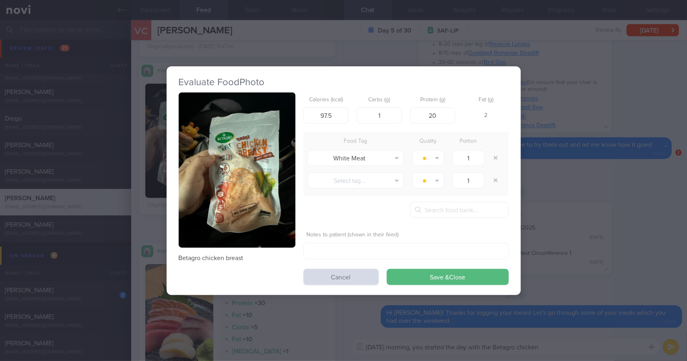
click at [239, 146] on button "button" at bounding box center [237, 171] width 117 height 156
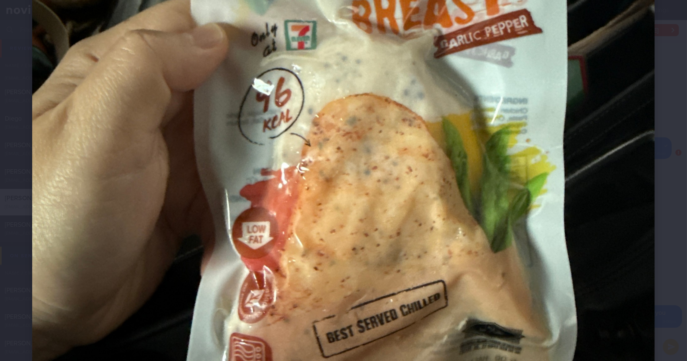
scroll to position [402, 0]
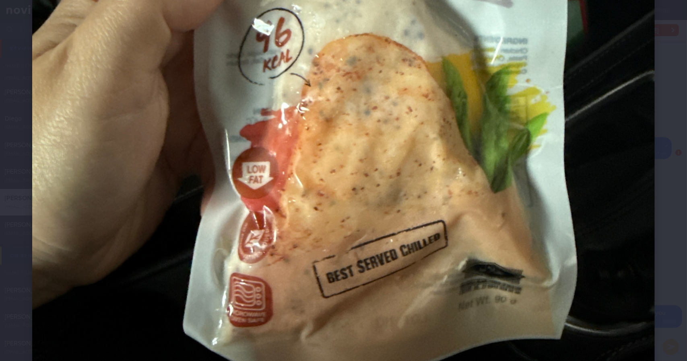
click at [654, 188] on div at bounding box center [343, 45] width 687 height 895
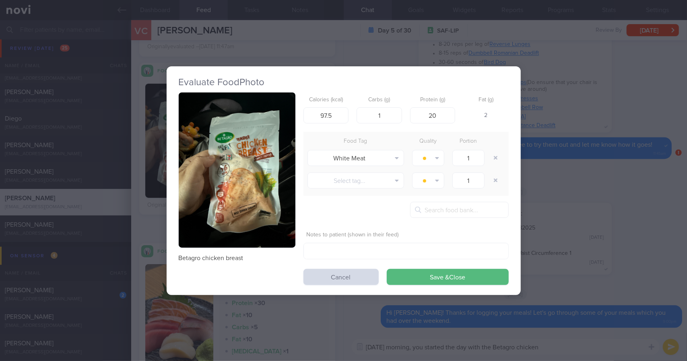
click at [654, 188] on div "Evaluate Food Photo Betagro chicken breast Calories (kcal) 97.5 Carbs (g) 1 Pro…" at bounding box center [343, 180] width 687 height 361
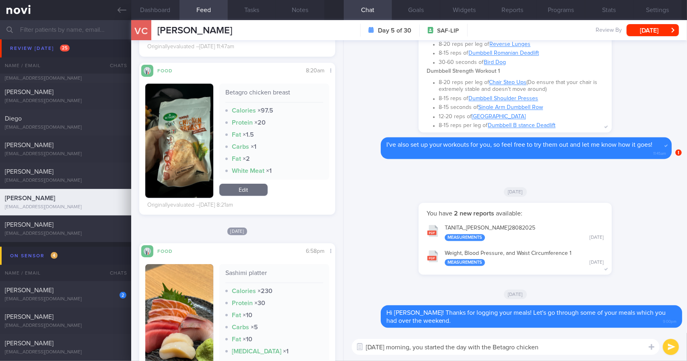
click at [563, 343] on textarea "[DATE] morning, you started the day with the Betagro chicken" at bounding box center [506, 347] width 308 height 16
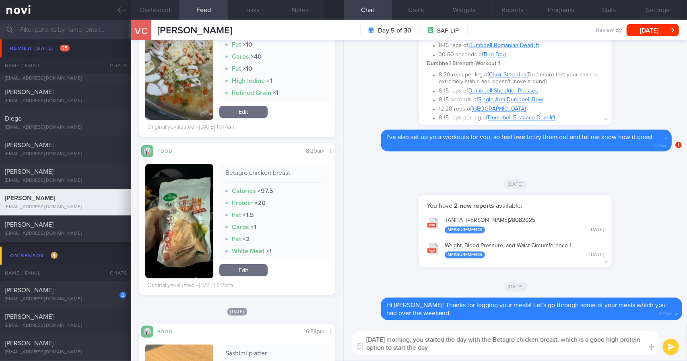
type textarea "[DATE] morning, you started the day with the Betagro chicken breast, which is a…"
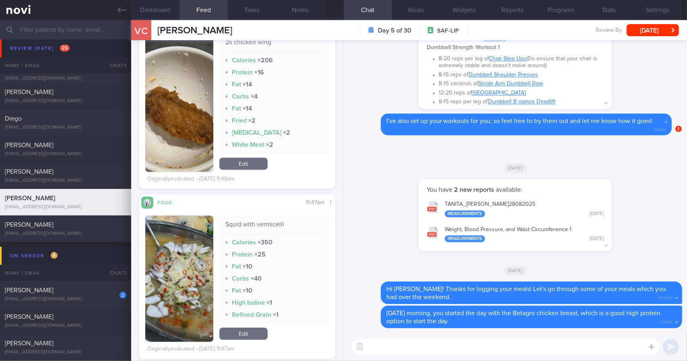
scroll to position [1519, 0]
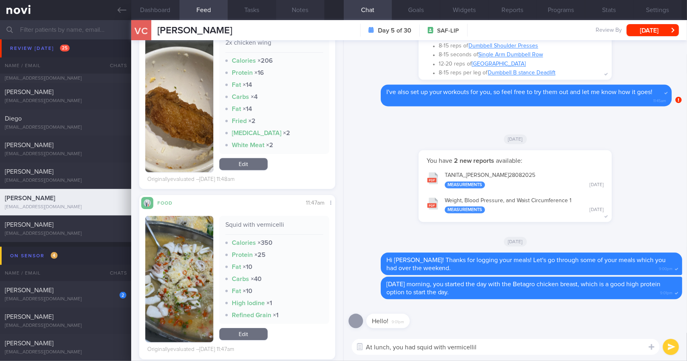
click at [297, 11] on button "Notes" at bounding box center [300, 10] width 48 height 20
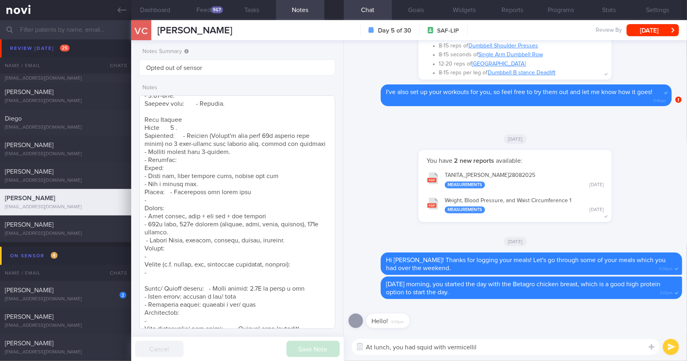
scroll to position [282, 0]
click at [200, 12] on button "Feed 967" at bounding box center [204, 10] width 48 height 20
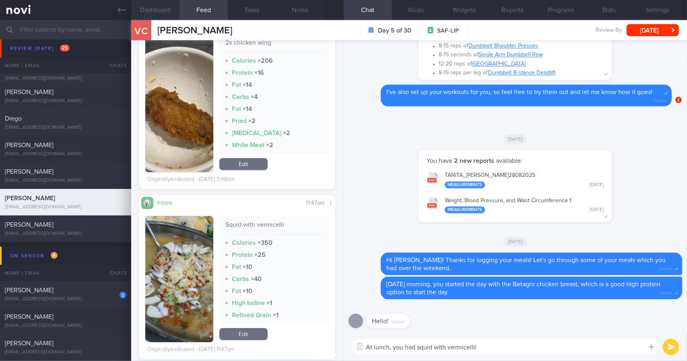
click at [165, 12] on button "Dashboard" at bounding box center [155, 10] width 48 height 20
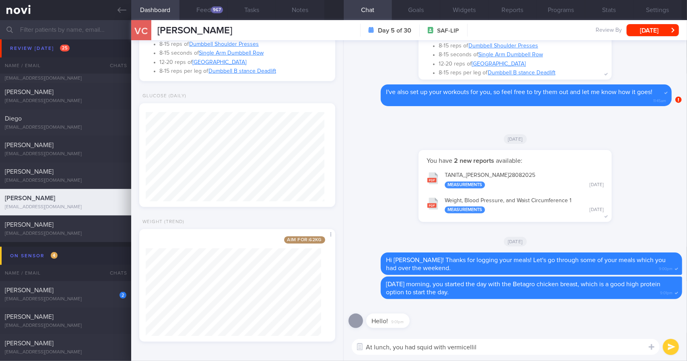
click at [503, 346] on textarea "At lunch, you had squid with vermicellil" at bounding box center [506, 347] width 308 height 16
click at [206, 16] on button "Feed 967" at bounding box center [204, 10] width 48 height 20
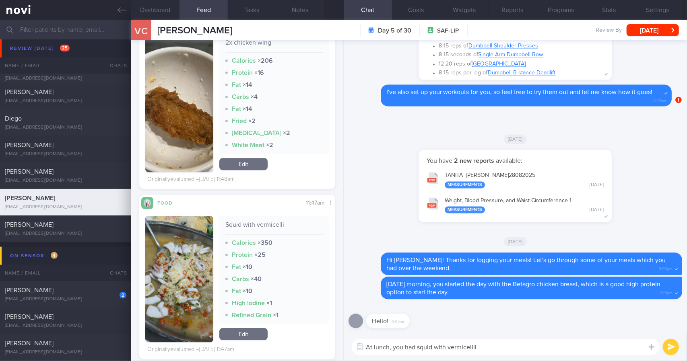
click at [530, 342] on textarea "At lunch, you had squid with vermicellil" at bounding box center [506, 347] width 308 height 16
click at [172, 260] on button "button" at bounding box center [179, 279] width 68 height 126
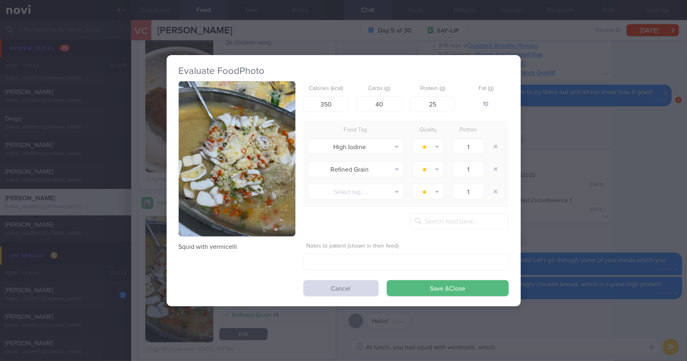
click at [264, 149] on button "button" at bounding box center [237, 159] width 117 height 156
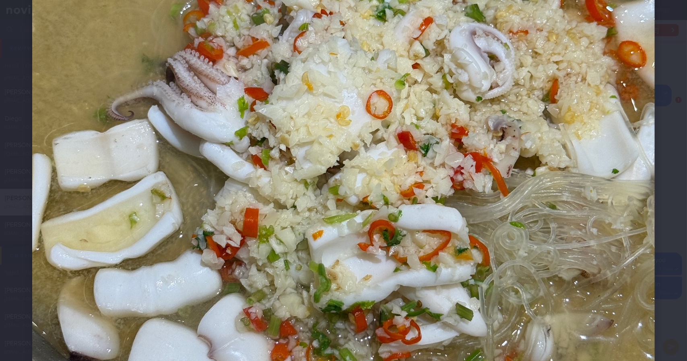
scroll to position [301, 0]
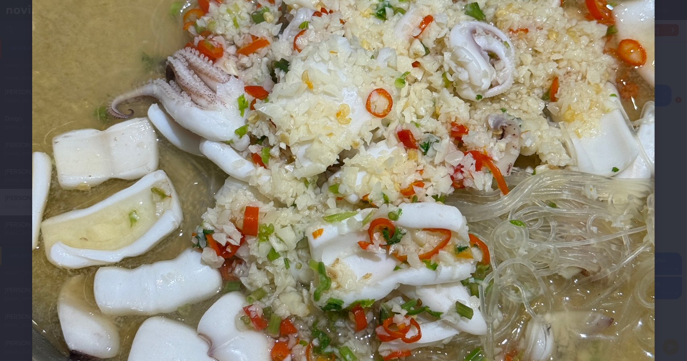
click at [661, 270] on div at bounding box center [343, 146] width 687 height 895
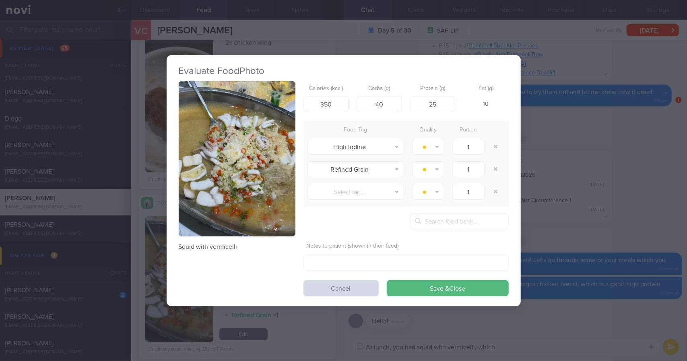
click at [590, 242] on div "Evaluate Food Photo Squid with vermicelli Calories (kcal) 350 Carbs (g) 40 Prot…" at bounding box center [343, 180] width 687 height 361
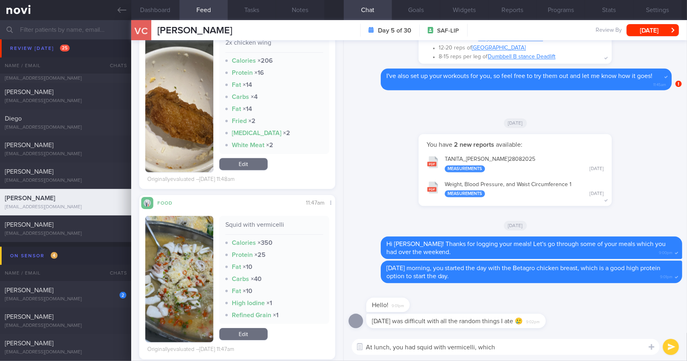
click at [545, 351] on textarea "At lunch, you had squid with vermicelli, which" at bounding box center [506, 347] width 308 height 16
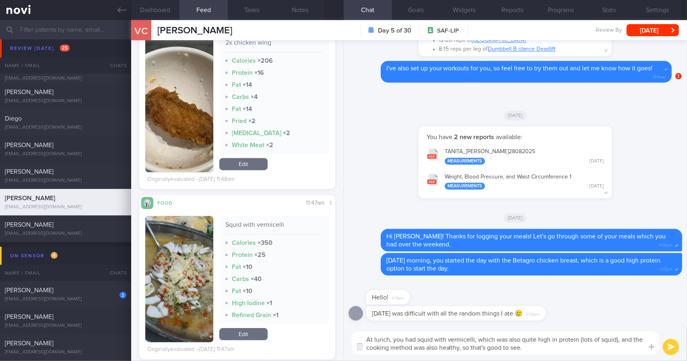
type textarea "At lunch, you had squid with vermicelli, which was also quite high in protein (…"
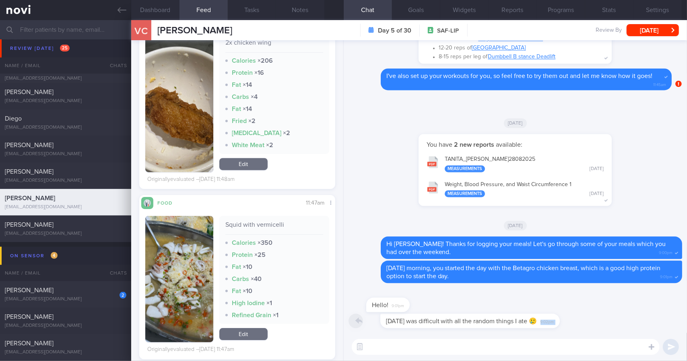
drag, startPoint x: 546, startPoint y: 320, endPoint x: 652, endPoint y: 307, distance: 106.6
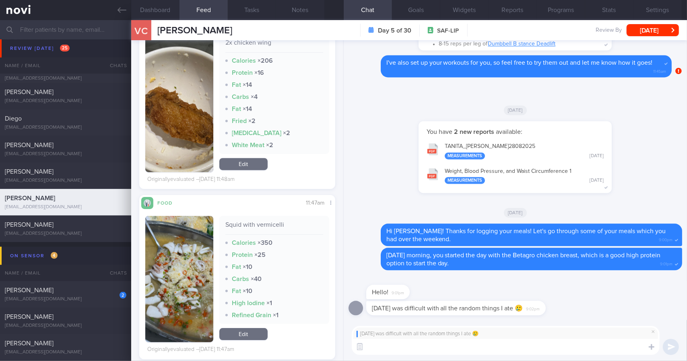
click at [512, 350] on textarea at bounding box center [506, 347] width 308 height 16
click at [165, 10] on button "Dashboard" at bounding box center [155, 10] width 48 height 20
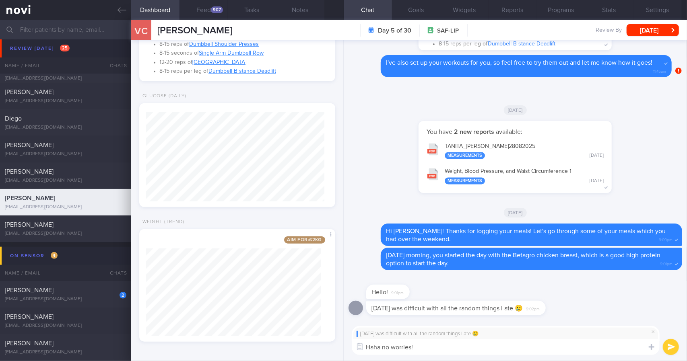
click at [444, 344] on textarea "Haha no worries!" at bounding box center [506, 347] width 308 height 16
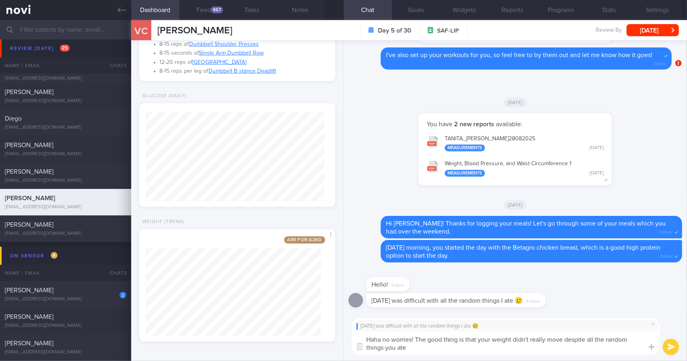
type textarea "Haha no worries! The good thing is that your weight didn't really move despite …"
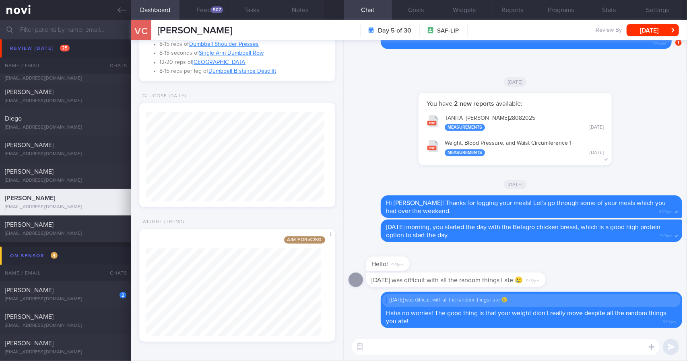
paste textarea "At lunch, you had squid with vermicelli, which was also quite high in protein (…"
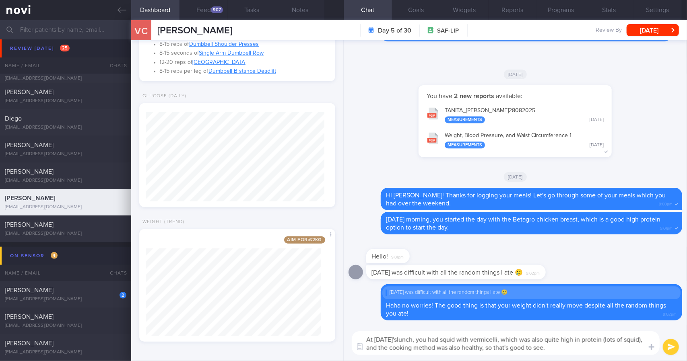
type textarea "At [DATE] lunch, you had squid with vermicelli, which was also quite high in pr…"
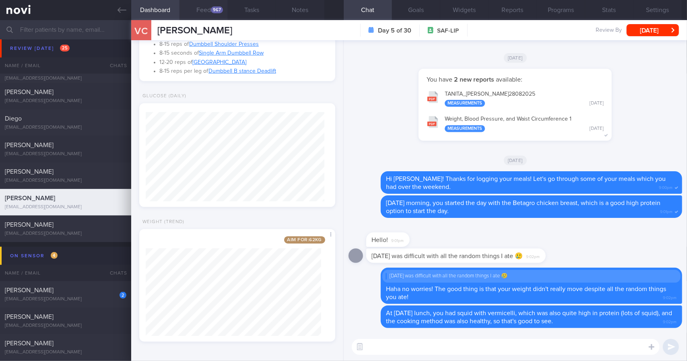
click at [213, 17] on button "Feed 967" at bounding box center [204, 10] width 48 height 20
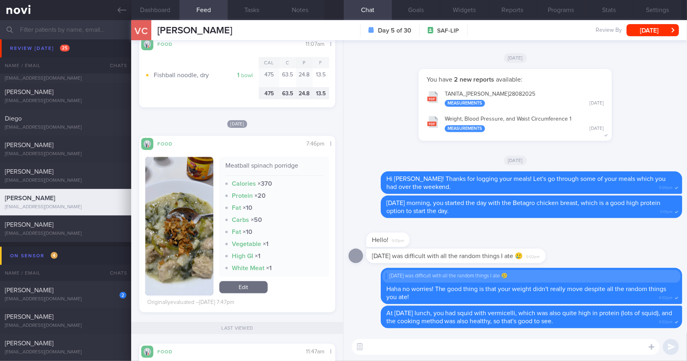
scroll to position [1199, 0]
click at [406, 351] on textarea at bounding box center [506, 347] width 308 height 16
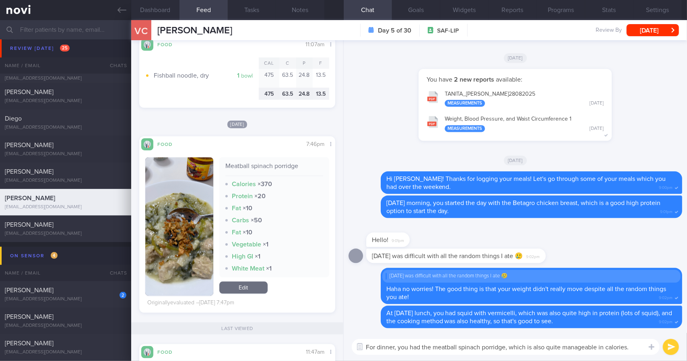
type textarea "For dinner, you had the meatball spinach porridge, which is also quite manageab…"
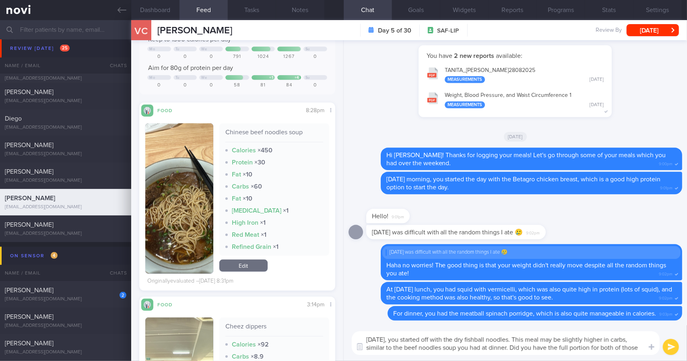
scroll to position [0, 0]
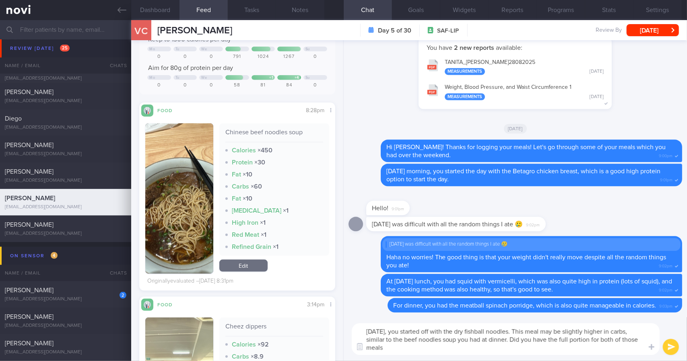
type textarea "[DATE], you started off with the dry fishball noodles. This meal may be slightl…"
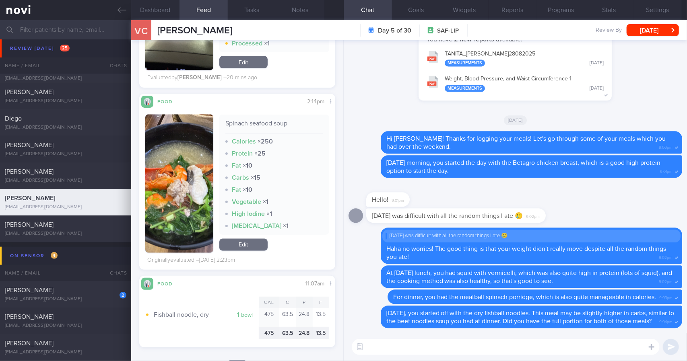
scroll to position [966, 0]
type textarea "Lunch (Spinach seafood so"
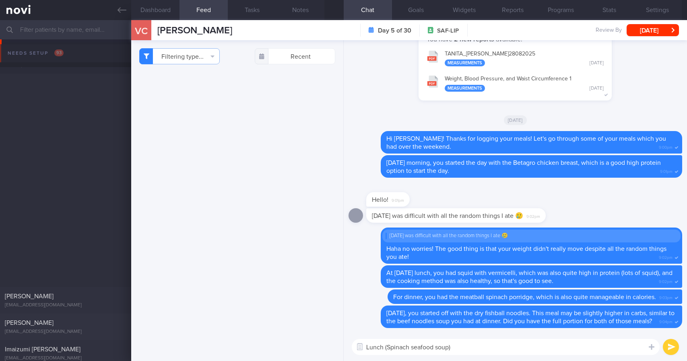
select select "8"
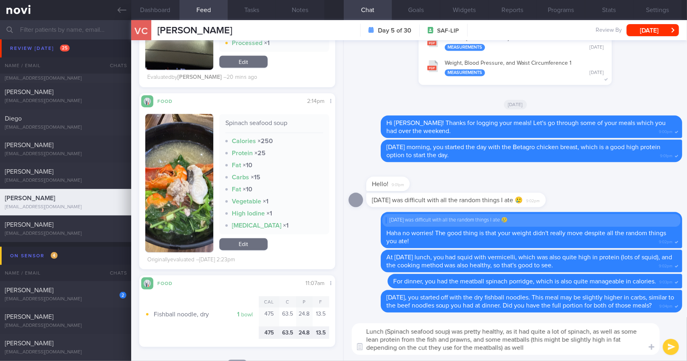
type textarea "Lunch (Spinach seafood soup) was pretty healthy, as it had quite a lot of spina…"
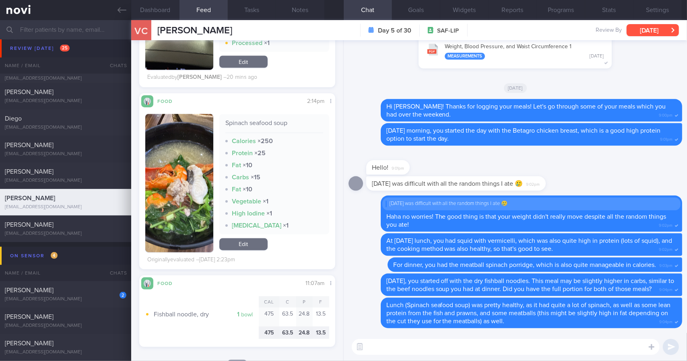
click at [655, 27] on button "[DATE]" at bounding box center [653, 30] width 52 height 12
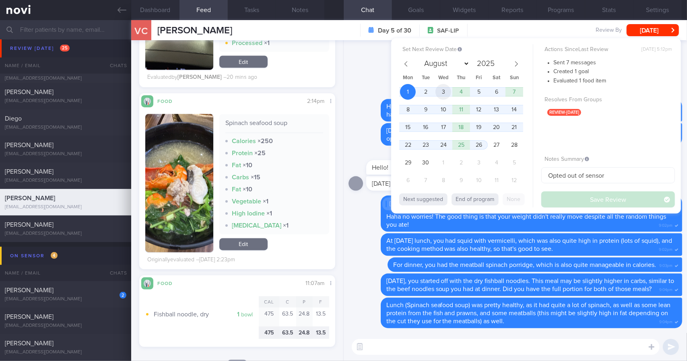
click at [447, 90] on span "3" at bounding box center [443, 92] width 16 height 16
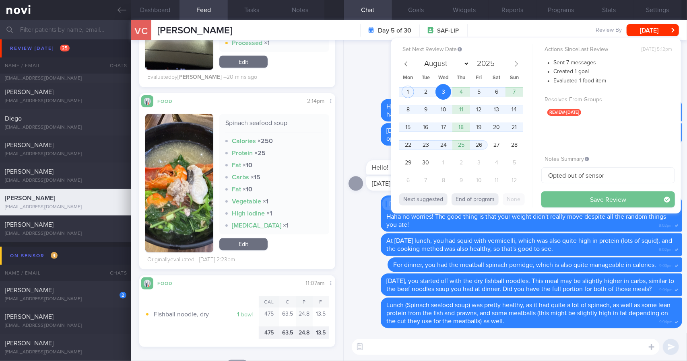
click at [594, 200] on button "Save Review" at bounding box center [608, 200] width 134 height 16
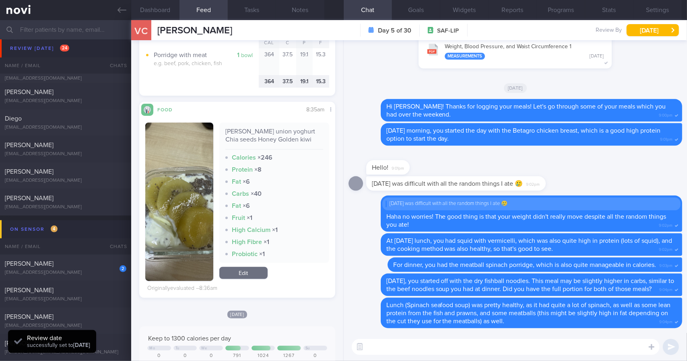
scroll to position [304, 0]
click at [519, 352] on textarea at bounding box center [506, 347] width 308 height 16
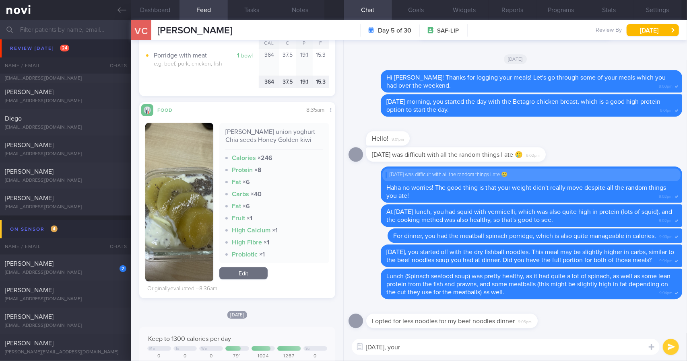
type textarea "Today, your"
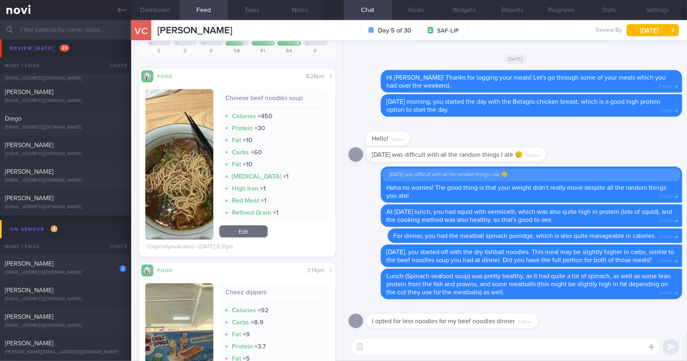
scroll to position [633, 0]
click at [502, 353] on textarea at bounding box center [506, 347] width 308 height 16
drag, startPoint x: 534, startPoint y: 324, endPoint x: 653, endPoint y: 322, distance: 118.3
click at [653, 322] on div "I opted for less noodles for my beef noodles dinner 9:05pm" at bounding box center [516, 318] width 334 height 29
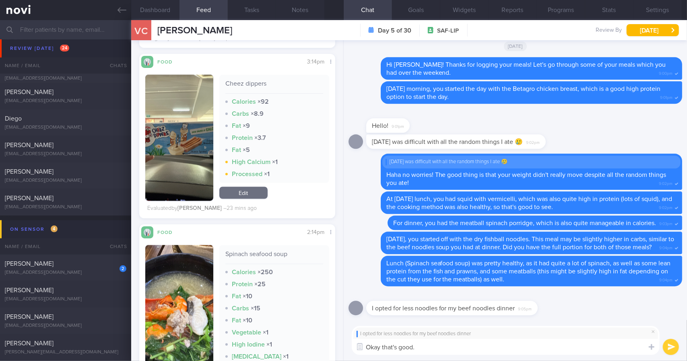
scroll to position [713, 0]
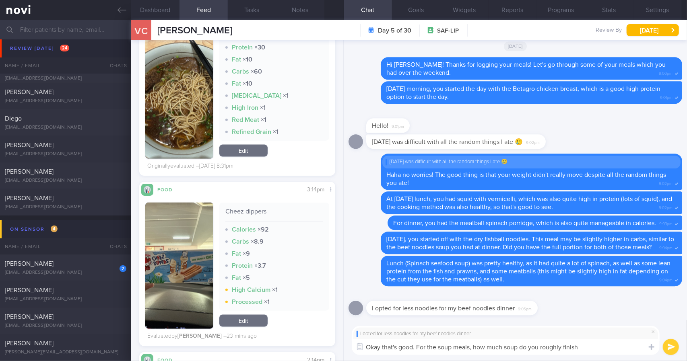
type textarea "Okay that's good. For the soup meals, how much soup do you roughly finish?"
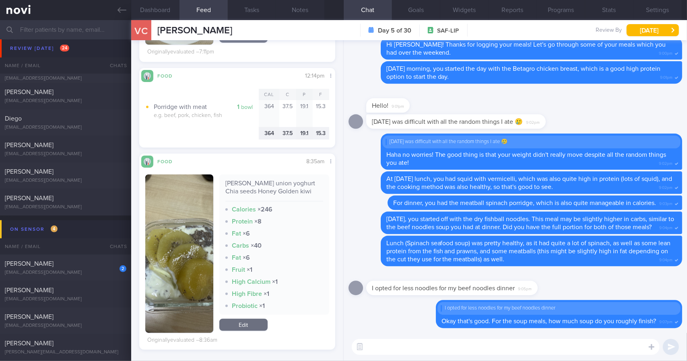
scroll to position [150, 0]
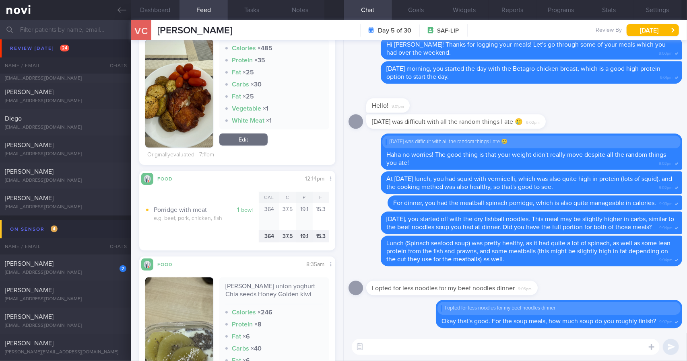
click at [424, 347] on textarea at bounding box center [506, 347] width 308 height 16
click at [286, 283] on div "[PERSON_NAME] union yoghurt Chia seeds Honey Golden kiwi" at bounding box center [274, 294] width 98 height 22
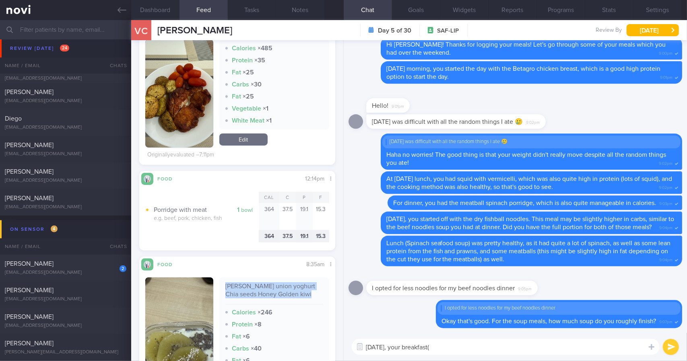
click at [286, 283] on div "[PERSON_NAME] union yoghurt Chia seeds Honey Golden kiwi" at bounding box center [274, 294] width 98 height 22
copy div "[PERSON_NAME] union yoghurt Chia seeds Honey Golden kiwi"
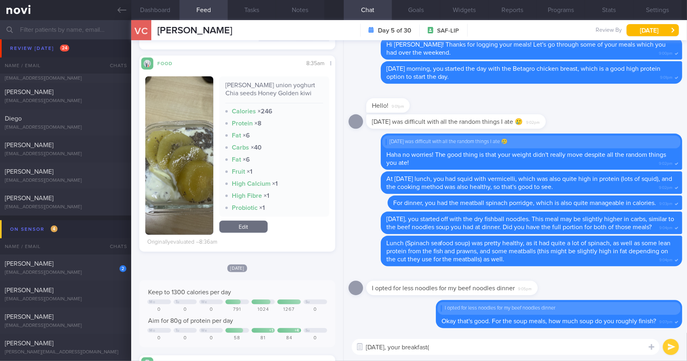
click at [477, 349] on textarea "Today, your breakfast(" at bounding box center [506, 347] width 308 height 16
paste textarea "Farmer’s union yoghurt Chia seeds Honey Golden kiwi"
type textarea "Today, your breakfast (Farmer’s union yoghurt Chia seeds Honey Golden kiwi) was…"
click at [314, 7] on button "Notes" at bounding box center [300, 10] width 48 height 20
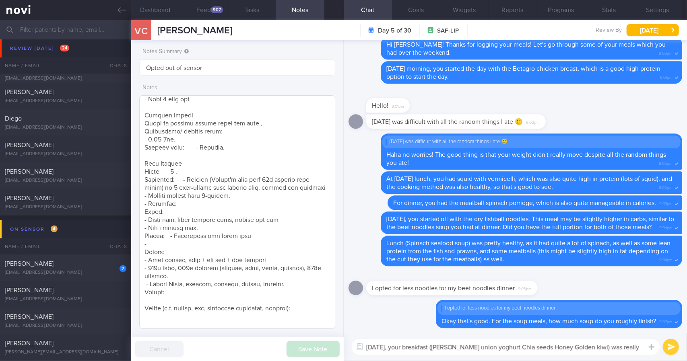
scroll to position [230, 0]
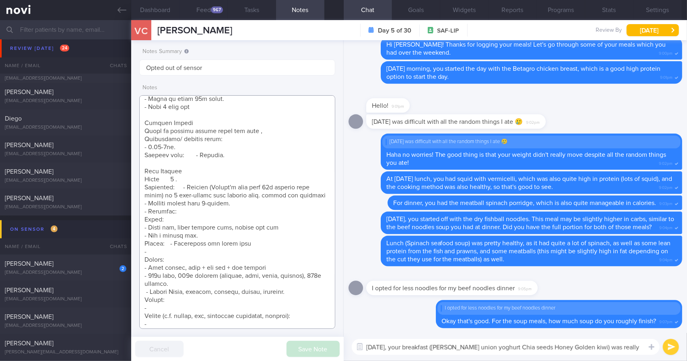
click at [246, 186] on textarea at bounding box center [237, 212] width 196 height 234
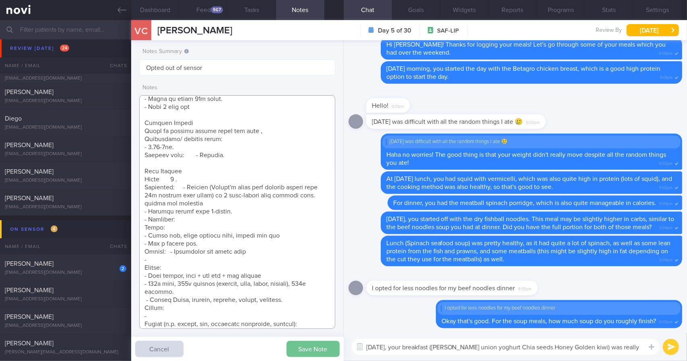
type textarea "28 Aug 2025, 10:01 am Ms VANESSA CHIA JIA YI (ME2/ RSN) S9245302B 26 Nov 1992 S…"
click at [310, 349] on button "Save Note" at bounding box center [313, 349] width 53 height 16
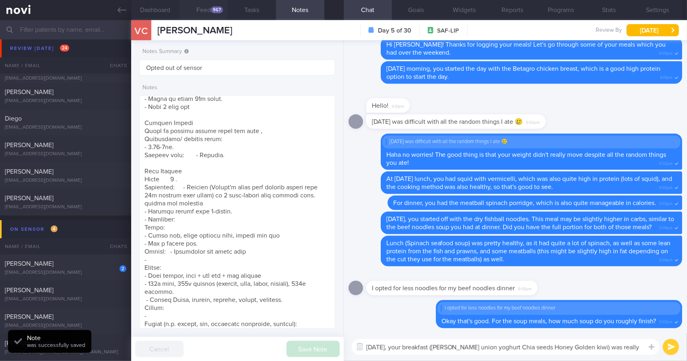
click at [206, 13] on button "Feed 967" at bounding box center [204, 10] width 48 height 20
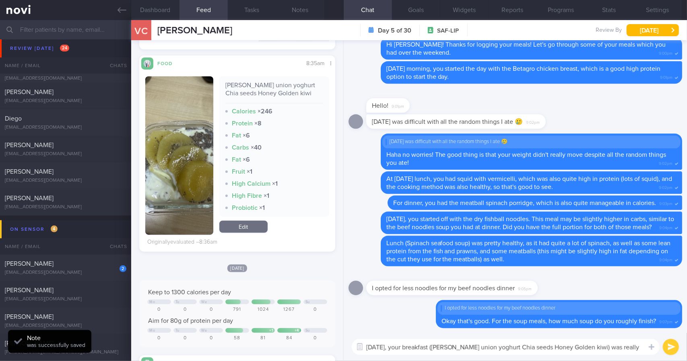
click at [187, 142] on button "button" at bounding box center [179, 155] width 68 height 159
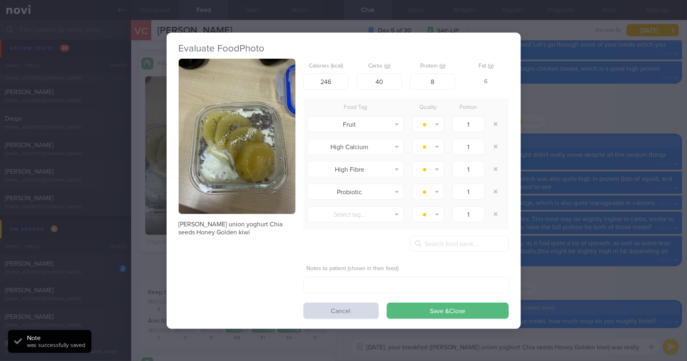
click at [266, 154] on button "button" at bounding box center [237, 137] width 117 height 156
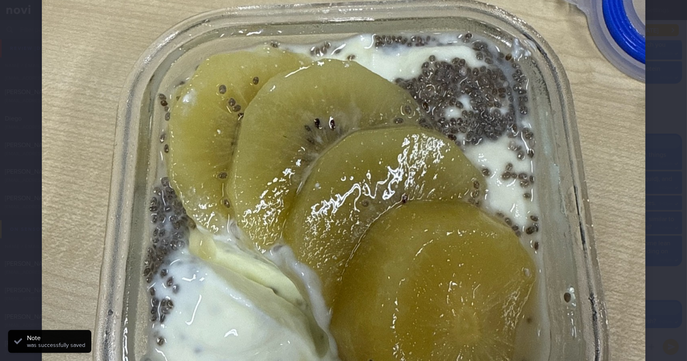
scroll to position [322, 0]
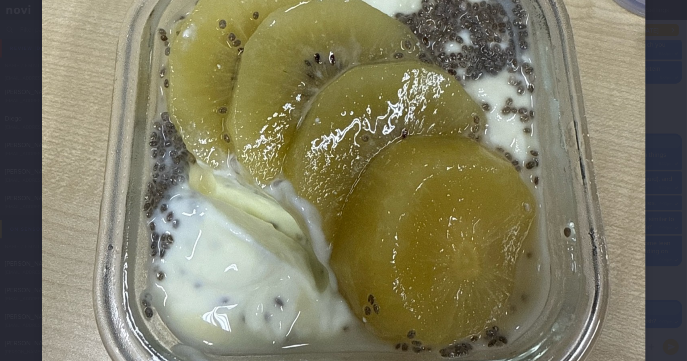
click at [643, 163] on div at bounding box center [344, 112] width 668 height 869
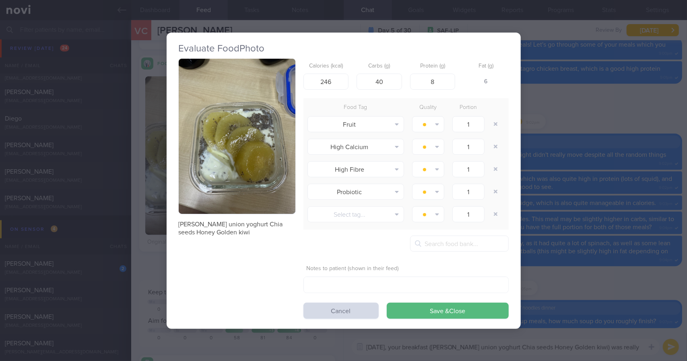
click at [597, 164] on div "Evaluate Food Photo Farmer’s union yoghurt Chia seeds Honey Golden kiwi Calorie…" at bounding box center [343, 180] width 687 height 361
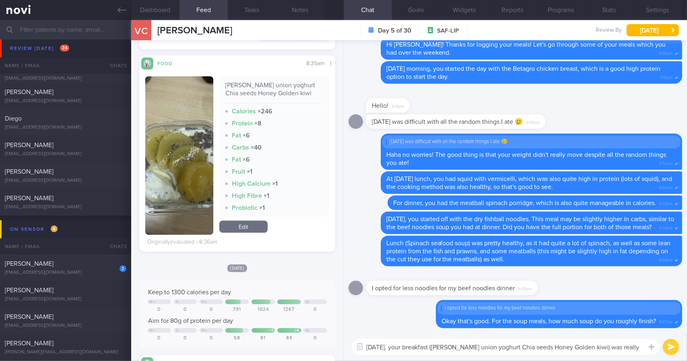
click at [642, 348] on textarea "Today, your breakfast (Farmer’s union yoghurt Chia seeds Honey Golden kiwi) was…" at bounding box center [506, 347] width 308 height 16
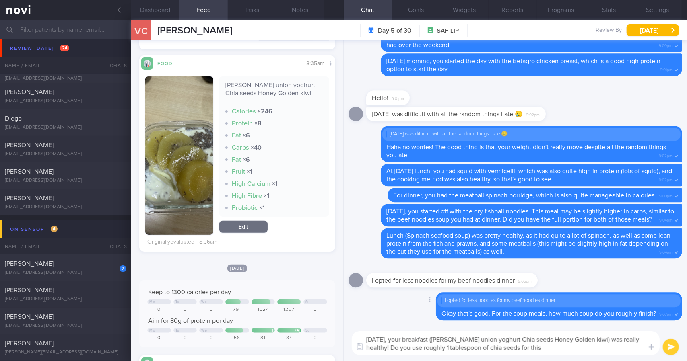
type textarea "Today, your breakfast (Farmer’s union yoghurt Chia seeds Honey Golden kiwi) was…"
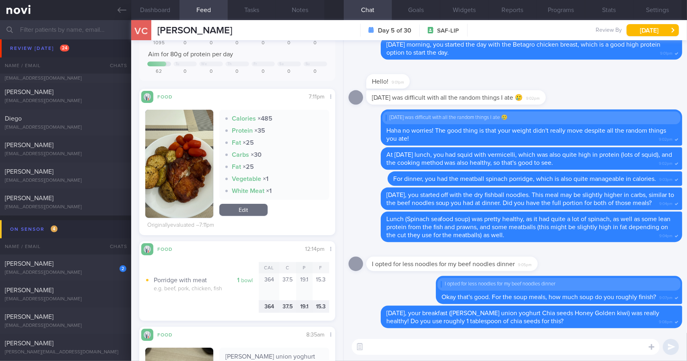
scroll to position [109, 0]
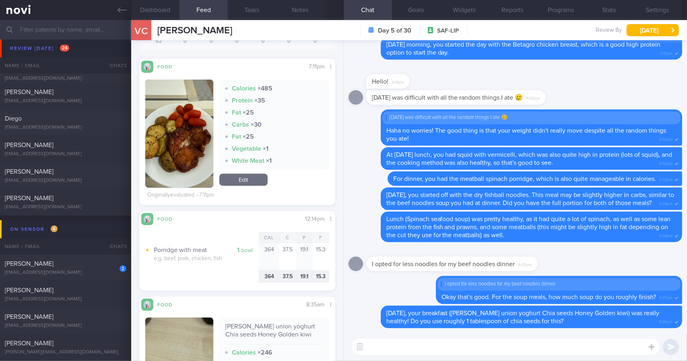
click at [401, 346] on textarea at bounding box center [506, 347] width 308 height 16
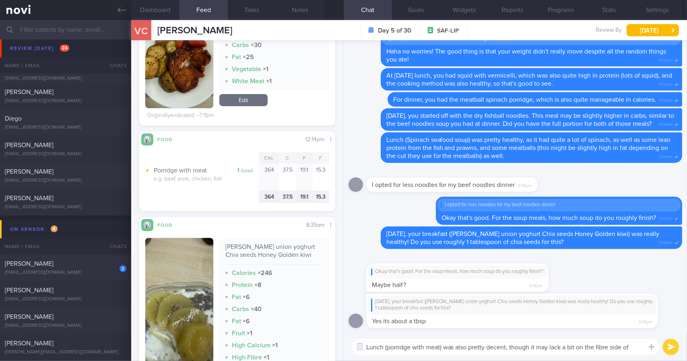
scroll to position [0, 0]
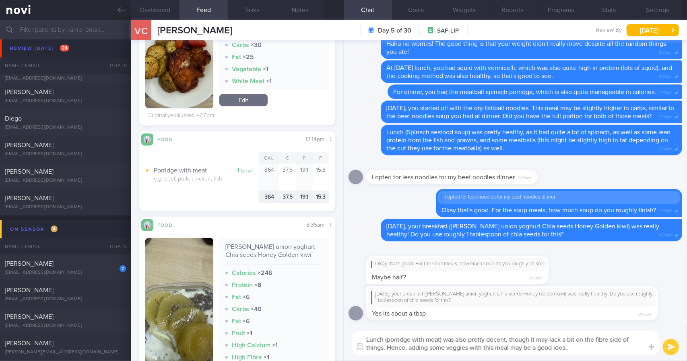
type textarea "Lunch (porridge with meat) was also pretty decent, though it may lack a bit on …"
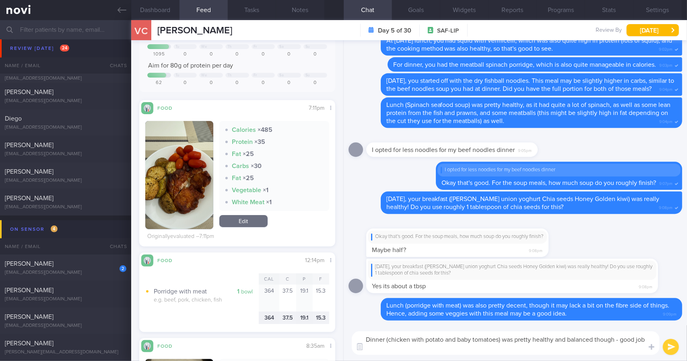
type textarea "Dinner (chicken with potato and baby tomatoes) was pretty healthy and balanced …"
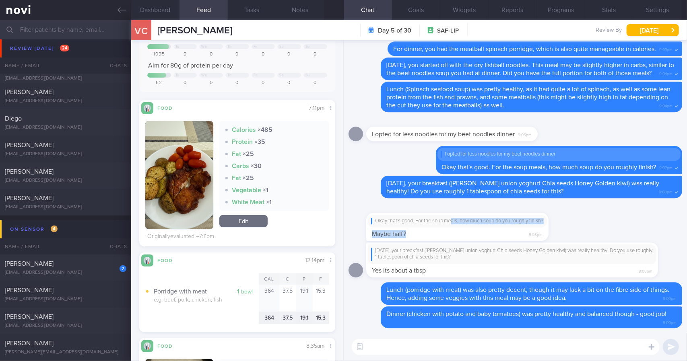
drag, startPoint x: 454, startPoint y: 225, endPoint x: 580, endPoint y: 245, distance: 127.6
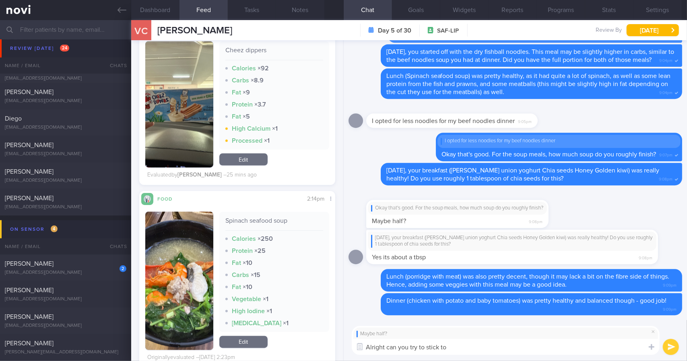
scroll to position [913, 0]
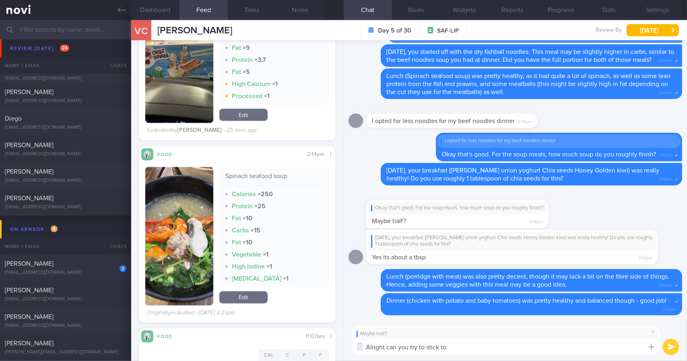
click at [201, 211] on button "button" at bounding box center [179, 236] width 68 height 138
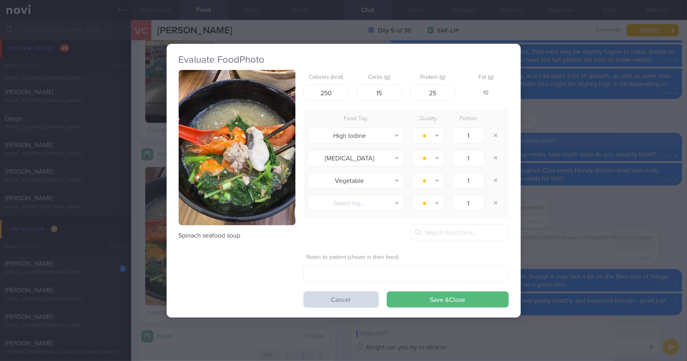
click at [276, 110] on button "button" at bounding box center [237, 148] width 117 height 156
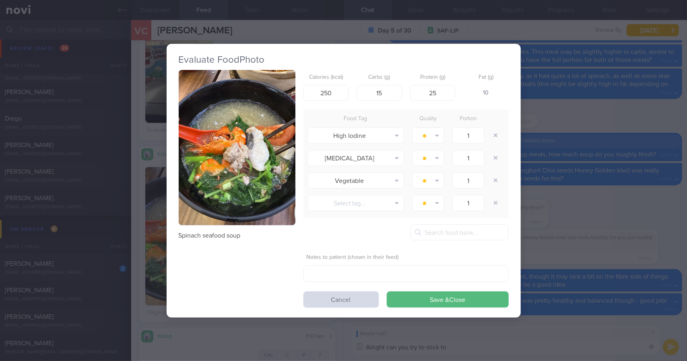
click at [541, 105] on div "Evaluate Food Photo Spinach seafood soup Calories (kcal) 250 Carbs (g) 15 Prote…" at bounding box center [343, 180] width 687 height 361
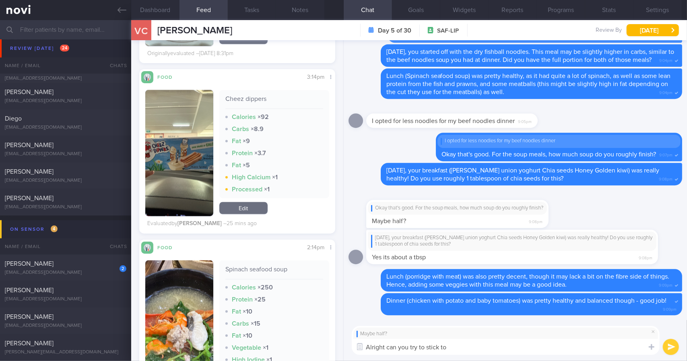
scroll to position [712, 0]
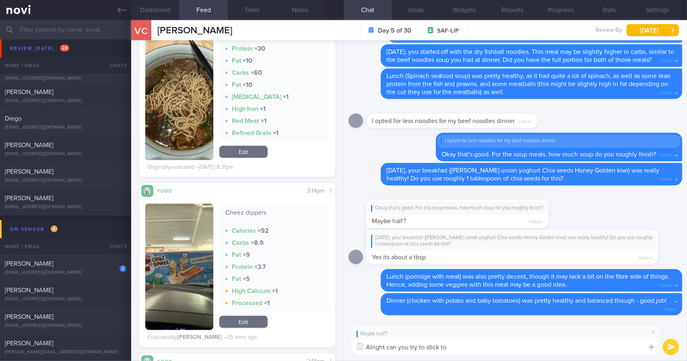
click at [185, 124] on img "button" at bounding box center [179, 85] width 68 height 151
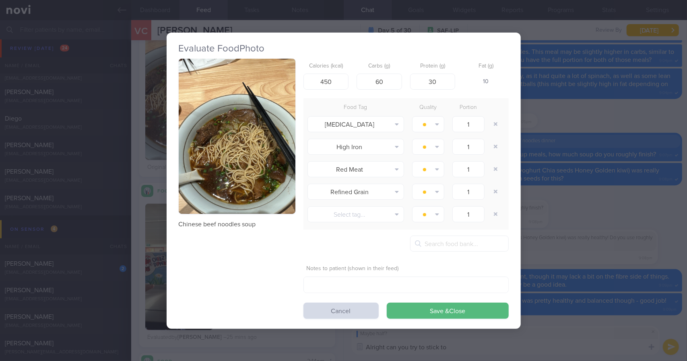
click at [213, 146] on button "button" at bounding box center [237, 137] width 117 height 156
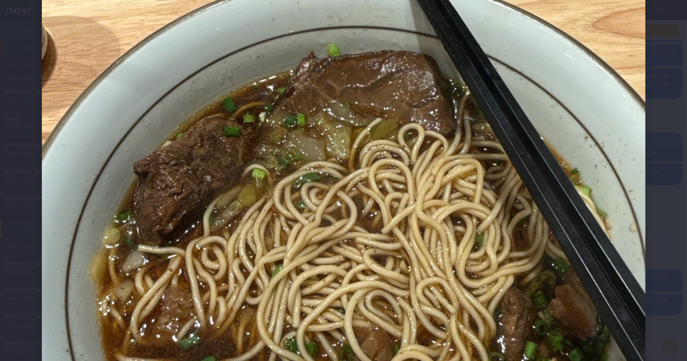
scroll to position [402, 0]
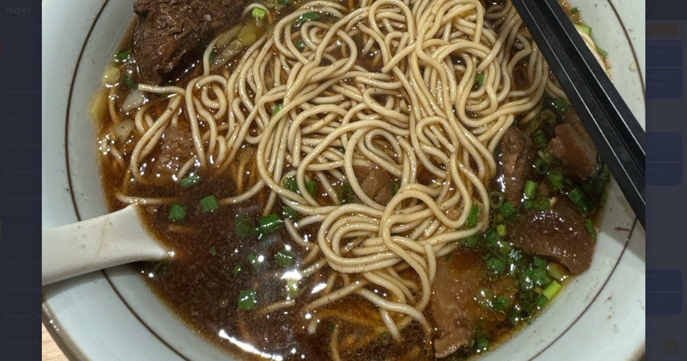
click at [655, 123] on div at bounding box center [344, 32] width 668 height 869
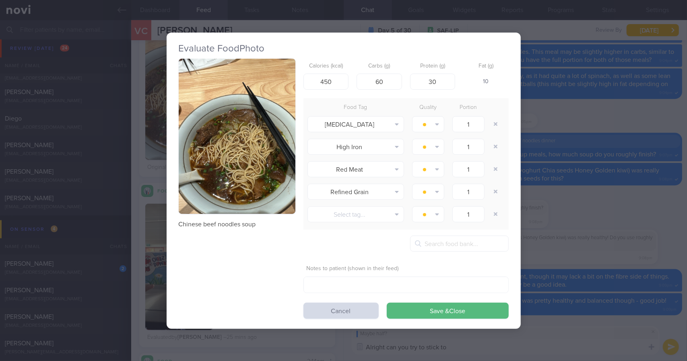
click at [648, 125] on div "Evaluate Food Photo Chinese beef noodles soup Calories (kcal) 450 Carbs (g) 60 …" at bounding box center [343, 180] width 687 height 361
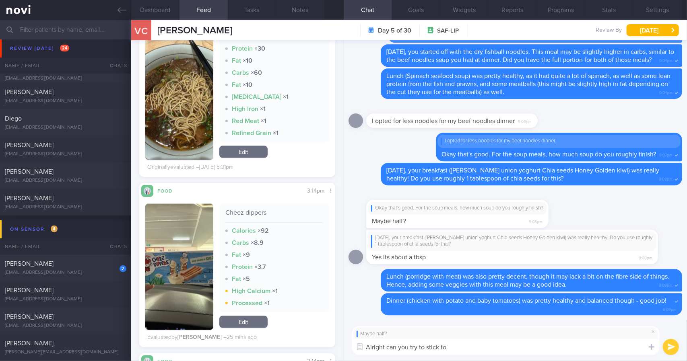
click at [534, 351] on textarea "Alright can you try to stick to" at bounding box center [506, 347] width 308 height 16
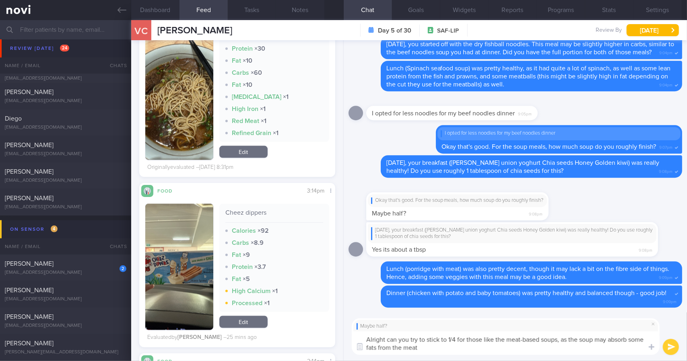
type textarea "Alright can you try to stick to 1/4 for those like the meat-based soups, as the…"
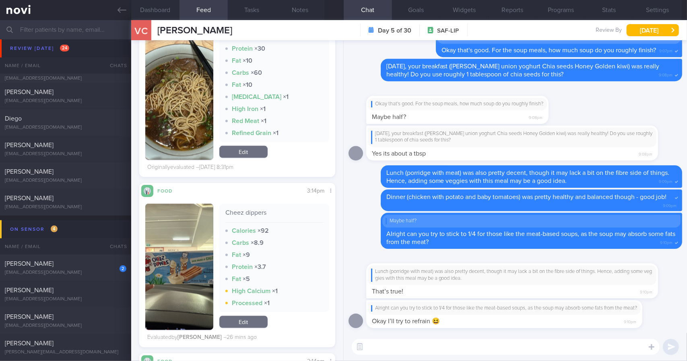
click at [444, 355] on div "​ ​" at bounding box center [515, 347] width 343 height 28
drag, startPoint x: 451, startPoint y: 293, endPoint x: 584, endPoint y: 288, distance: 133.7
click at [584, 288] on div "Lunch (porridge with meat) was also pretty decent, though it may lack a bit on …" at bounding box center [524, 276] width 316 height 45
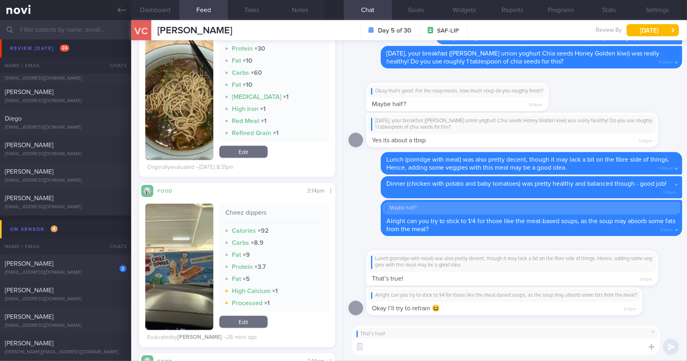
type textarea "👍"
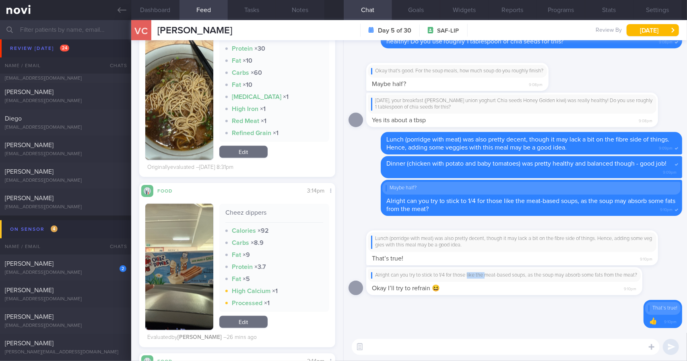
drag, startPoint x: 468, startPoint y: 279, endPoint x: 582, endPoint y: 279, distance: 113.5
click at [578, 279] on div "Alright can you try to stick to 1/4 for those like the meat-based soups, as the…" at bounding box center [516, 281] width 300 height 28
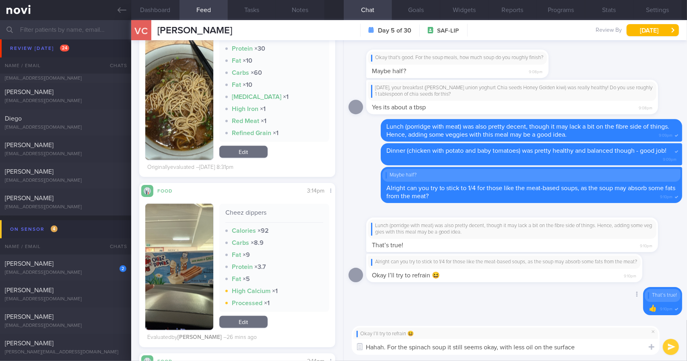
type textarea "Hahah. For the spinach soup it still seems okay, with less oil on the surface,"
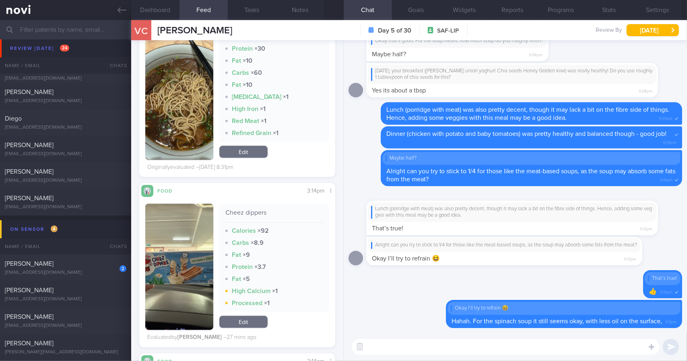
click at [443, 341] on textarea at bounding box center [506, 347] width 308 height 16
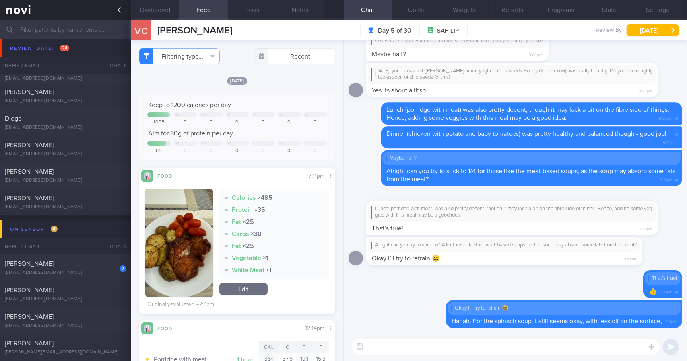
click at [122, 12] on icon at bounding box center [122, 10] width 9 height 9
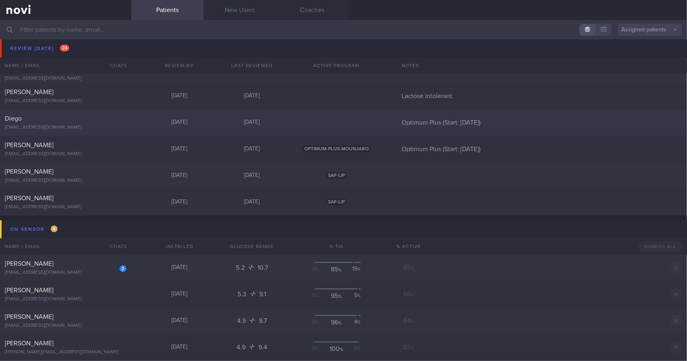
scroll to position [443, 0]
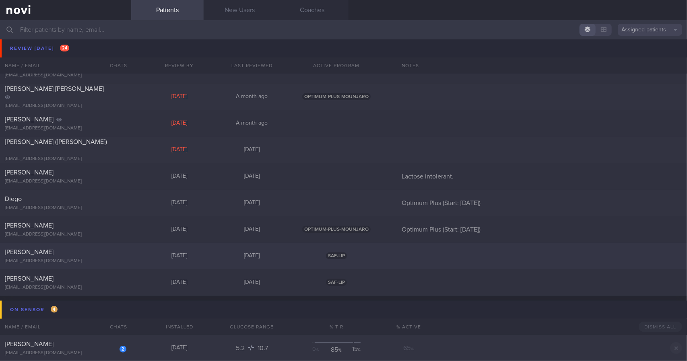
click at [123, 251] on div at bounding box center [118, 250] width 18 height 4
select select "8"
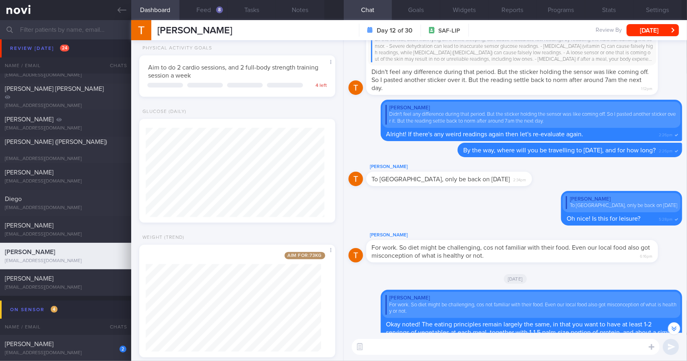
scroll to position [-175, 0]
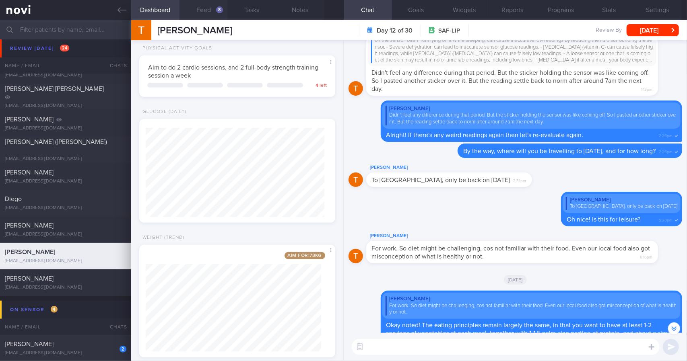
click at [212, 17] on button "Feed 8" at bounding box center [204, 10] width 48 height 20
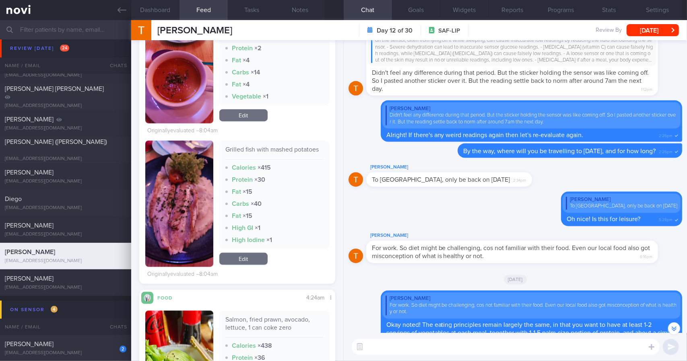
scroll to position [666, 0]
click at [542, 198] on div "Delete Terrence Siah To Chile, only be back on 8 SEP. Oh nice! Is this for leis…" at bounding box center [605, 209] width 153 height 35
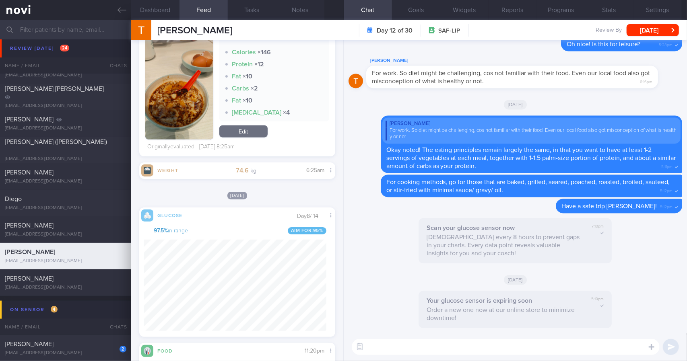
scroll to position [2735, 0]
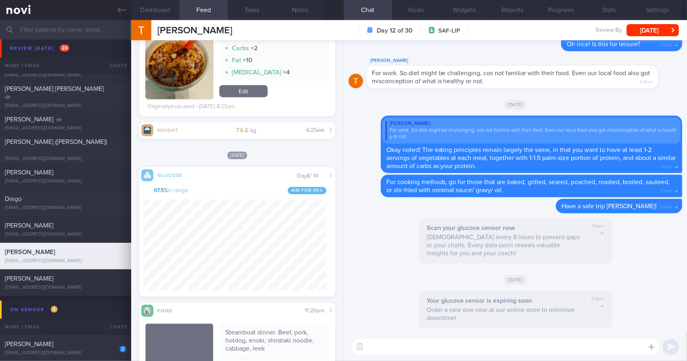
drag, startPoint x: 128, startPoint y: 17, endPoint x: 410, endPoint y: 48, distance: 283.1
click at [128, 17] on link at bounding box center [65, 10] width 131 height 20
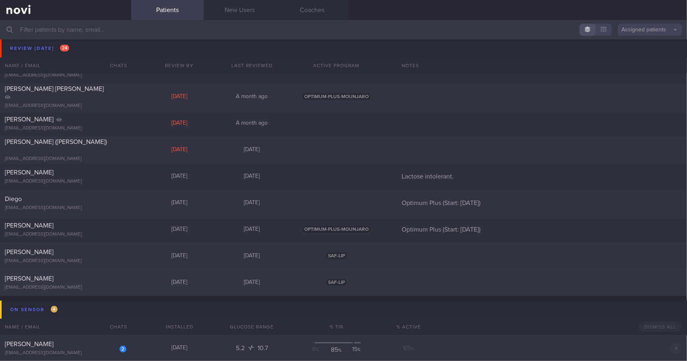
click at [105, 281] on div "[PERSON_NAME]" at bounding box center [65, 279] width 120 height 8
select select "8"
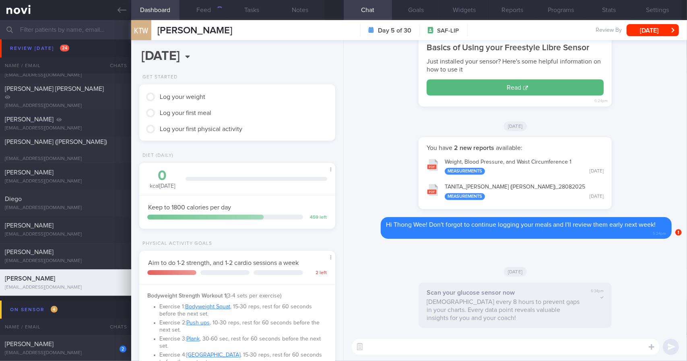
scroll to position [89, 179]
click at [199, 8] on button "Feed" at bounding box center [204, 10] width 48 height 20
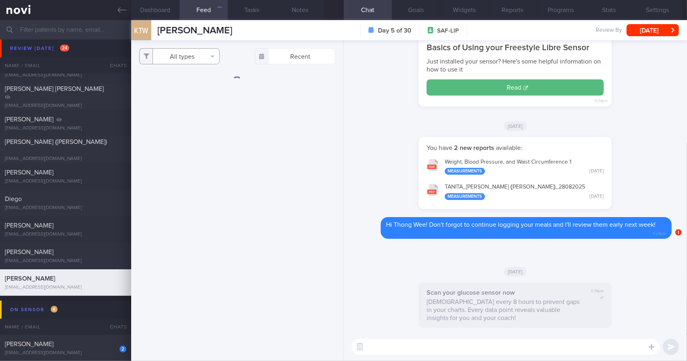
click at [199, 58] on button "All types" at bounding box center [179, 56] width 80 height 16
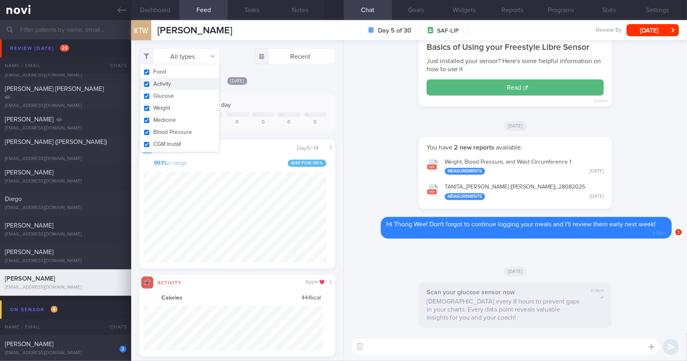
click at [179, 89] on button "Activity" at bounding box center [180, 84] width 80 height 12
checkbox input "false"
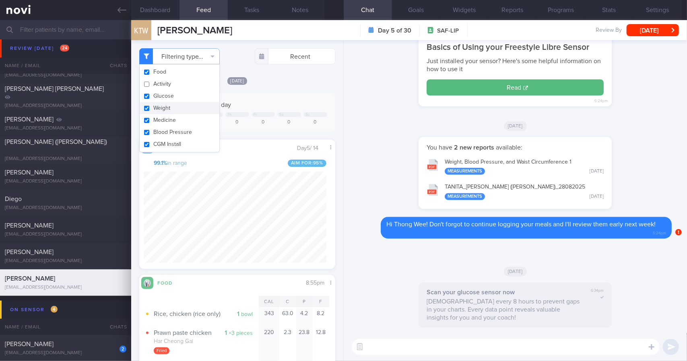
click at [175, 107] on button "Weight" at bounding box center [180, 108] width 80 height 12
checkbox input "false"
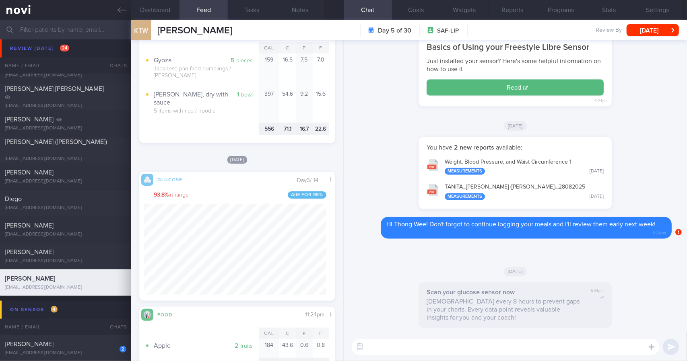
click at [431, 354] on textarea at bounding box center [506, 347] width 308 height 16
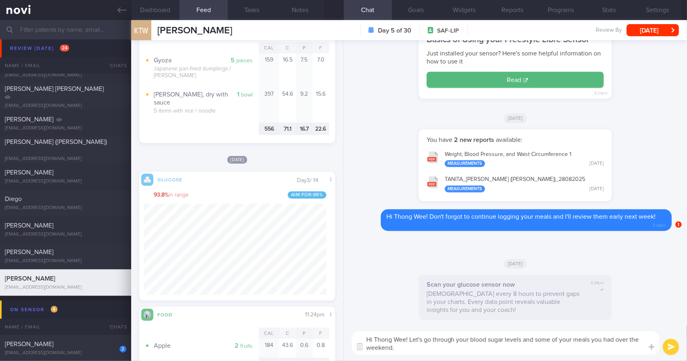
type textarea "Hi Thong Wee! Let's go through your blood sugar levels and some of your meals y…"
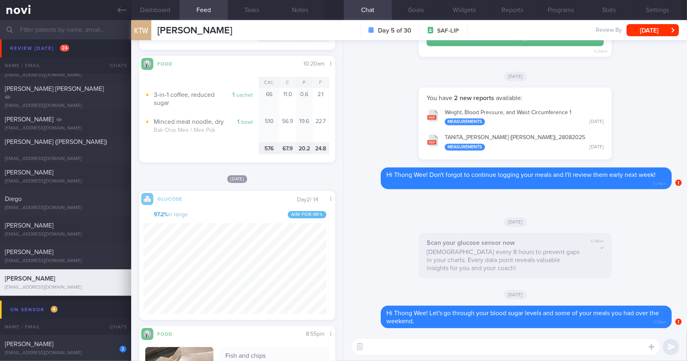
click at [640, 324] on label at bounding box center [641, 323] width 16 height 16
click at [0, 0] on input "file" at bounding box center [0, 0] width 0 height 0
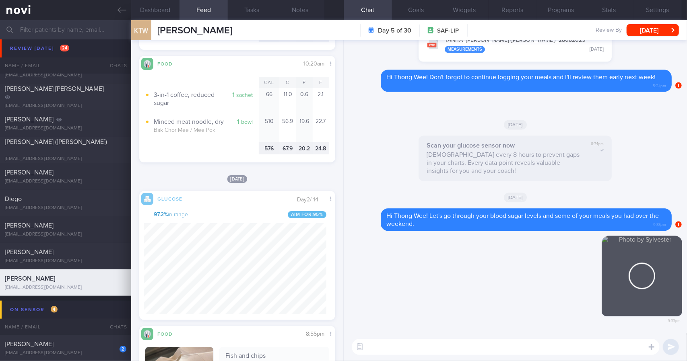
click at [420, 348] on textarea at bounding box center [506, 347] width 308 height 16
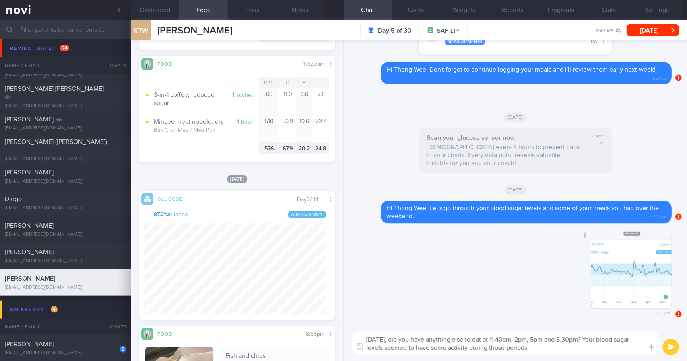
type textarea "On Friday, did you have anything else to eat at 11.40am, 2pm, 5pm and 6.30pm? Y…"
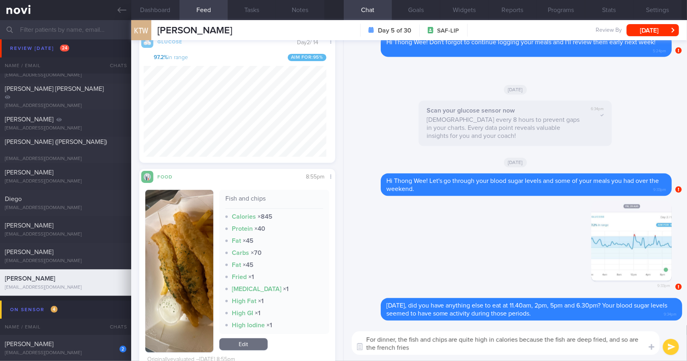
type textarea "For dinner, the fish and chips are quite high in calories because the fish are …"
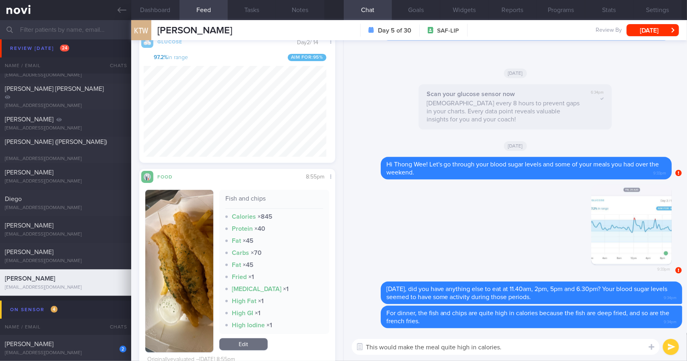
type textarea "This would make the meal quite high in calories."
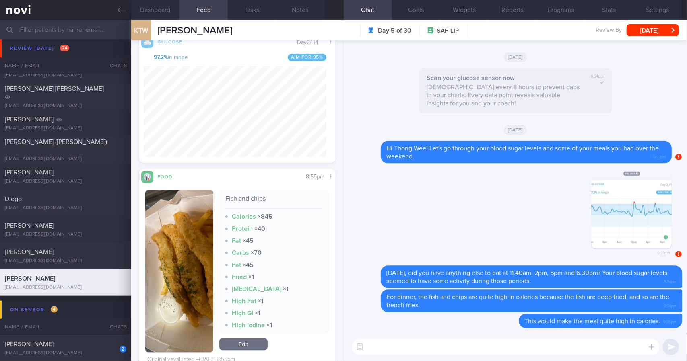
click at [162, 271] on button "button" at bounding box center [179, 271] width 68 height 163
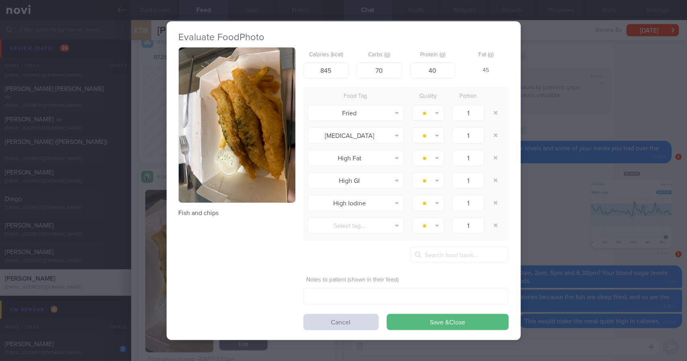
click at [266, 118] on button "button" at bounding box center [237, 125] width 117 height 156
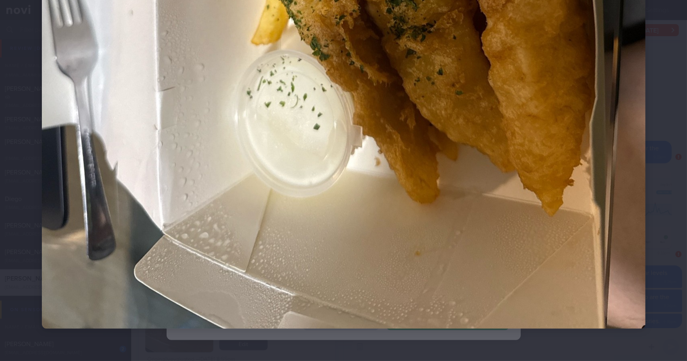
scroll to position [499, 0]
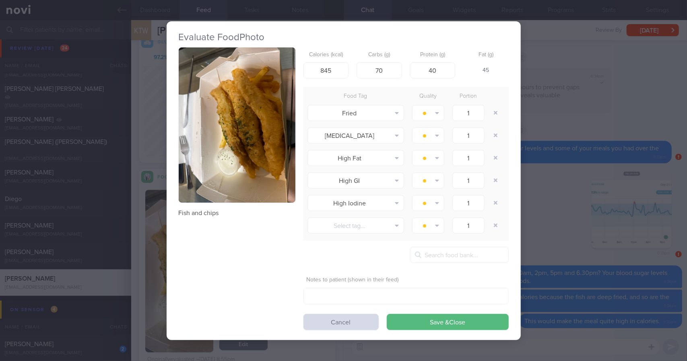
click at [637, 289] on div "Evaluate Food Photo Fish and chips Calories (kcal) 845 Carbs (g) 70 Protein (g)…" at bounding box center [343, 180] width 687 height 361
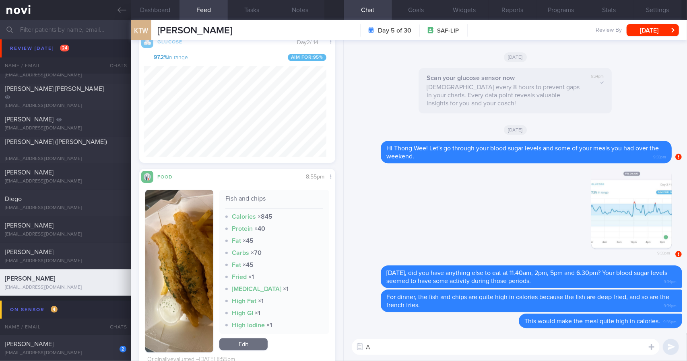
click at [562, 342] on textarea "A" at bounding box center [506, 347] width 308 height 16
click at [166, 5] on button "Dashboard" at bounding box center [155, 10] width 48 height 20
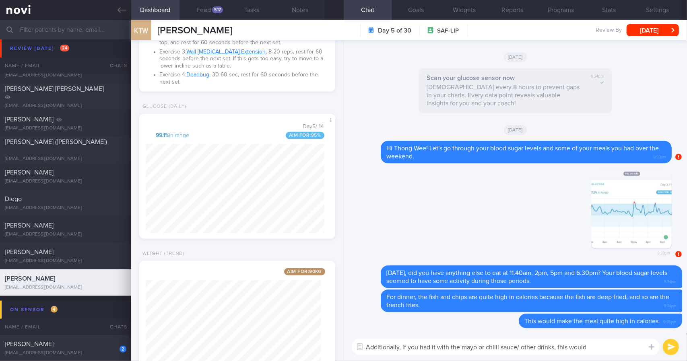
scroll to position [395, 0]
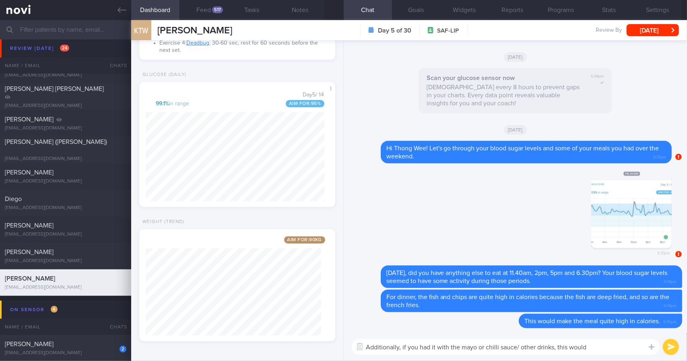
click at [603, 352] on textarea "Additionally, if you had it with the mayo or chilli sauce/ other drinks, this w…" at bounding box center [506, 347] width 308 height 16
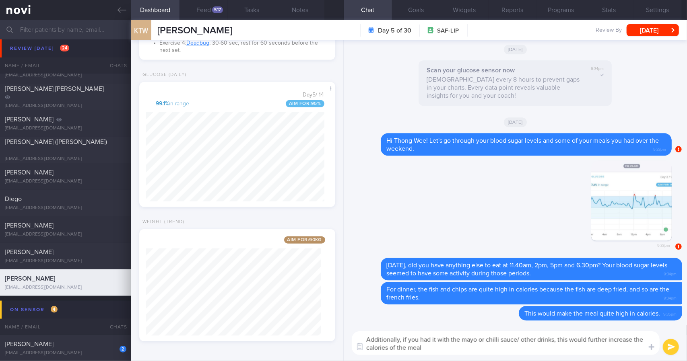
type textarea "Additionally, if you had it with the mayo or chilli sauce/ other drinks, this w…"
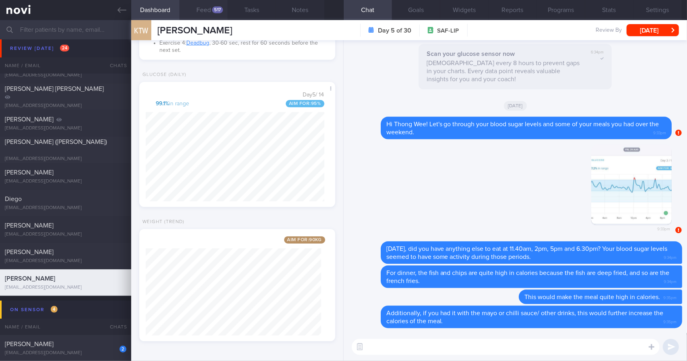
click at [213, 11] on div "517" at bounding box center [217, 9] width 11 height 7
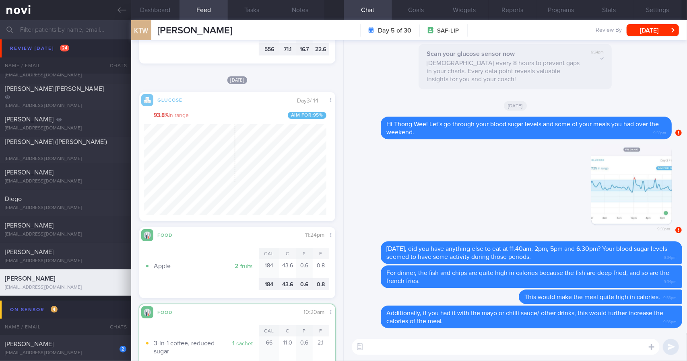
scroll to position [118, 183]
click at [499, 344] on textarea at bounding box center [506, 347] width 308 height 16
click at [656, 346] on div at bounding box center [651, 346] width 14 height 15
click at [638, 318] on label at bounding box center [641, 323] width 16 height 16
click at [0, 0] on input "file" at bounding box center [0, 0] width 0 height 0
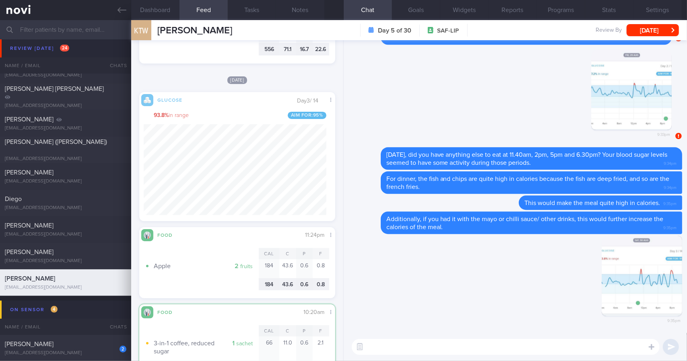
click at [482, 352] on textarea at bounding box center [506, 347] width 308 height 16
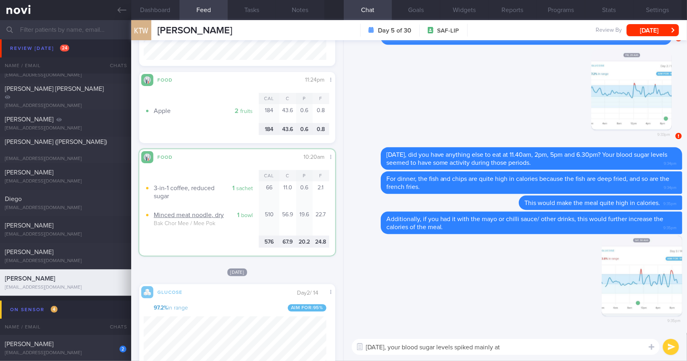
scroll to position [1114, 0]
click at [545, 347] on textarea "On Saturday, your blood sugar levels spiked mainly at" at bounding box center [506, 347] width 308 height 16
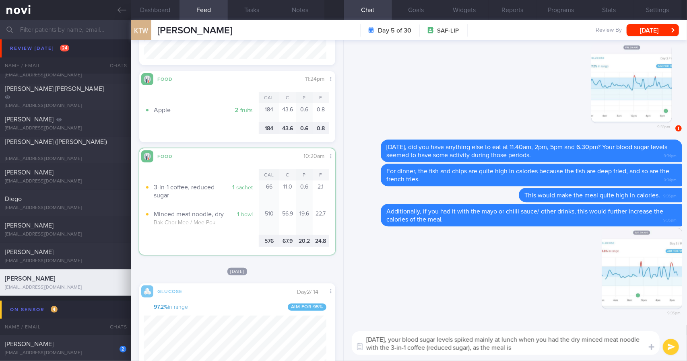
click at [552, 355] on textarea "On Saturday, your blood sugar levels spiked mainly at lunch when you had the dr…" at bounding box center [506, 344] width 308 height 24
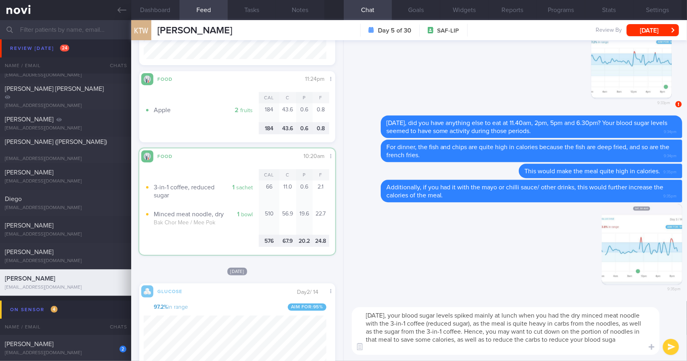
scroll to position [0, 0]
type textarea "On Saturday, your blood sugar levels spiked mainly at lunch when you had the dr…"
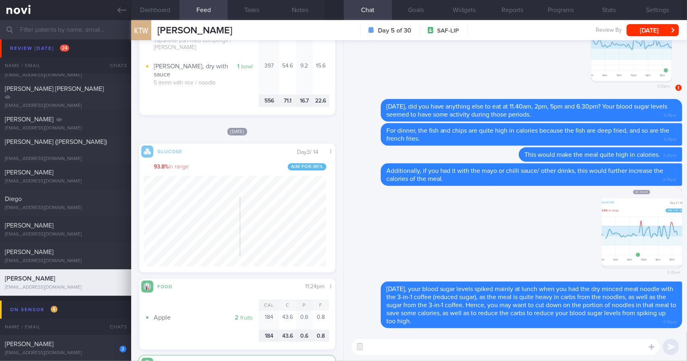
scroll to position [118, 183]
click at [399, 353] on textarea at bounding box center [506, 347] width 308 height 16
type textarea "At 7pm, what did you have for dinner?"
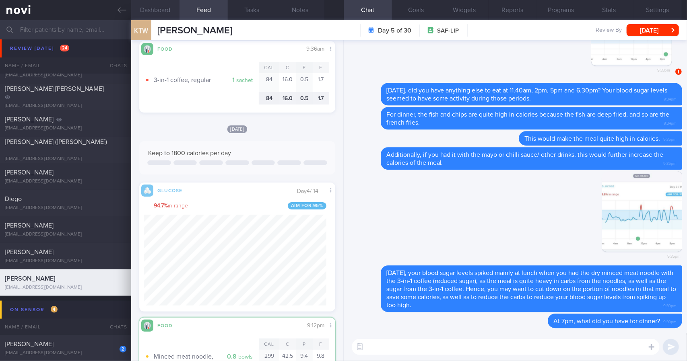
click at [160, 10] on button "Dashboard" at bounding box center [155, 10] width 48 height 20
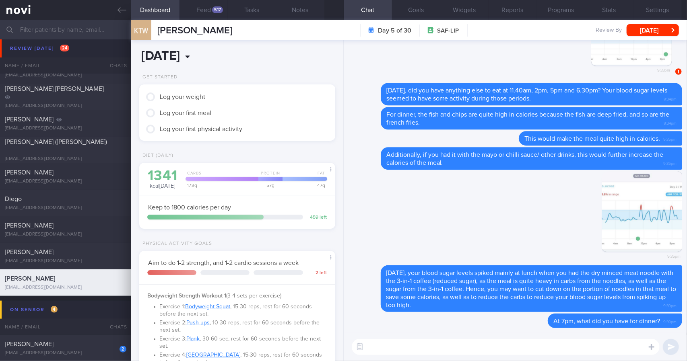
click at [202, 62] on body "You are offline! Some functionality will be unavailable Patients New Users Coac…" at bounding box center [343, 180] width 687 height 361
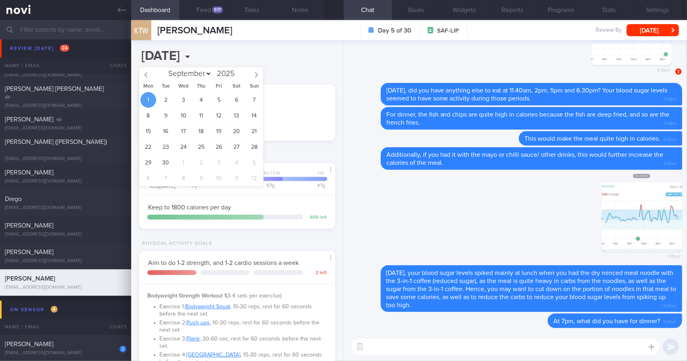
drag, startPoint x: 146, startPoint y: 77, endPoint x: 169, endPoint y: 85, distance: 25.1
click at [147, 77] on icon at bounding box center [146, 75] width 6 height 6
select select "7"
click at [258, 163] on span "31" at bounding box center [254, 163] width 16 height 16
type input "[DATE]"
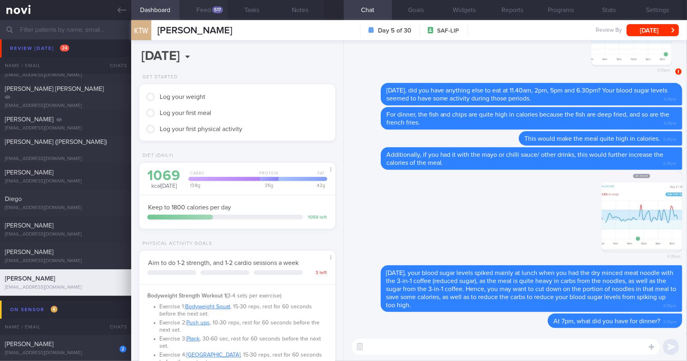
scroll to position [99, 175]
click at [199, 15] on button "Feed 517" at bounding box center [204, 10] width 48 height 20
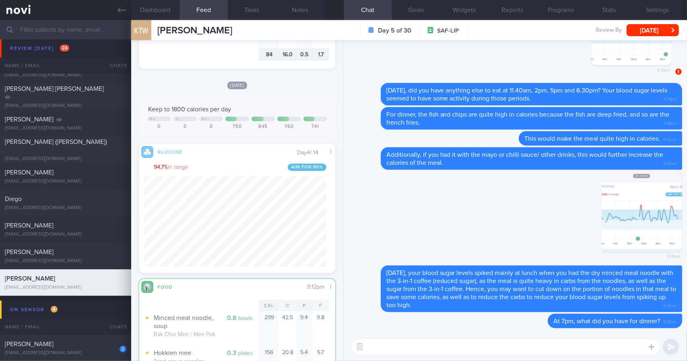
scroll to position [118, 183]
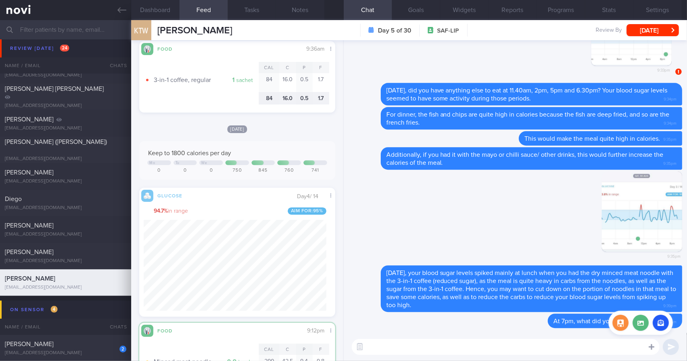
click at [649, 344] on icon at bounding box center [652, 347] width 6 height 7
click at [638, 322] on label at bounding box center [641, 323] width 16 height 16
click at [0, 0] on input "file" at bounding box center [0, 0] width 0 height 0
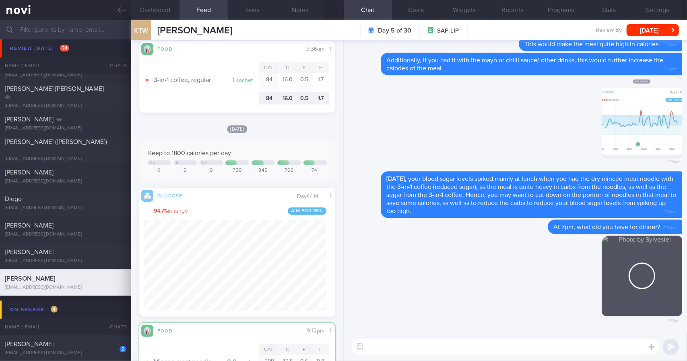
click at [394, 342] on textarea at bounding box center [506, 347] width 308 height 16
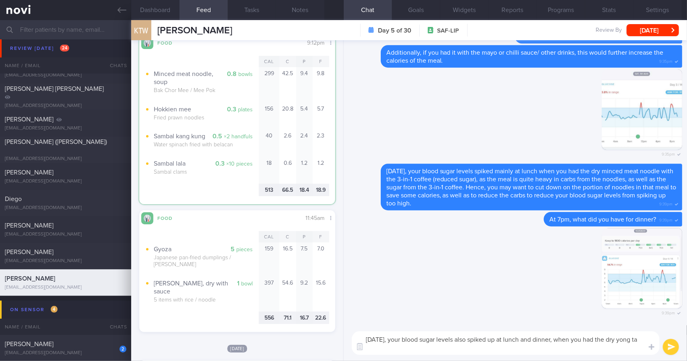
scroll to position [0, 0]
type textarea "Yesterday, your blood sugar levels also spiked up at lunch and dinner, when you…"
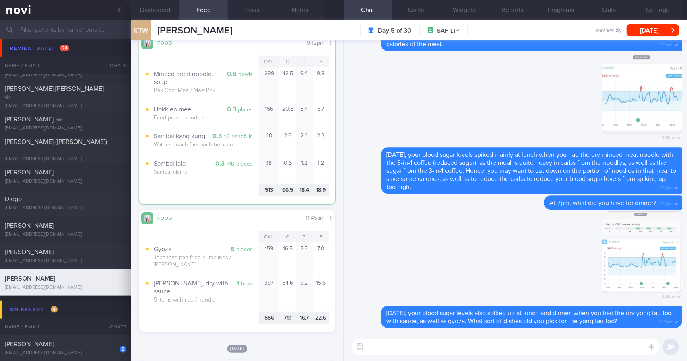
type textarea "G"
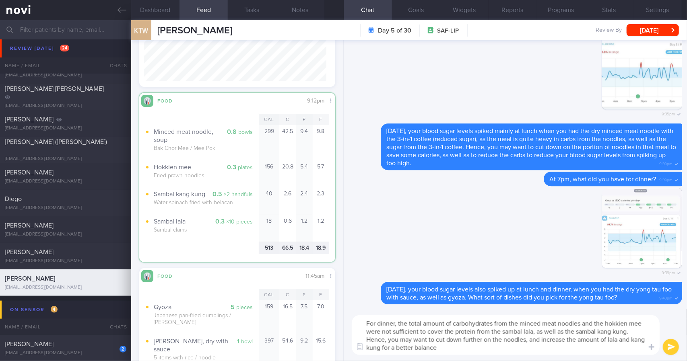
type textarea "For dinner, the total amount of carbohydrates from the minced meat noodles and …"
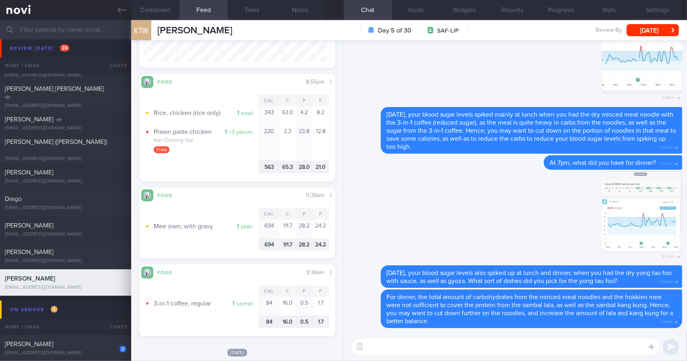
scroll to position [118, 183]
click at [654, 28] on button "[DATE]" at bounding box center [653, 30] width 52 height 12
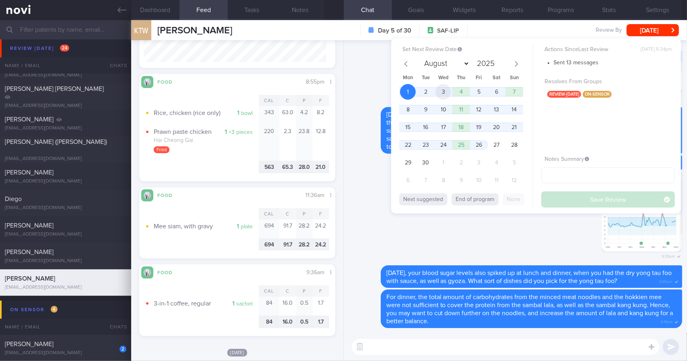
click at [446, 87] on span "3" at bounding box center [443, 92] width 16 height 16
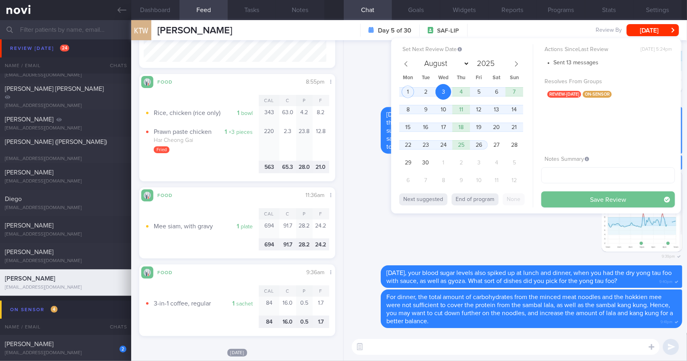
click at [600, 201] on button "Save Review" at bounding box center [608, 200] width 134 height 16
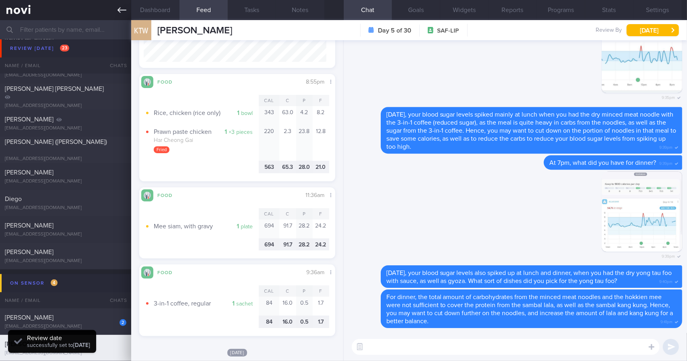
click at [122, 16] on link at bounding box center [65, 10] width 131 height 20
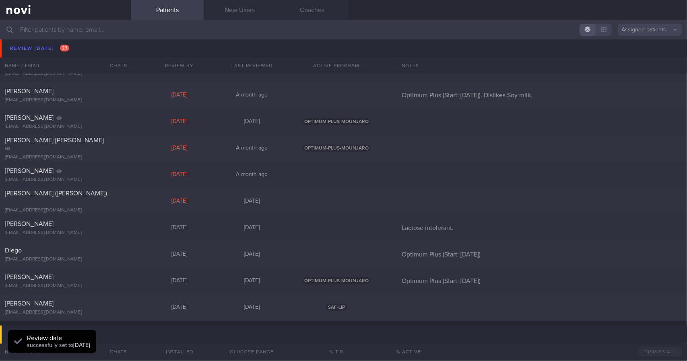
scroll to position [362, 0]
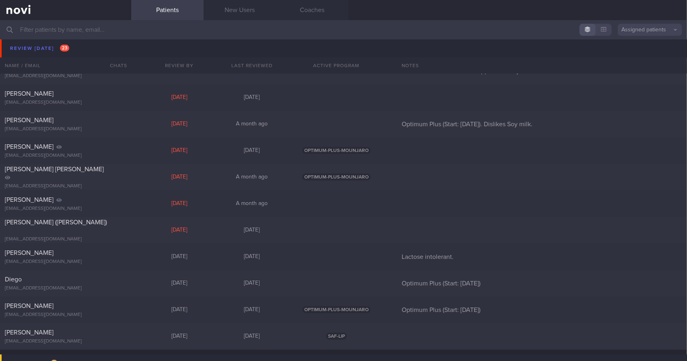
click at [80, 48] on div "[EMAIL_ADDRESS][DOMAIN_NAME]" at bounding box center [66, 50] width 122 height 6
